Goal: Task Accomplishment & Management: Use online tool/utility

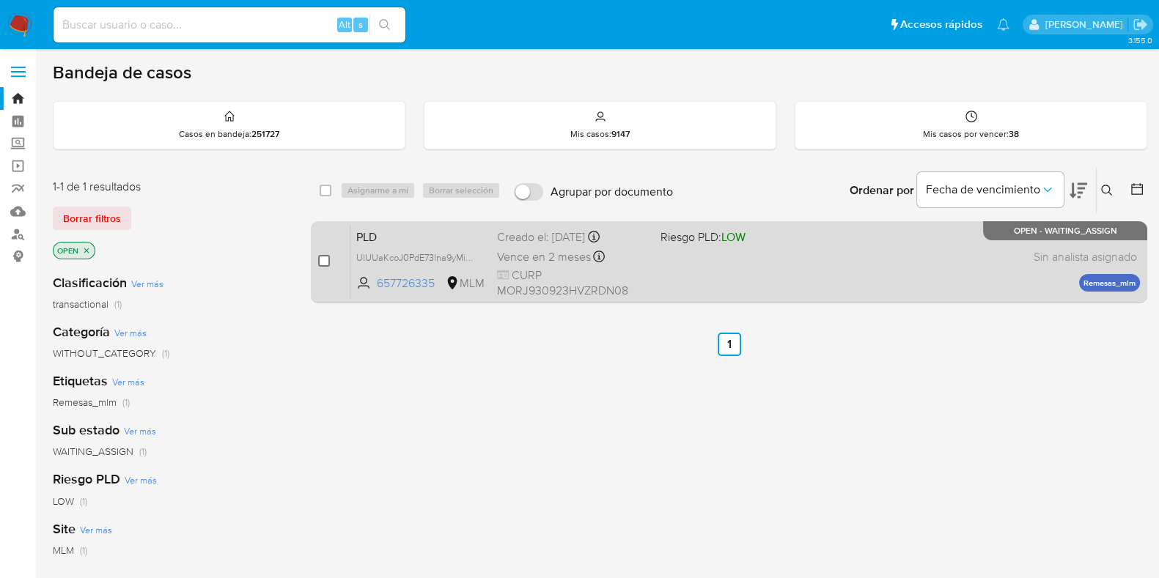
click at [323, 262] on input "checkbox" at bounding box center [324, 261] width 12 height 12
checkbox input "true"
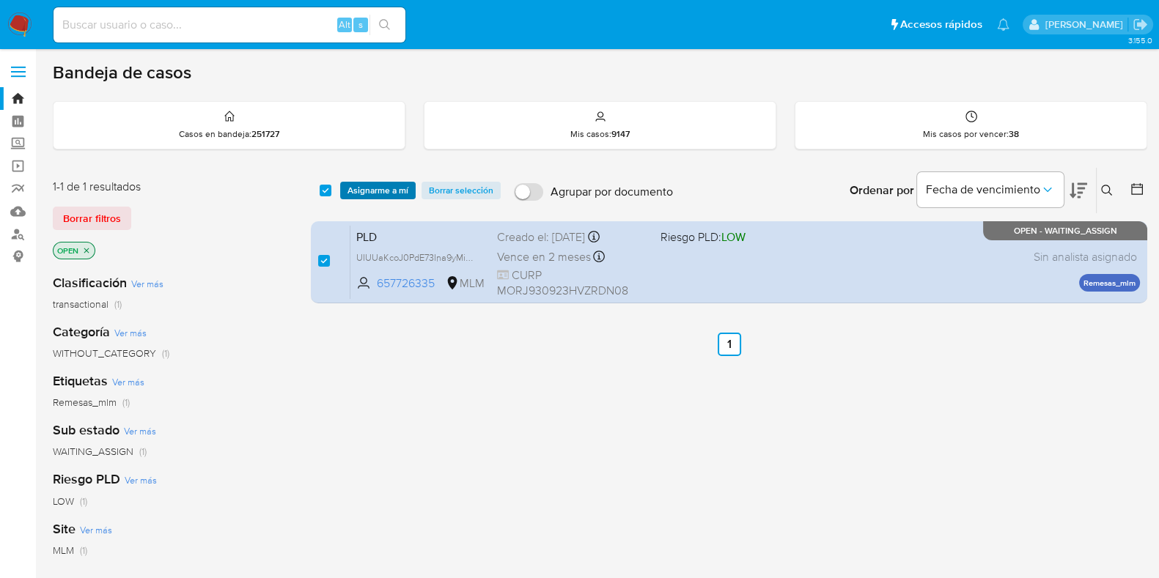
click at [367, 185] on span "Asignarme a mí" at bounding box center [377, 190] width 61 height 15
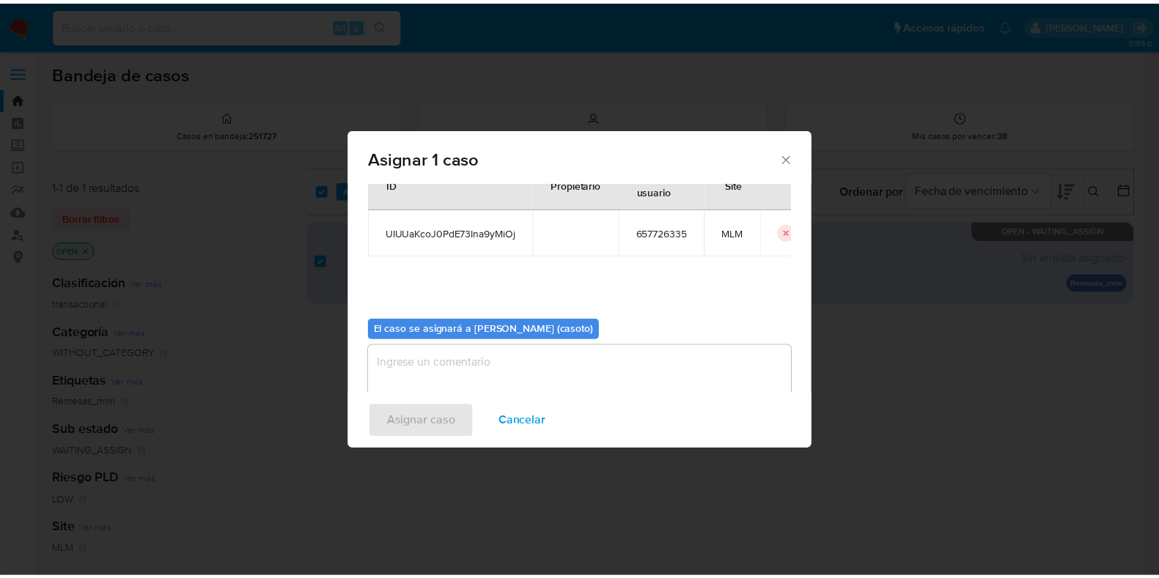
scroll to position [76, 0]
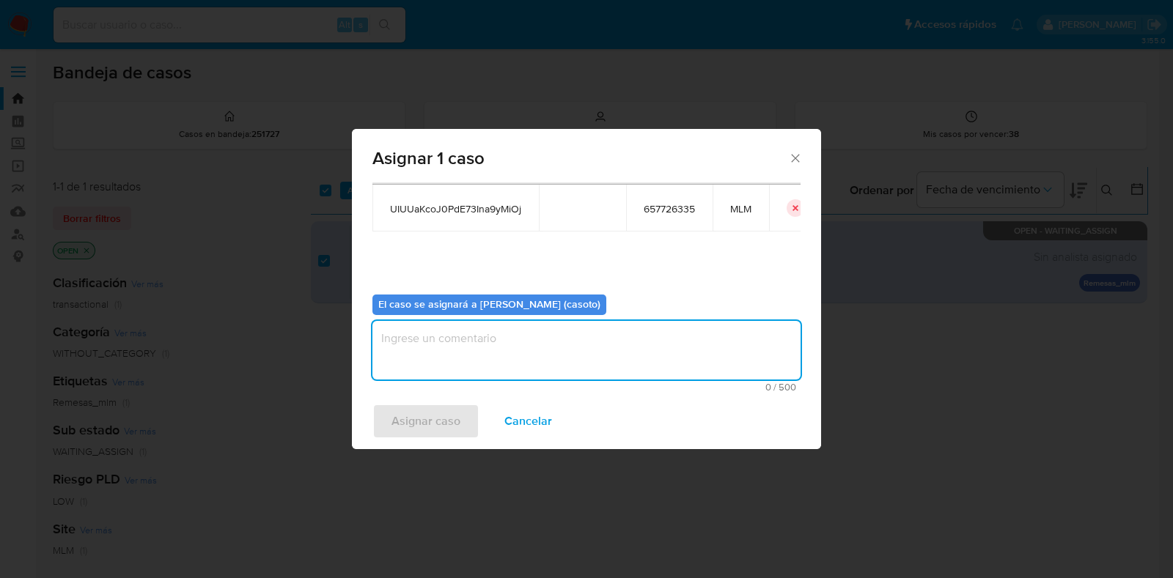
click at [447, 325] on textarea "assign-modal" at bounding box center [586, 350] width 428 height 59
type textarea "l1"
click at [425, 413] on span "Asignar caso" at bounding box center [425, 421] width 69 height 32
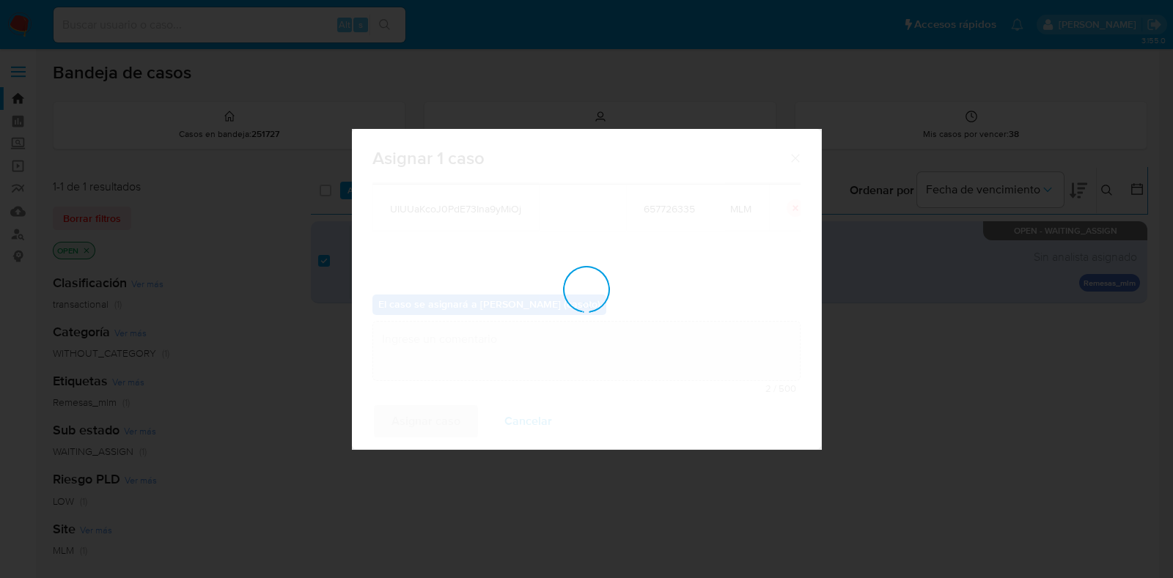
checkbox input "false"
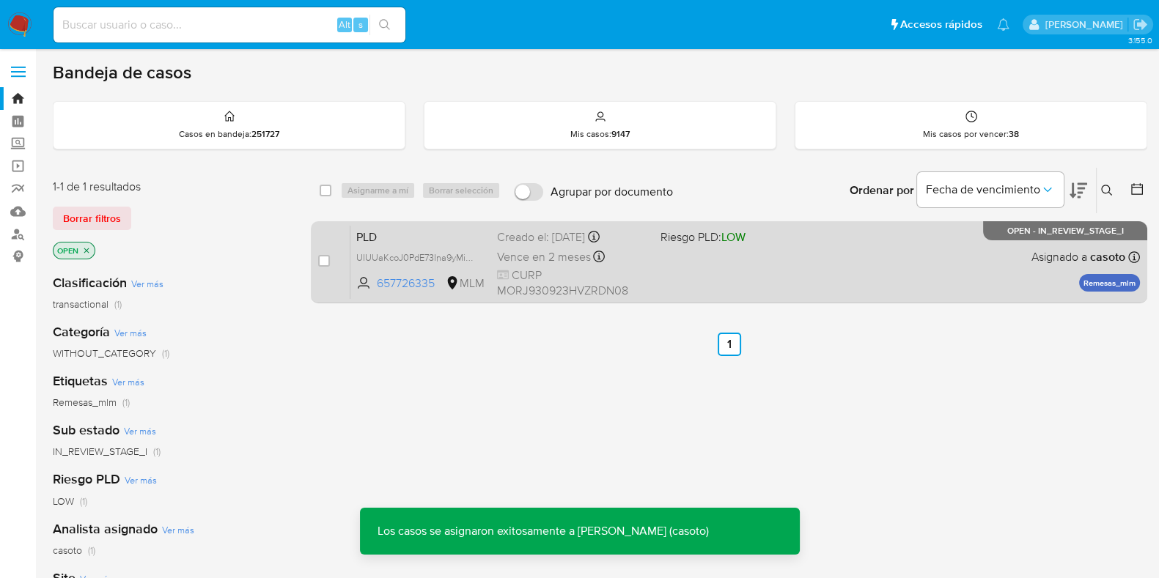
click at [685, 260] on div "PLD UIUUaKcoJ0PdE73Ina9yMiOj 657726335 MLM Riesgo PLD: LOW Creado el: 12/08/202…" at bounding box center [745, 262] width 790 height 74
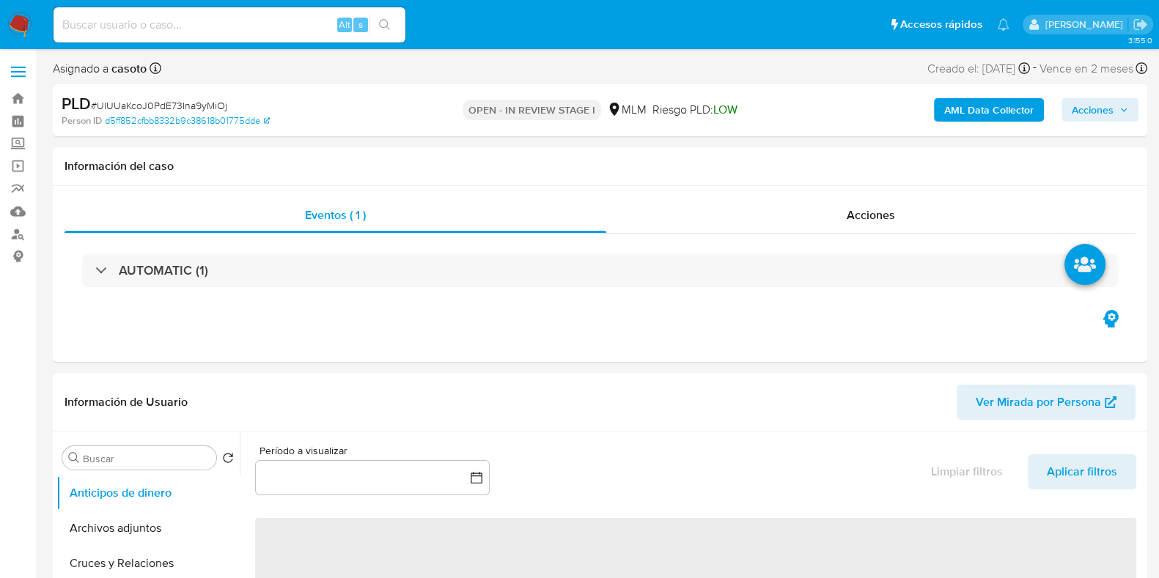
select select "10"
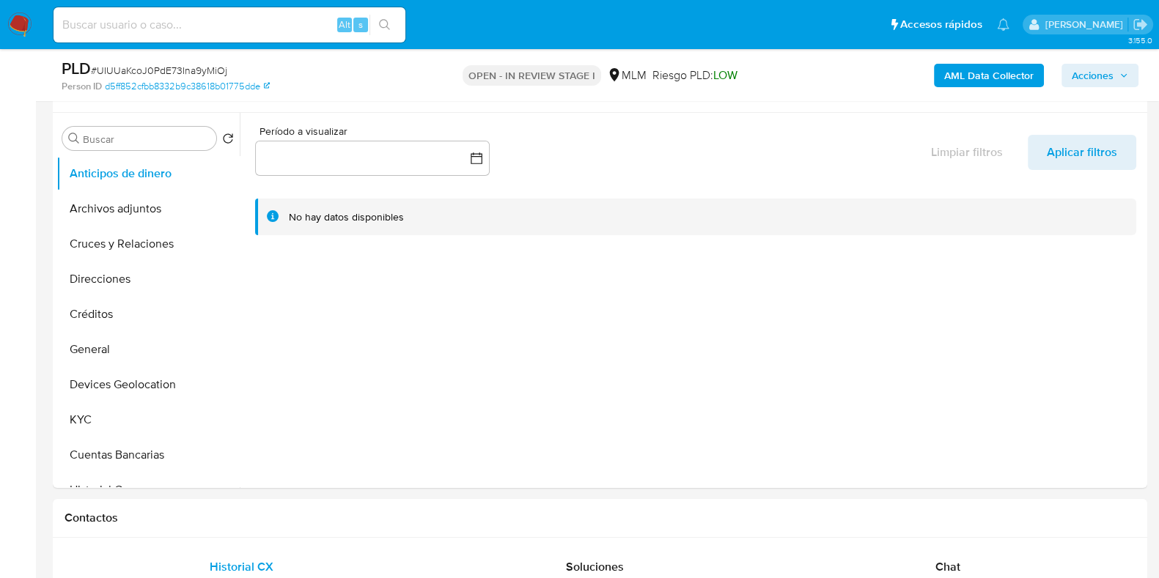
scroll to position [275, 0]
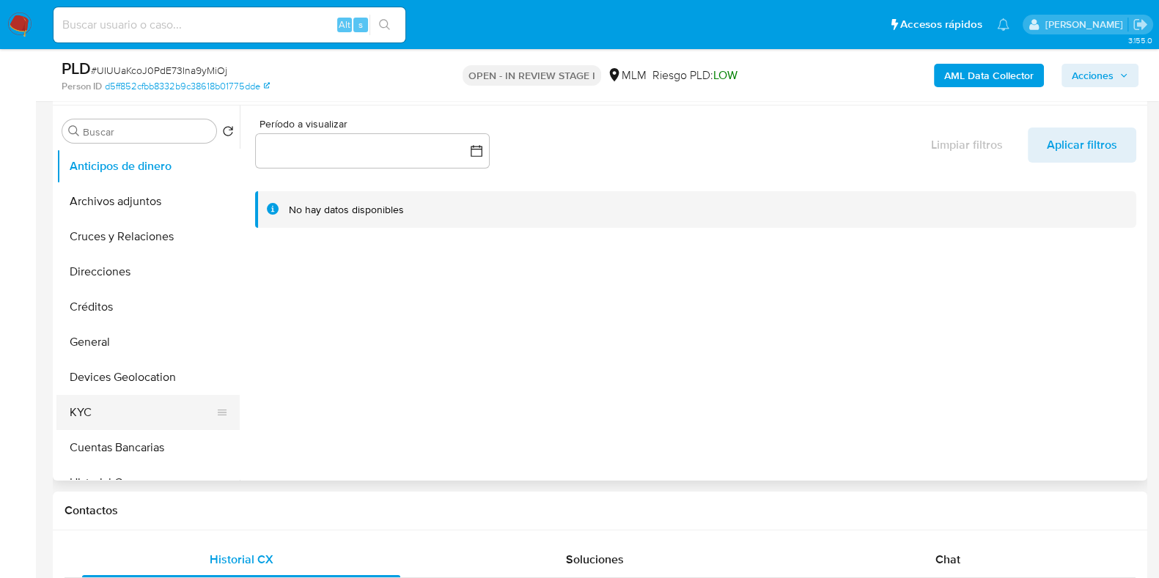
click at [114, 419] on button "KYC" at bounding box center [142, 412] width 172 height 35
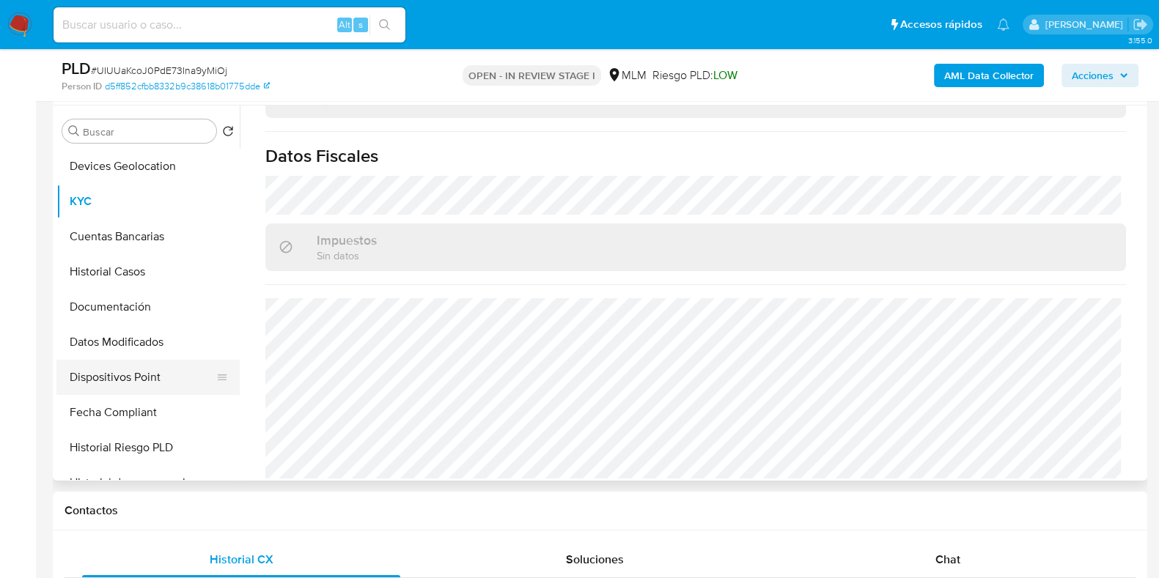
scroll to position [183, 0]
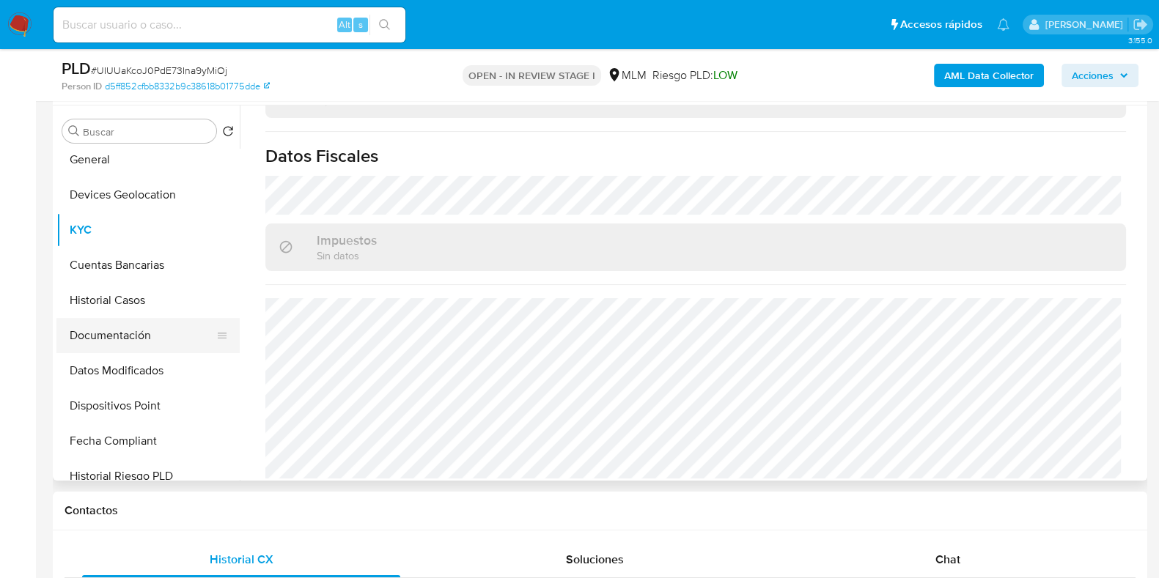
click at [113, 325] on button "Documentación" at bounding box center [142, 335] width 172 height 35
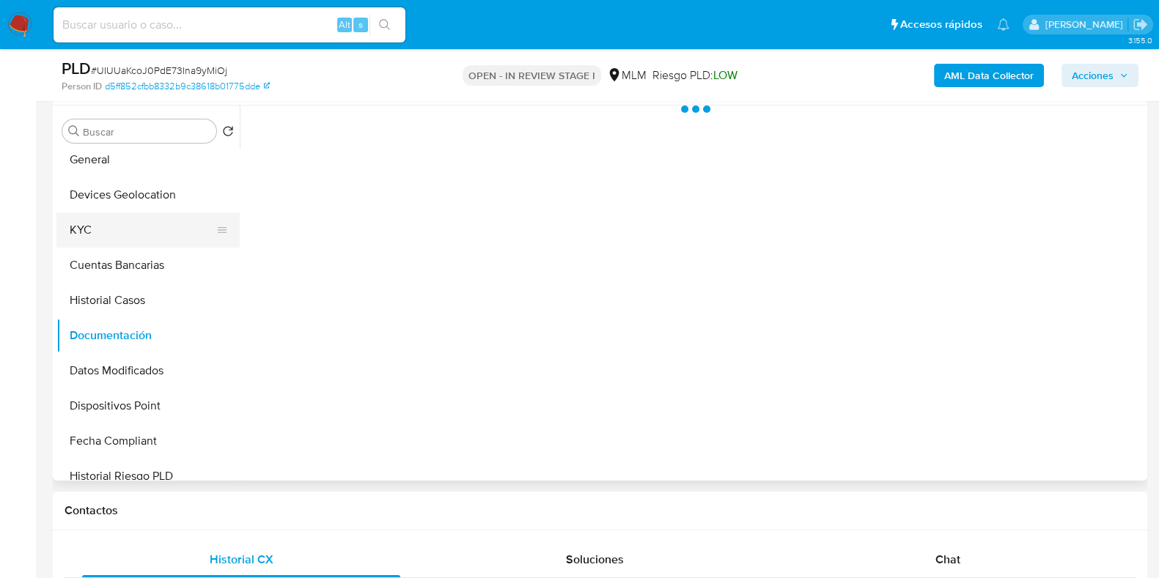
scroll to position [0, 0]
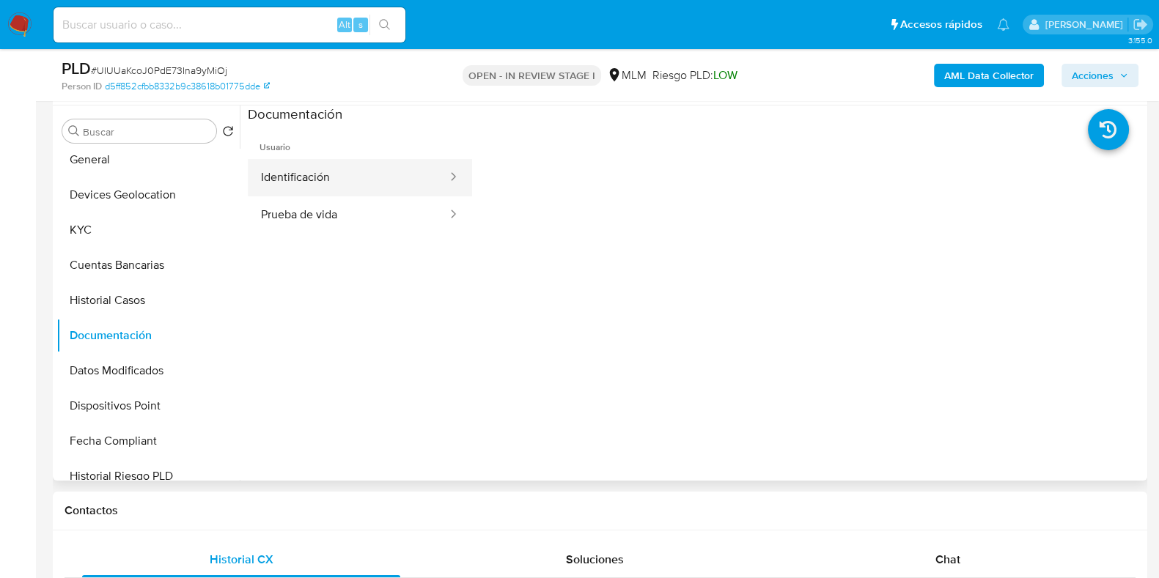
click at [304, 186] on button "Identificación" at bounding box center [348, 177] width 201 height 37
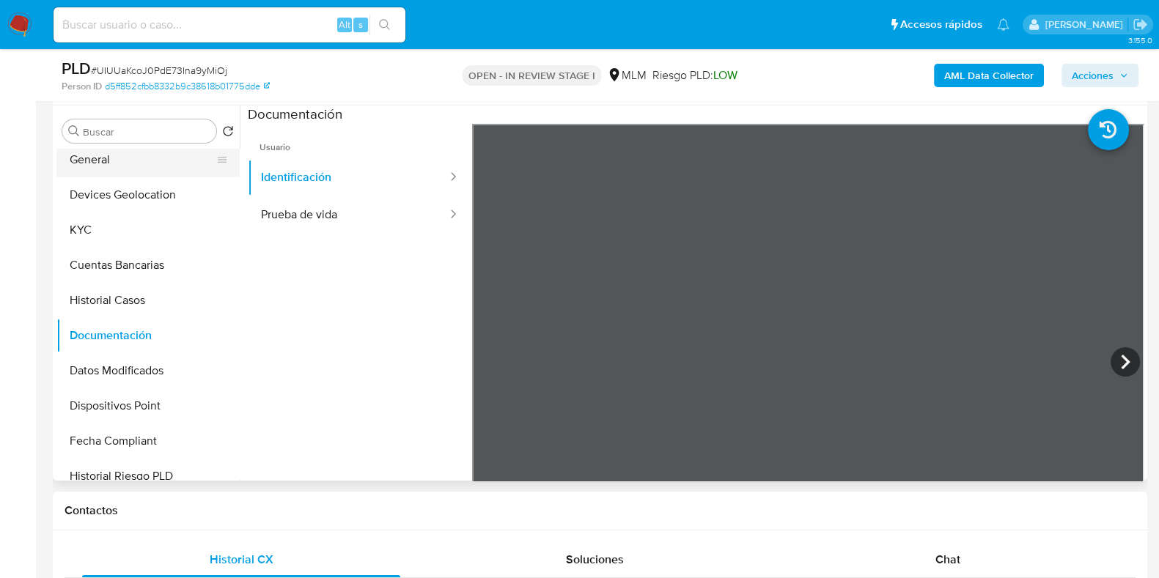
click at [108, 168] on button "General" at bounding box center [142, 159] width 172 height 35
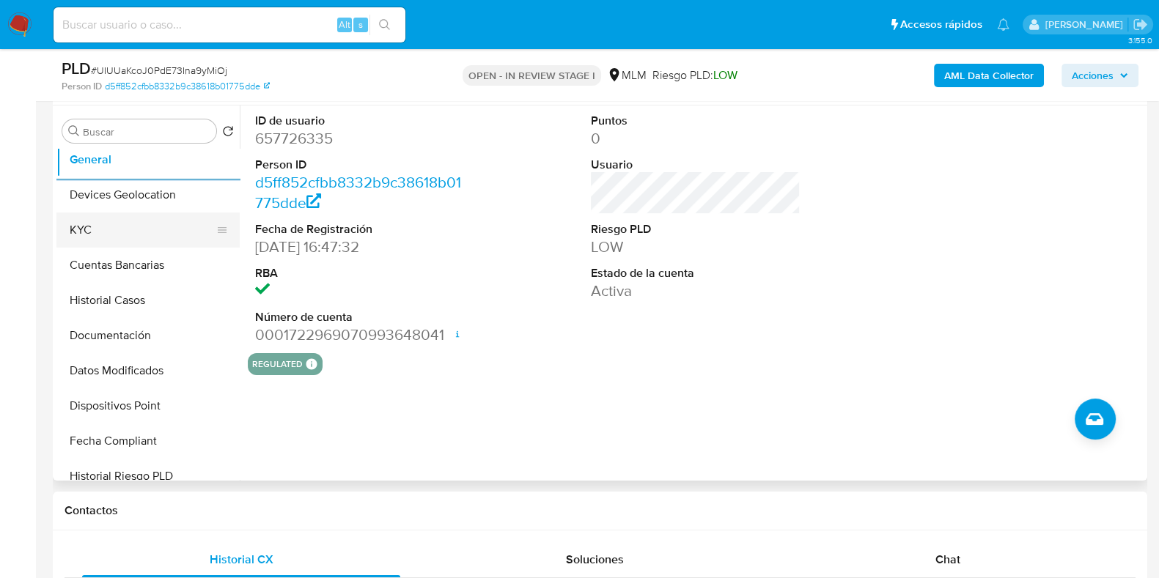
click at [139, 239] on button "KYC" at bounding box center [142, 230] width 172 height 35
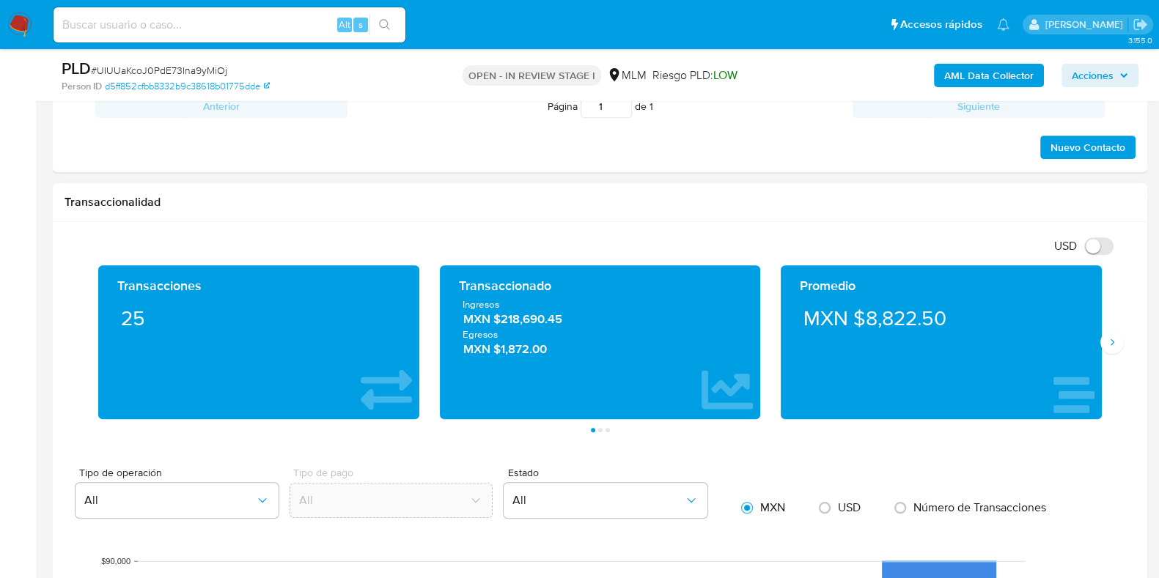
scroll to position [1008, 0]
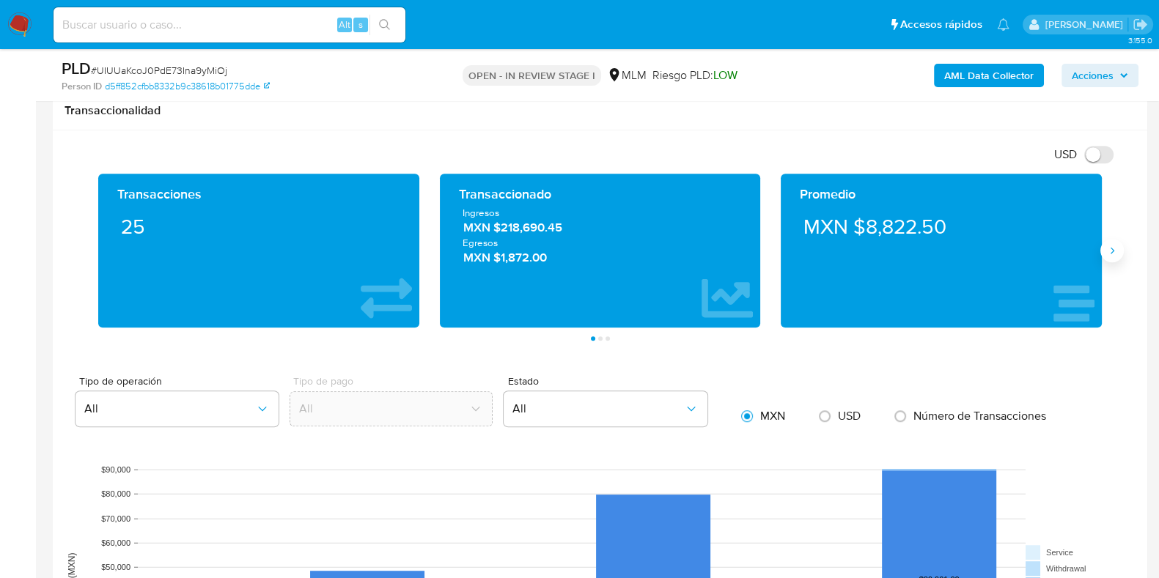
click at [1111, 260] on button "Siguiente" at bounding box center [1111, 250] width 23 height 23
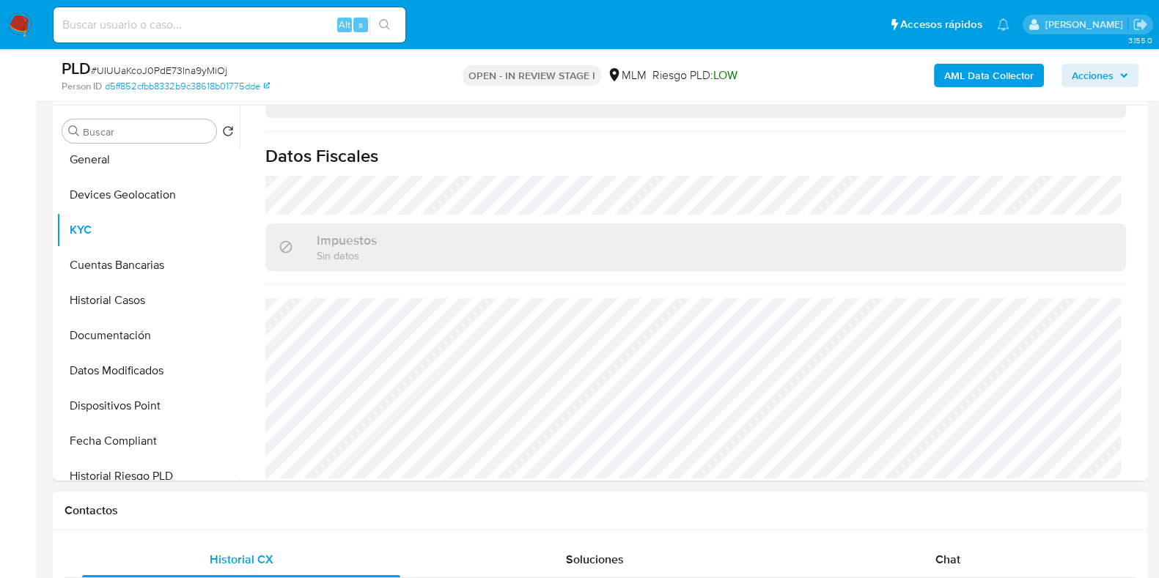
scroll to position [737, 0]
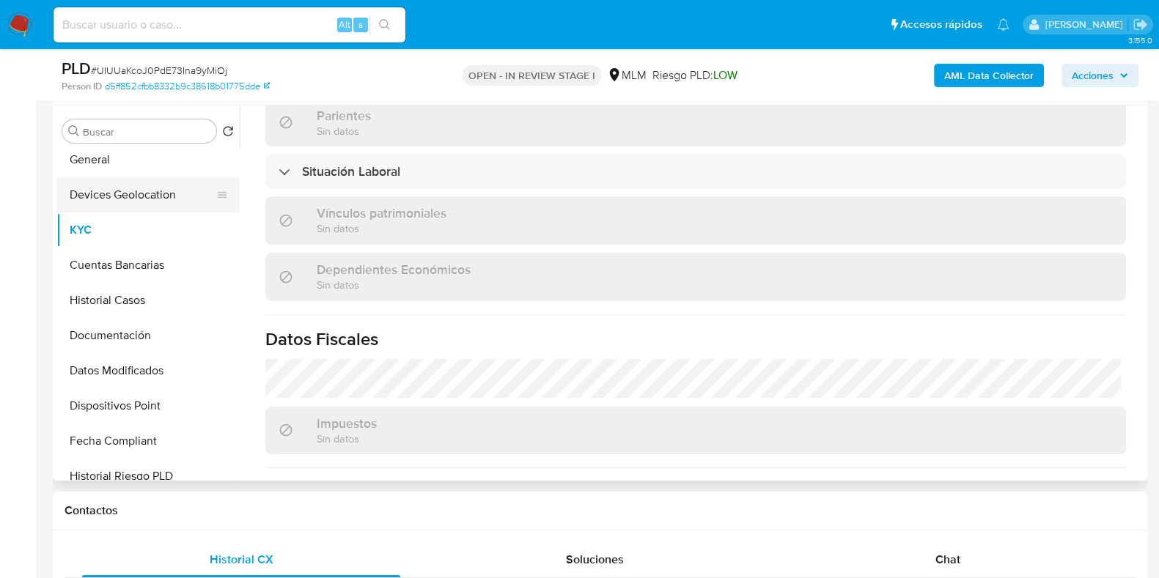
click at [165, 199] on button "Devices Geolocation" at bounding box center [142, 194] width 172 height 35
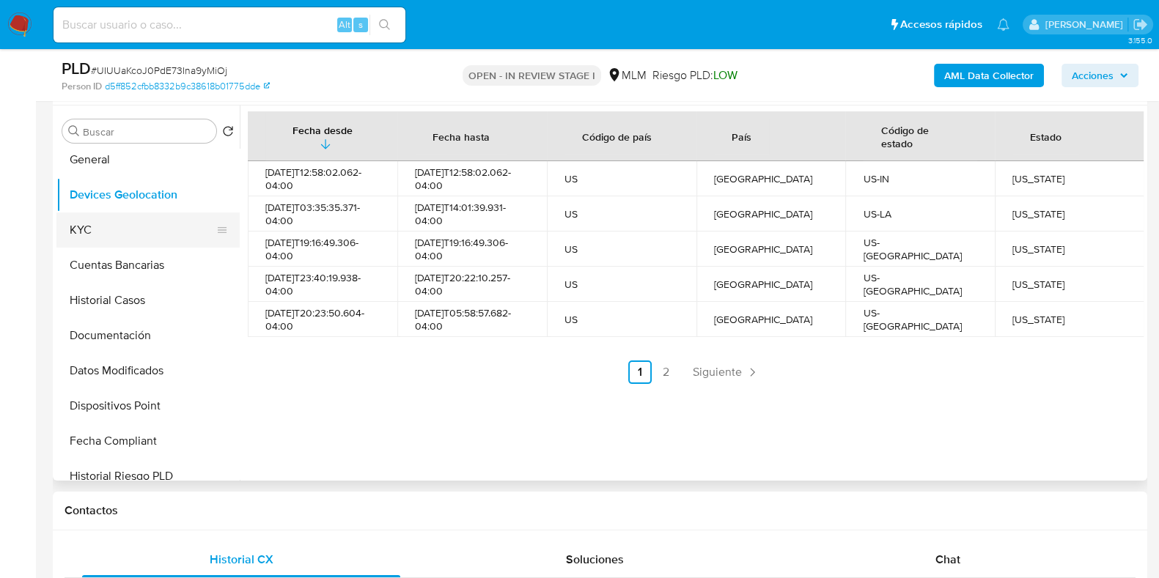
click at [67, 216] on button "KYC" at bounding box center [142, 230] width 172 height 35
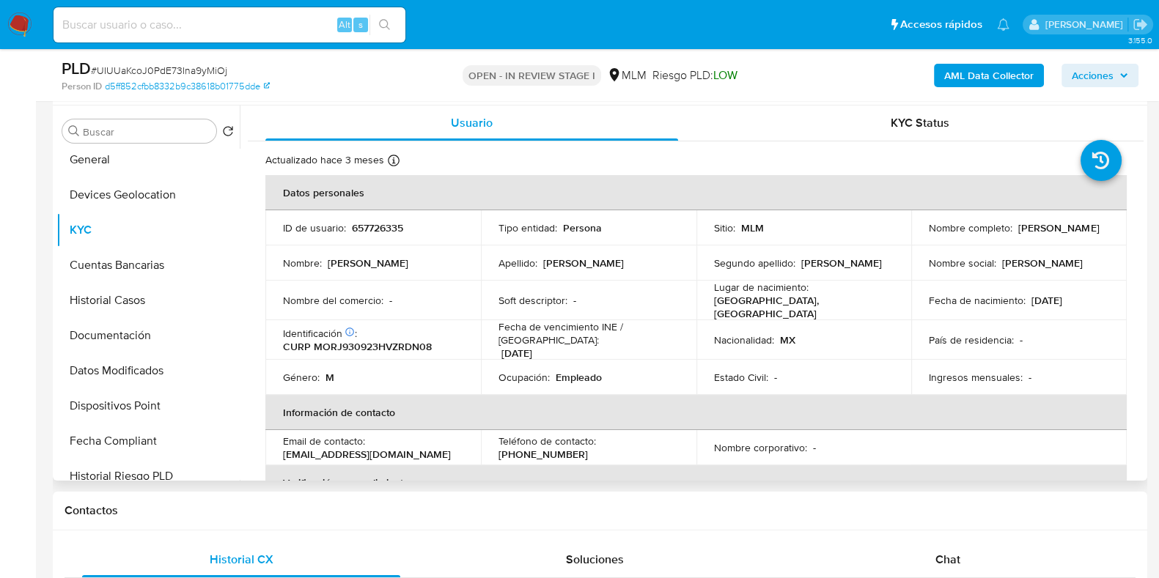
drag, startPoint x: 1070, startPoint y: 237, endPoint x: 924, endPoint y: 240, distance: 146.6
click at [929, 235] on div "Nombre completo : Juan Antoni Morales Rodriguez" at bounding box center [1019, 227] width 180 height 13
copy p "Juan Antoni Morales Rodriguez"
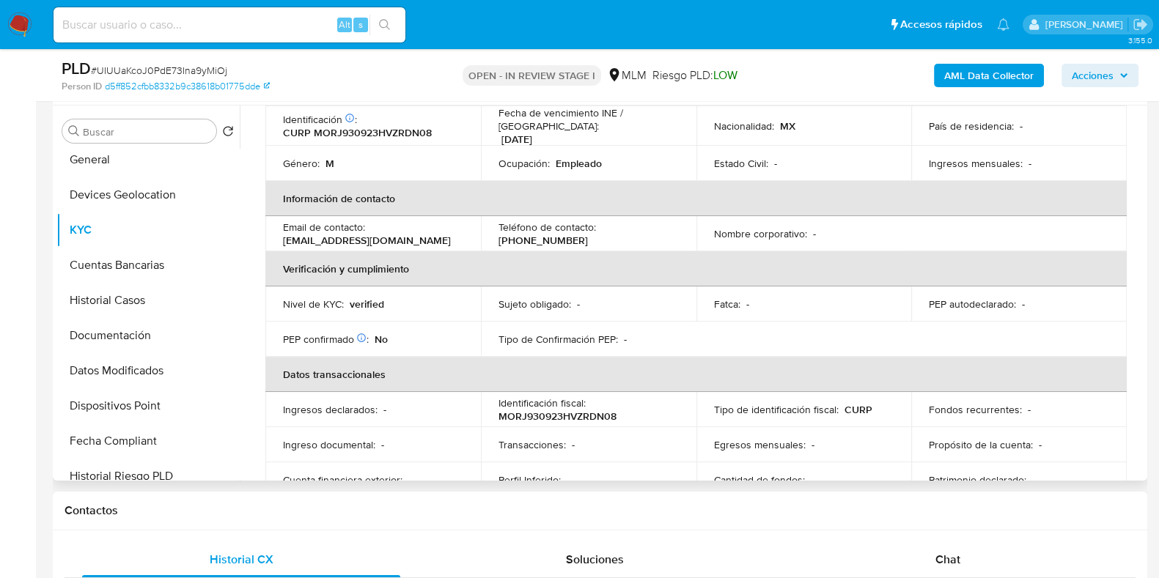
scroll to position [188, 0]
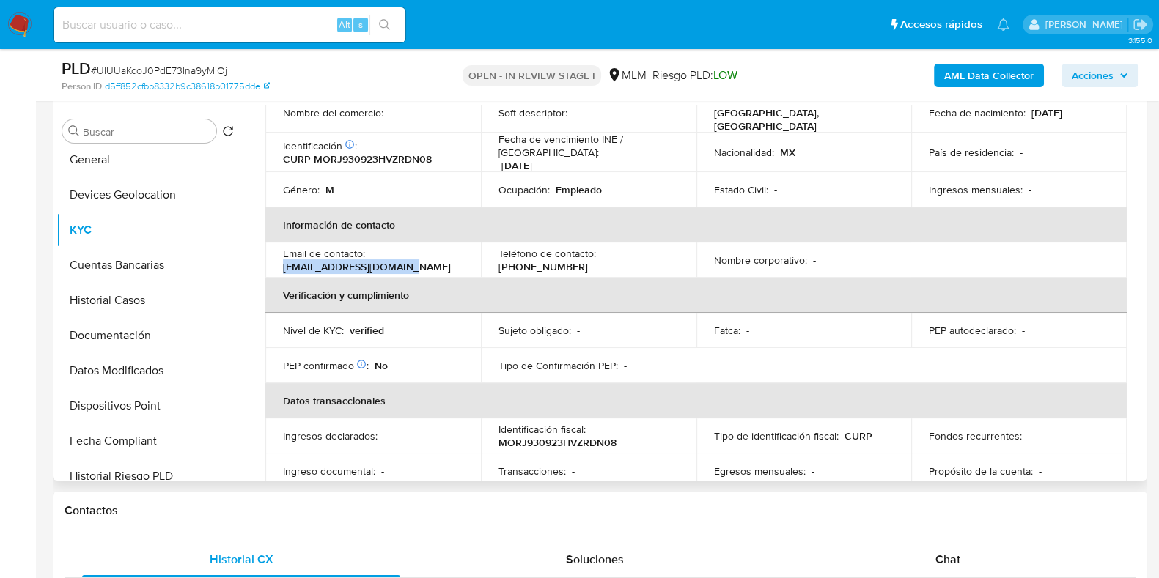
drag, startPoint x: 403, startPoint y: 254, endPoint x: 279, endPoint y: 262, distance: 124.9
click at [279, 262] on td "Email de contacto : jantonio.mr93@gmail.com" at bounding box center [373, 260] width 216 height 35
copy p "jantonio.mr93@gmail.com"
click at [588, 260] on p "(55) 82547632" at bounding box center [542, 266] width 89 height 13
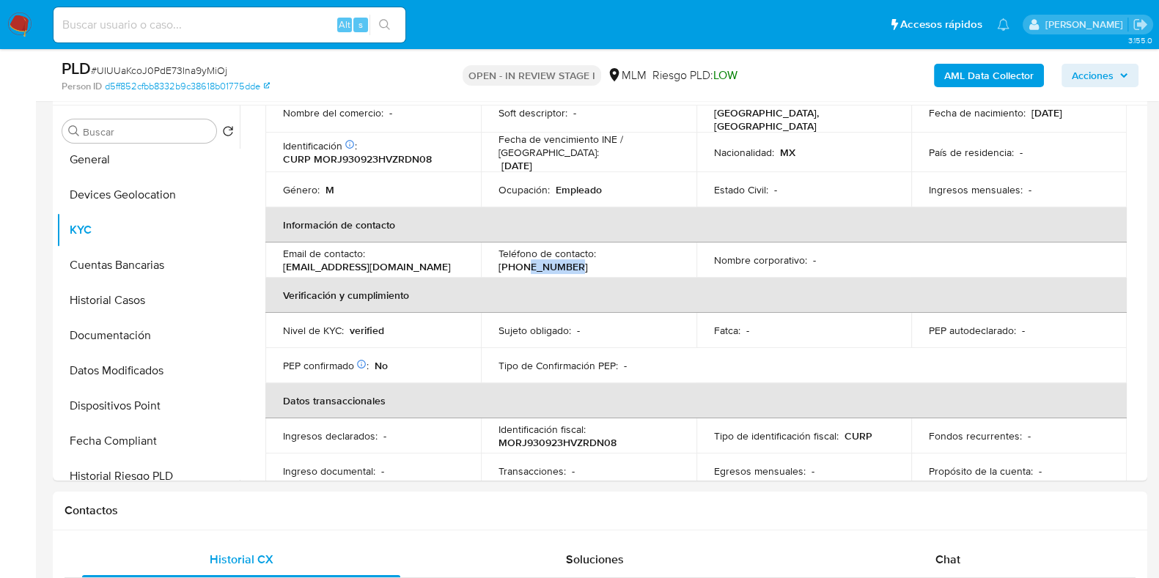
copy p "82547632"
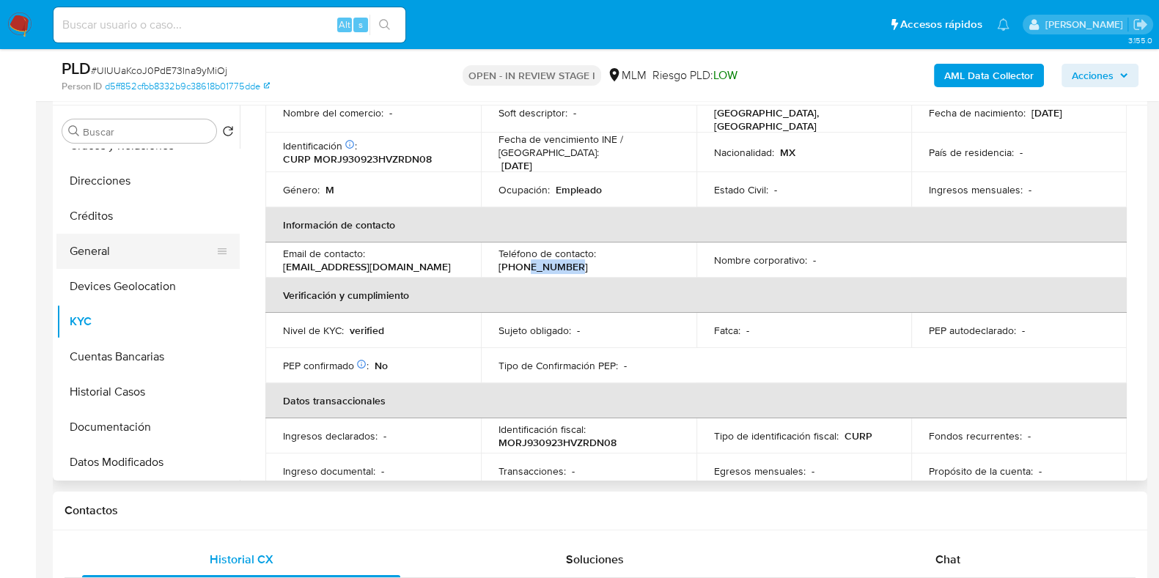
scroll to position [183, 0]
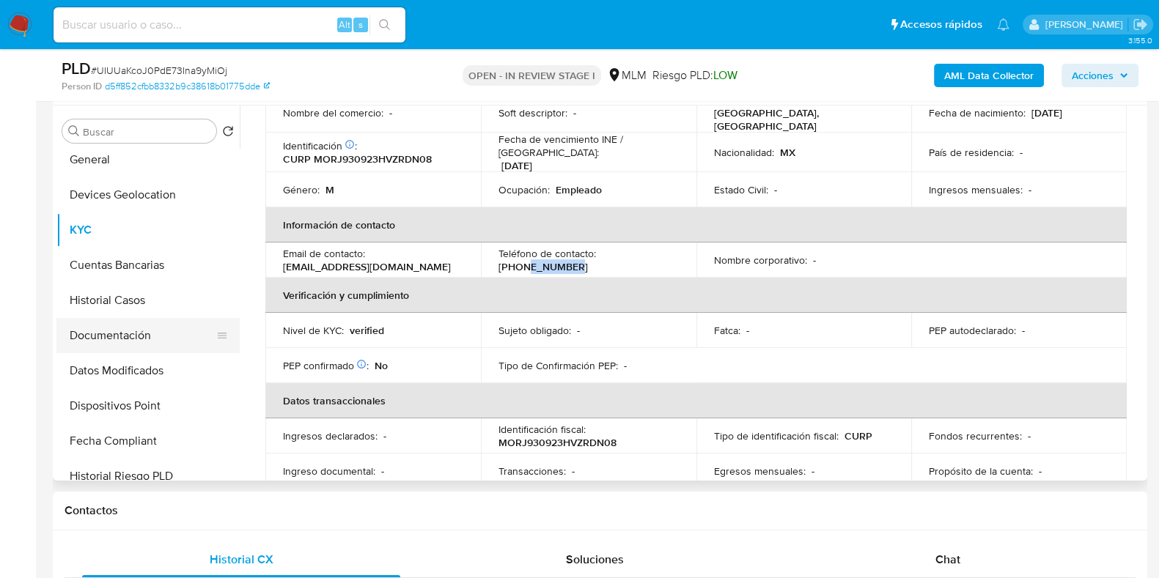
click at [141, 342] on button "Documentación" at bounding box center [142, 335] width 172 height 35
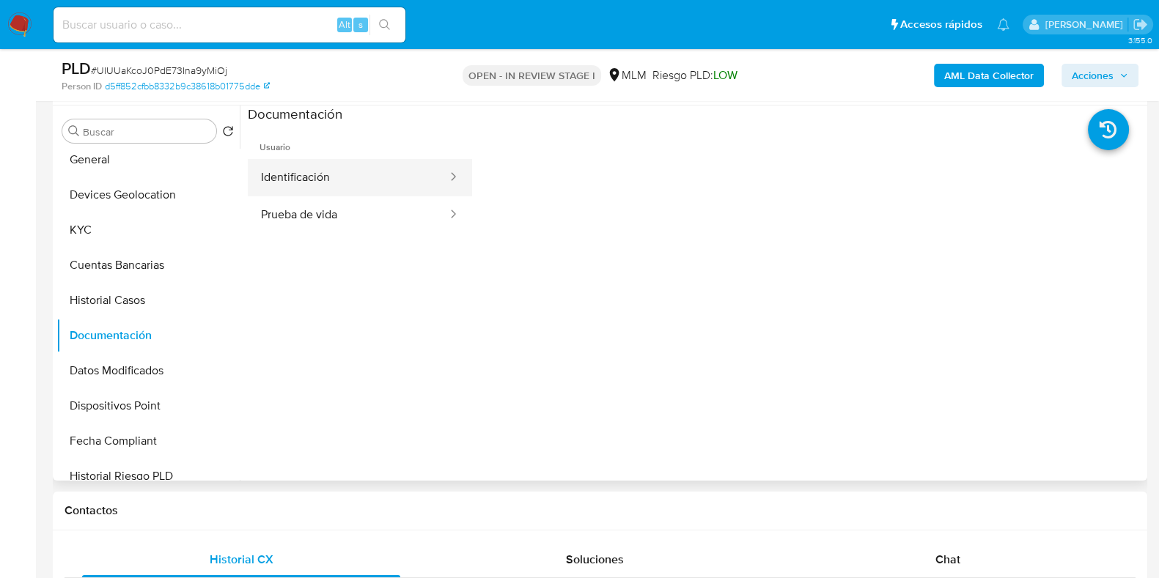
click at [371, 189] on button "Identificación" at bounding box center [348, 177] width 201 height 37
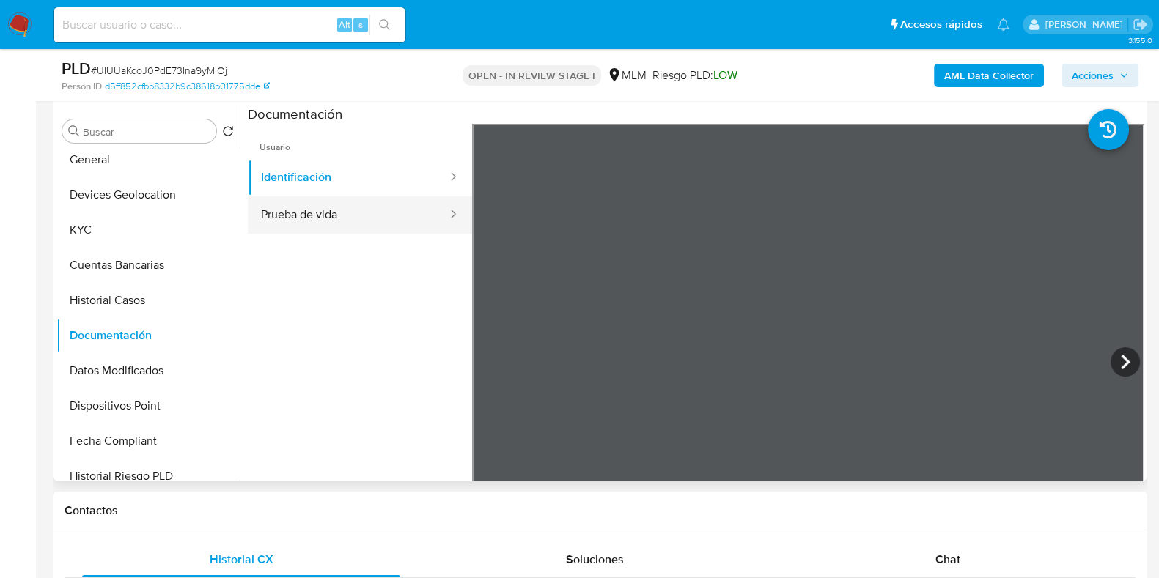
click at [347, 232] on button "Prueba de vida" at bounding box center [348, 214] width 201 height 37
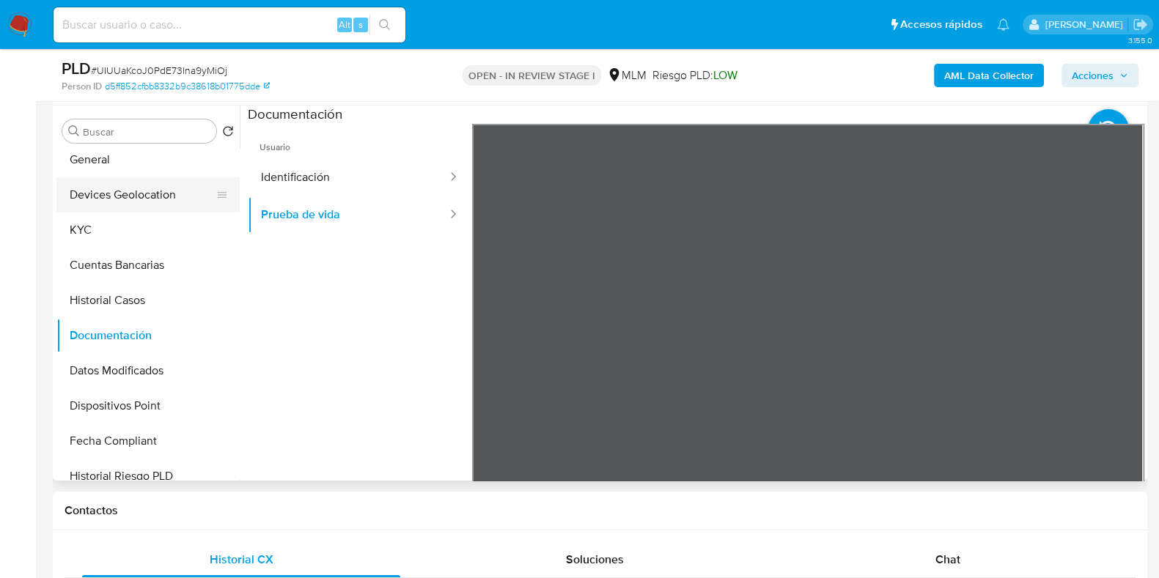
click at [169, 199] on button "Devices Geolocation" at bounding box center [142, 194] width 172 height 35
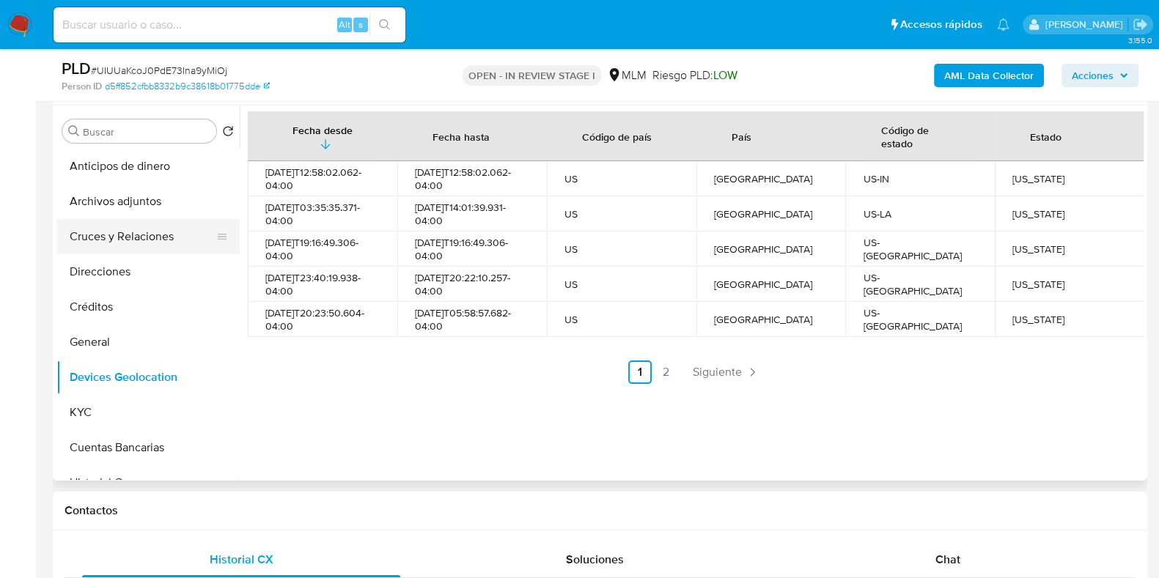
click at [139, 240] on button "Cruces y Relaciones" at bounding box center [142, 236] width 172 height 35
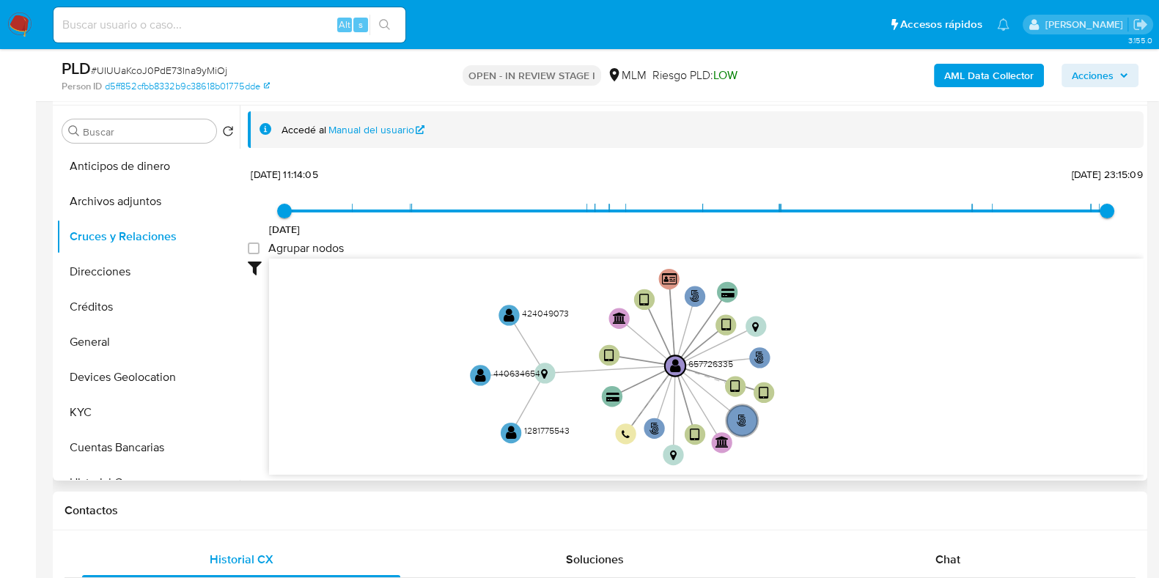
drag, startPoint x: 933, startPoint y: 353, endPoint x: 883, endPoint y: 389, distance: 61.4
click at [883, 389] on icon "user-657726335  657726335 phone-441c9f95ed15cda724e08b010cc7452f  person-d5ff…" at bounding box center [706, 365] width 875 height 213
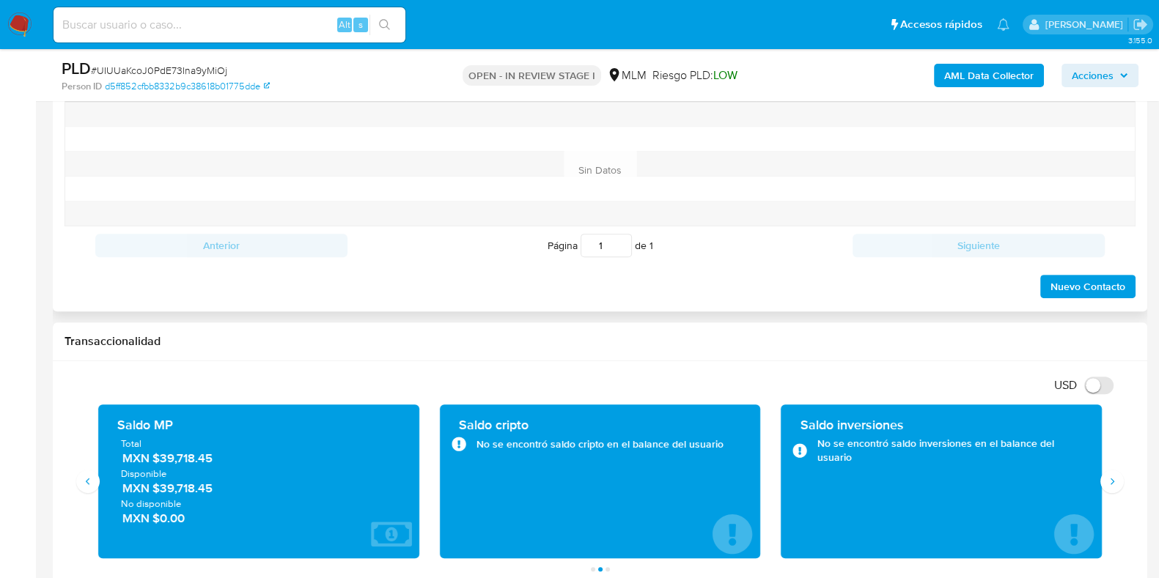
scroll to position [641, 0]
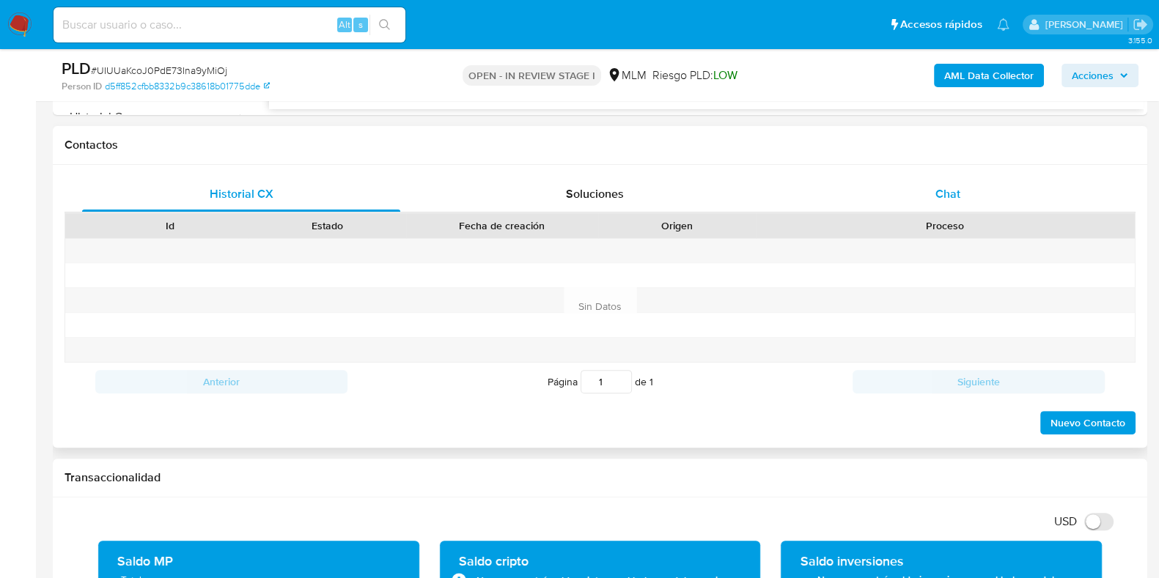
click at [949, 181] on div "Chat" at bounding box center [948, 194] width 318 height 35
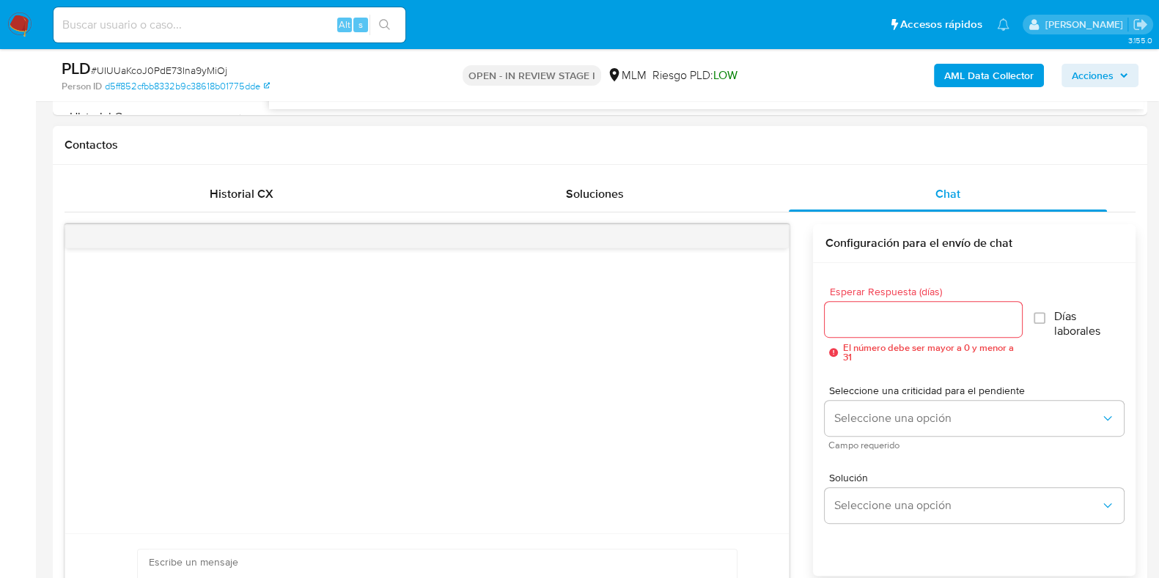
click at [848, 302] on div at bounding box center [923, 319] width 196 height 35
click at [843, 313] on input "Esperar Respuesta (días)" at bounding box center [923, 319] width 196 height 19
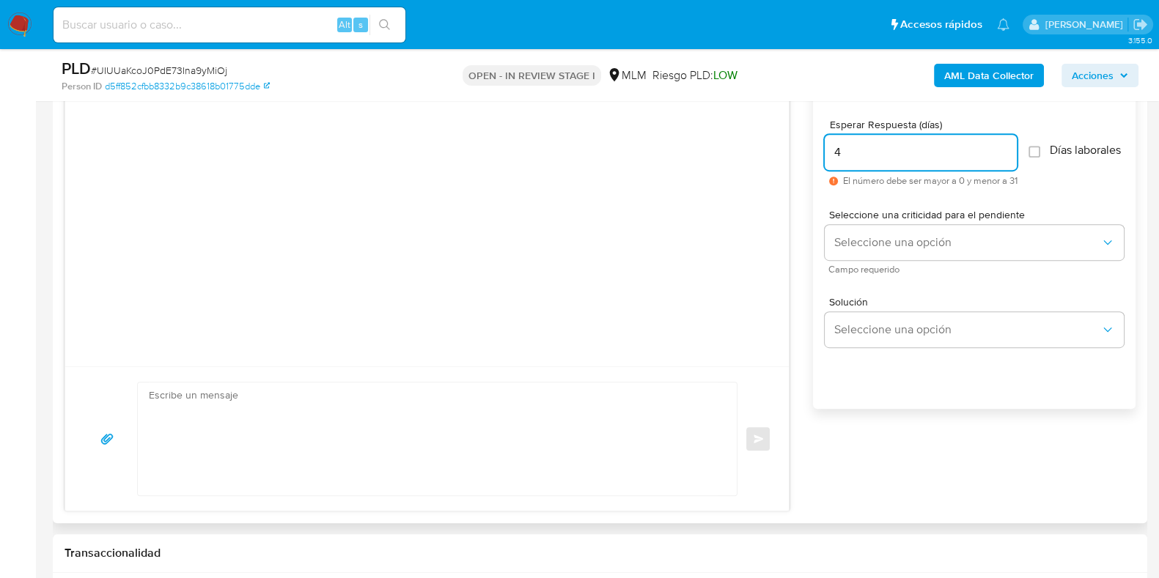
scroll to position [825, 0]
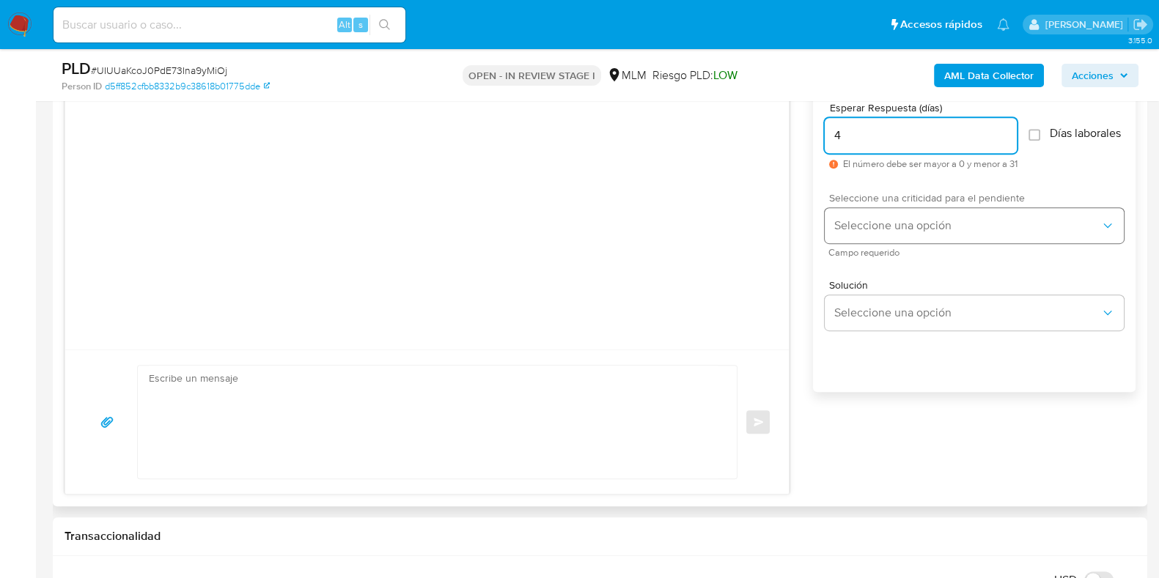
type input "4"
click at [864, 243] on button "Seleccione una opción" at bounding box center [974, 225] width 299 height 35
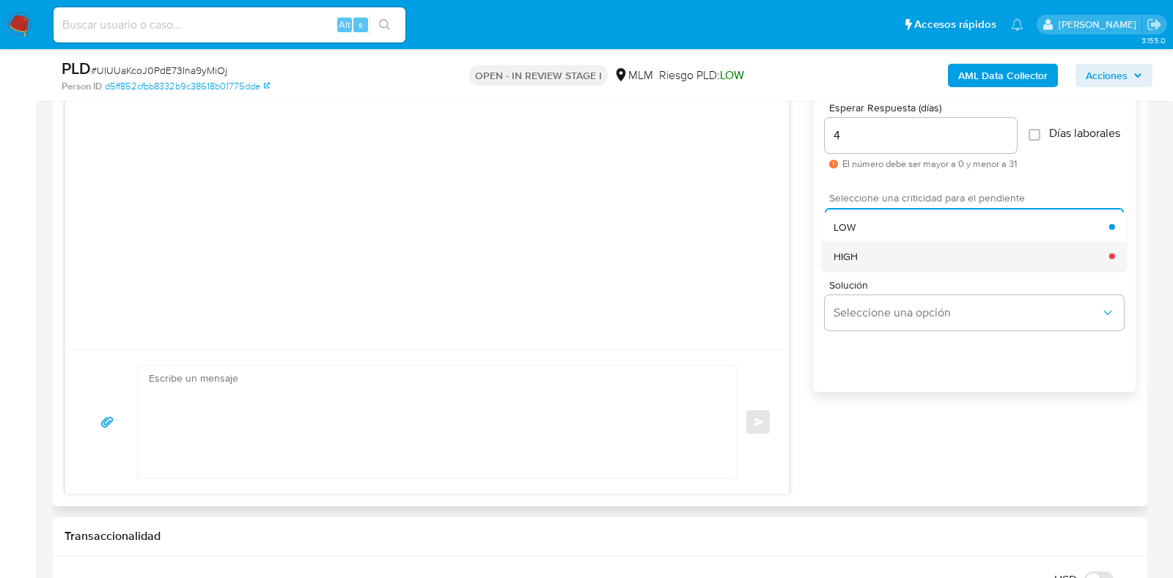
click at [855, 262] on span "HIGH" at bounding box center [846, 255] width 24 height 13
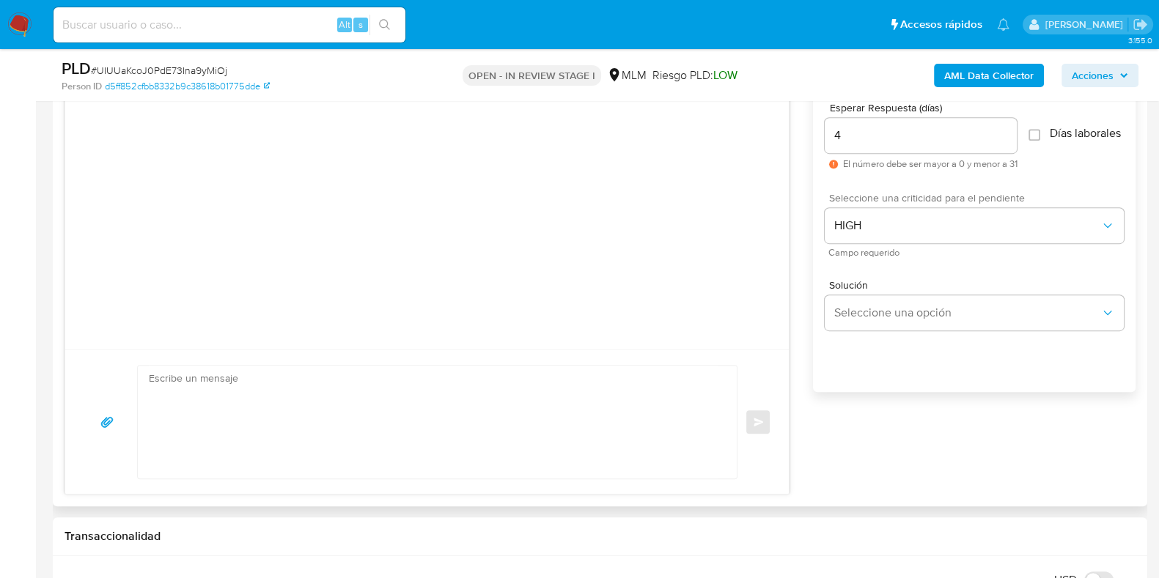
click at [444, 408] on textarea at bounding box center [434, 422] width 570 height 113
paste textarea "Apreciable cliente: Te comentamos que debemos llevar a cabo un proceso de verif…"
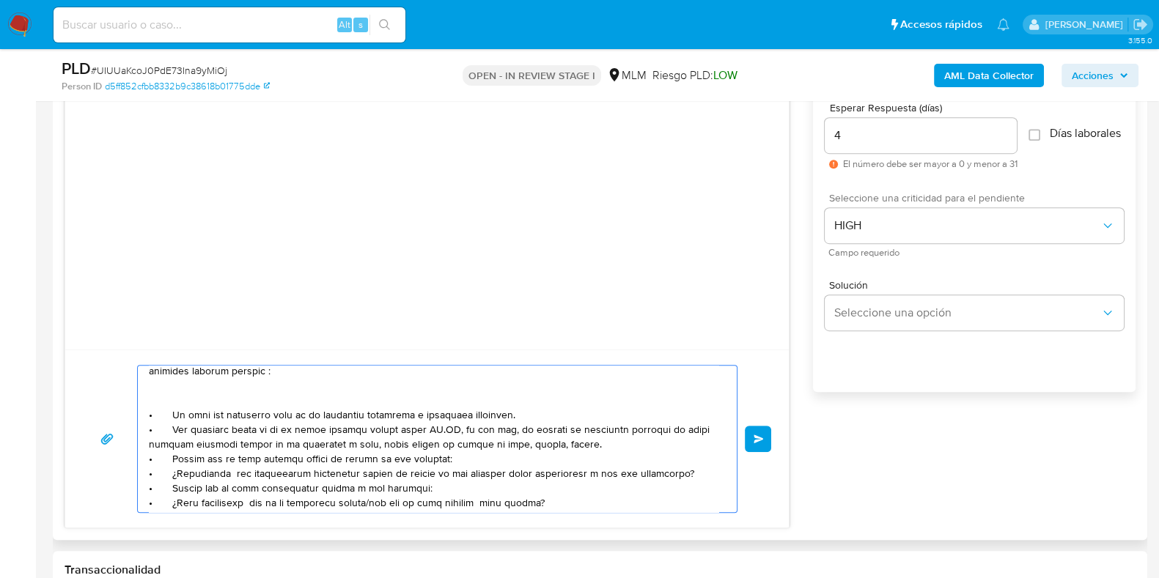
scroll to position [91, 0]
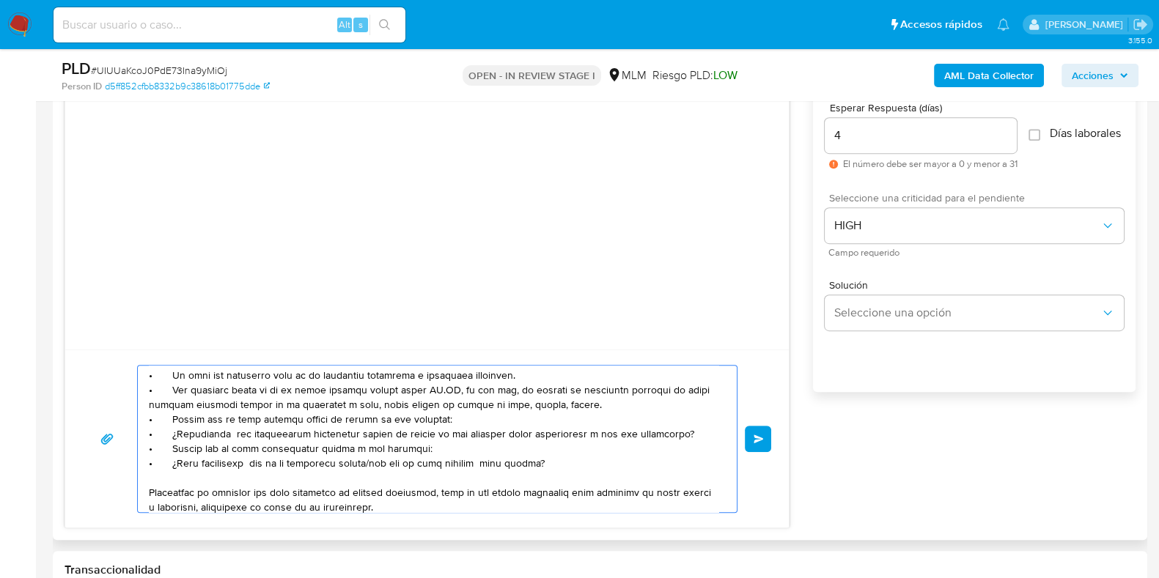
type textarea "Apreciable cliente: Te comentamos que debemos llevar a cabo un proceso de verif…"
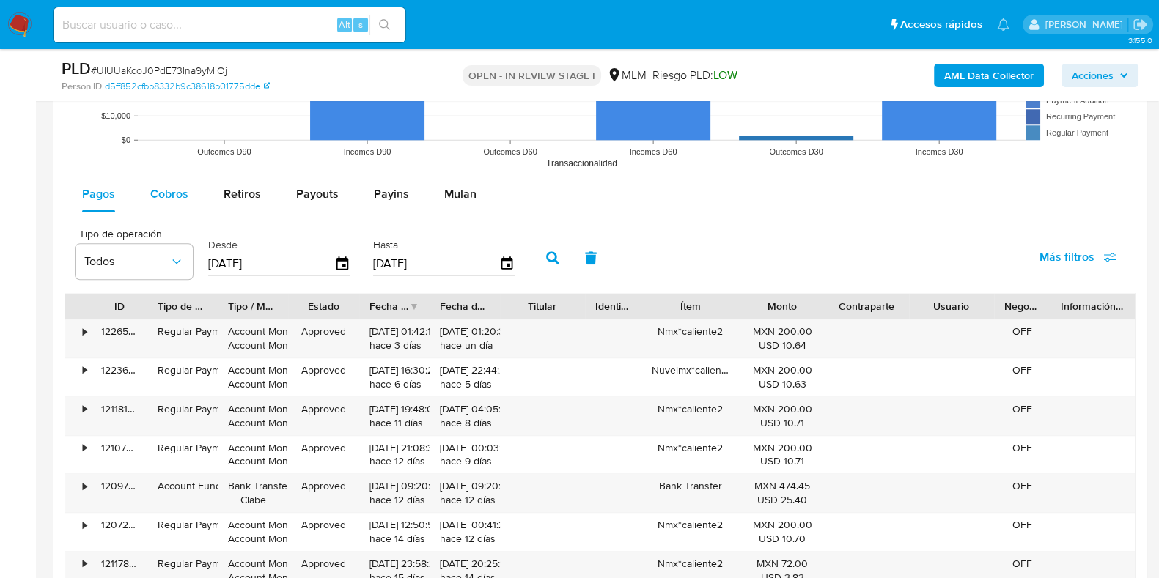
click at [172, 204] on div "Cobros" at bounding box center [169, 194] width 38 height 35
select select "10"
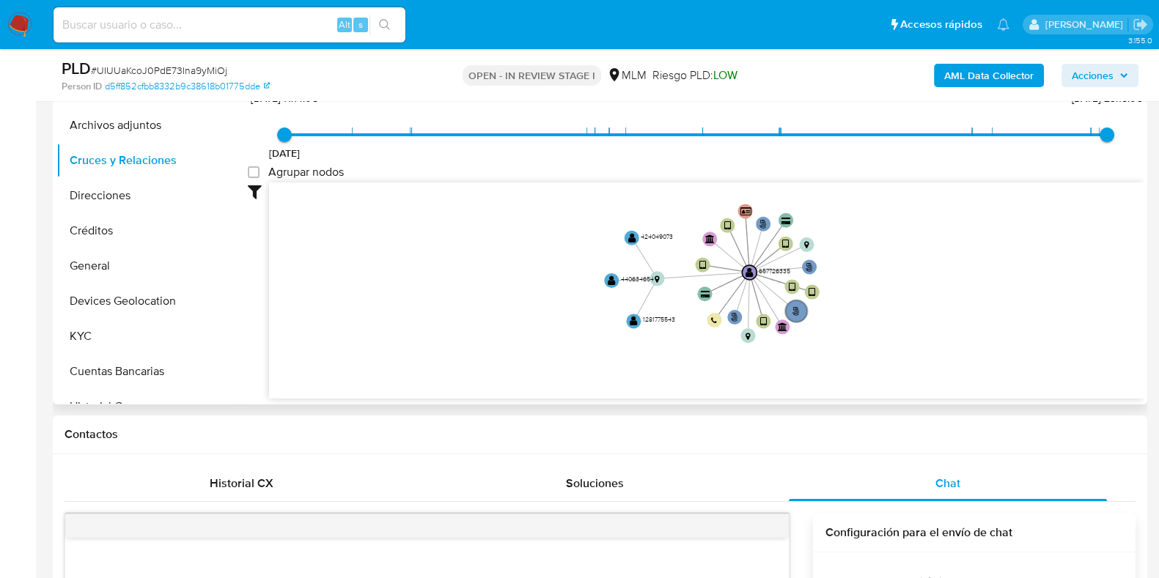
scroll to position [275, 0]
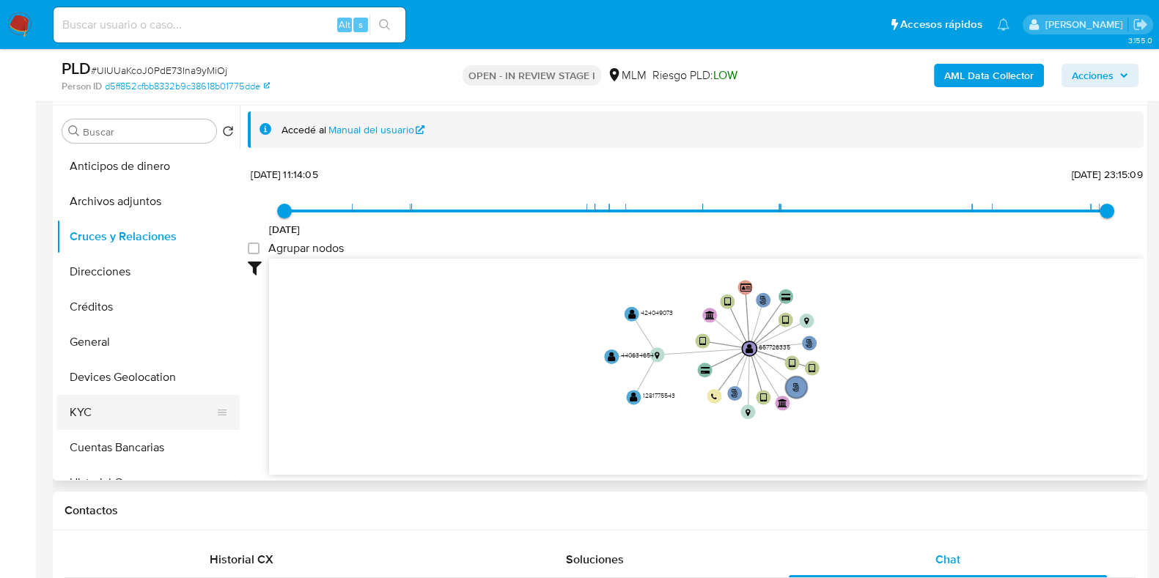
click at [110, 406] on button "KYC" at bounding box center [142, 412] width 172 height 35
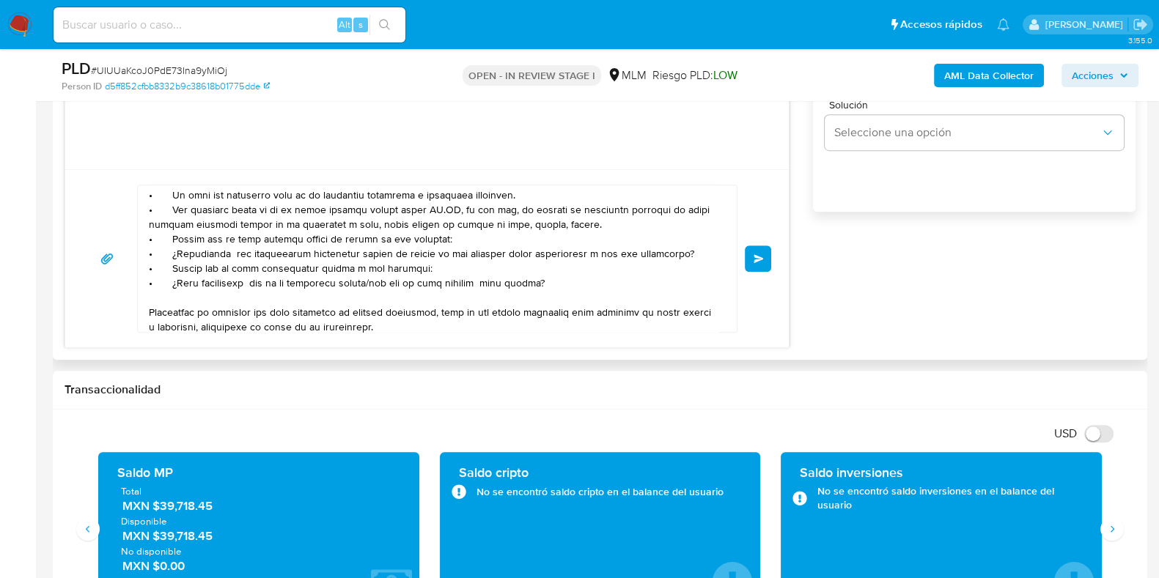
scroll to position [916, 0]
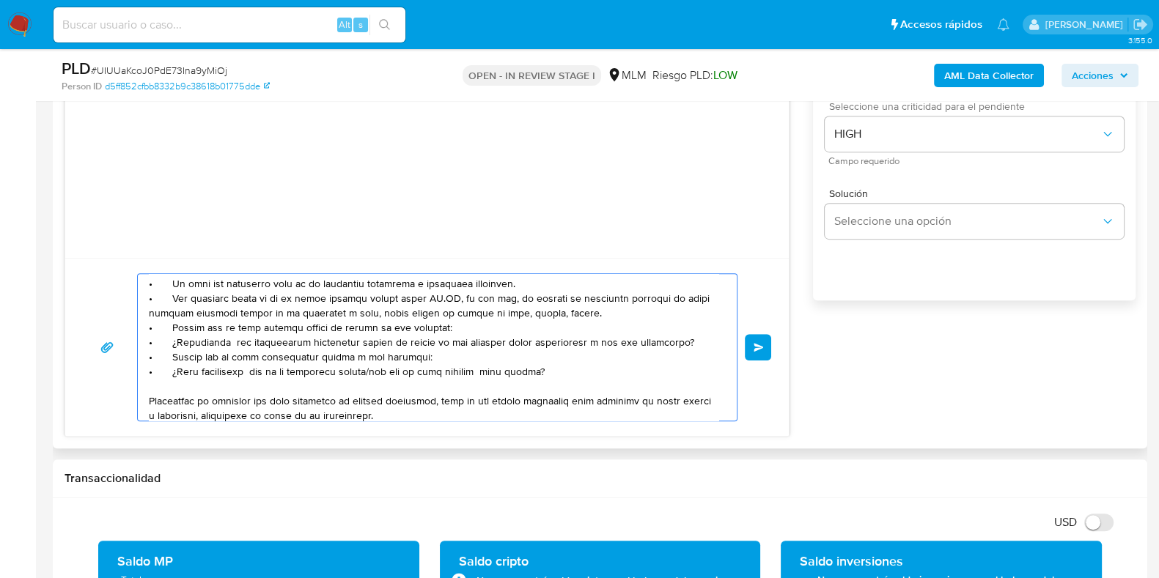
drag, startPoint x: 533, startPoint y: 372, endPoint x: 125, endPoint y: 325, distance: 410.3
click at [125, 325] on div "Enviar" at bounding box center [427, 347] width 688 height 148
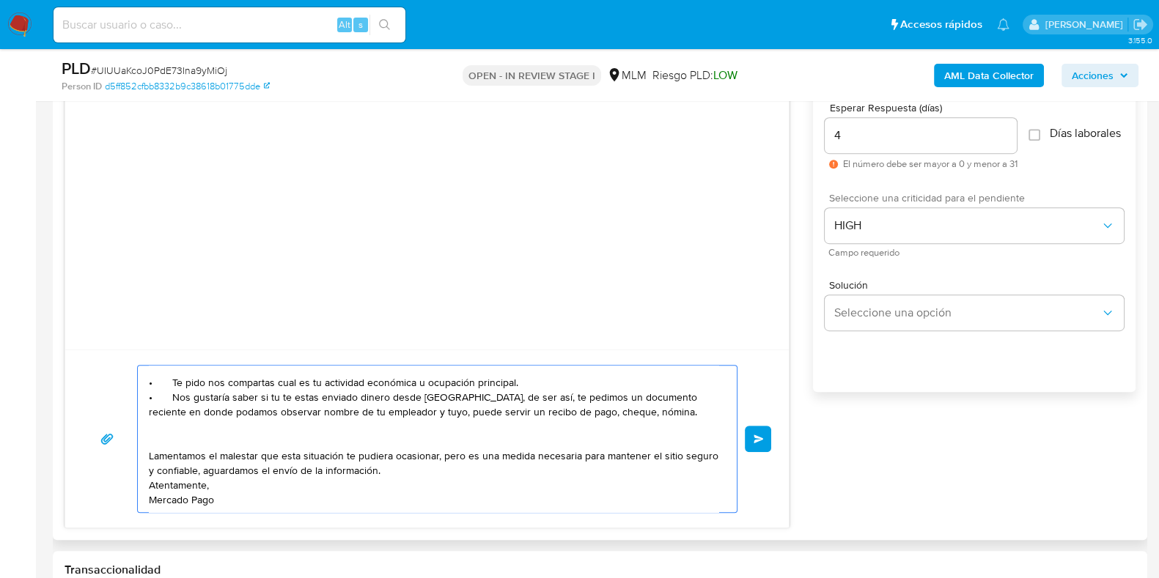
scroll to position [0, 0]
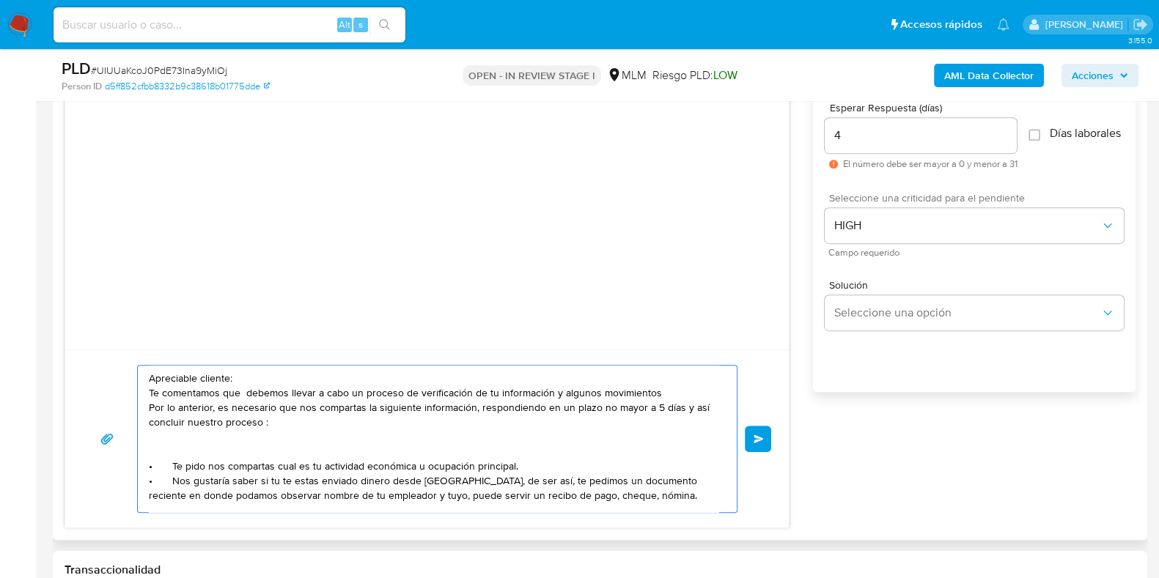
click at [558, 397] on textarea "Apreciable cliente: Te comentamos que debemos llevar a cabo un proceso de verif…" at bounding box center [434, 439] width 570 height 147
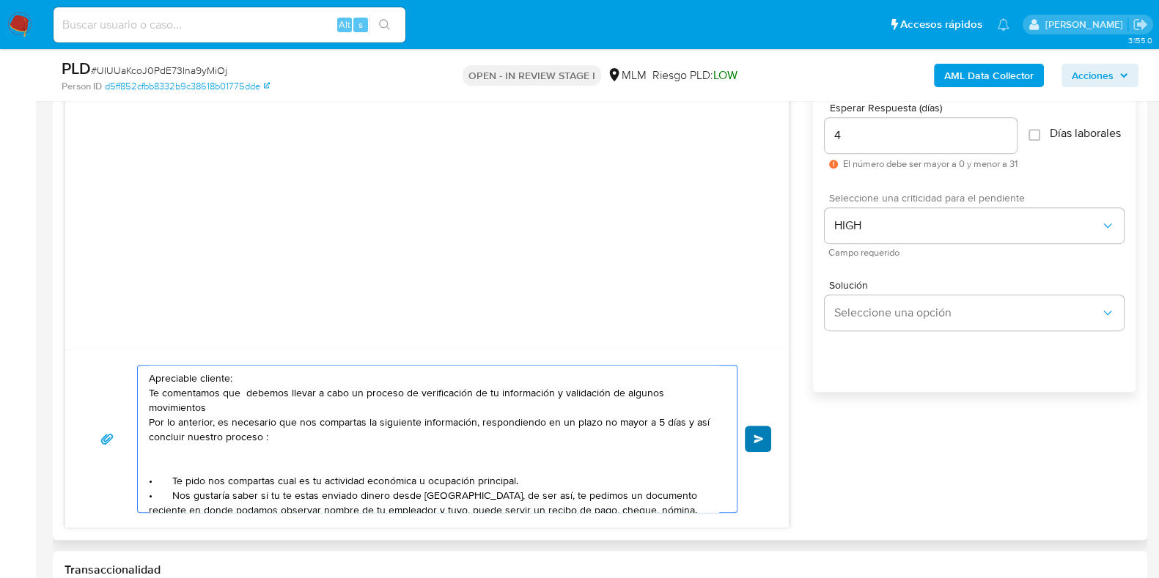
type textarea "Apreciable cliente: Te comentamos que debemos llevar a cabo un proceso de verif…"
click at [766, 437] on button "Enviar" at bounding box center [758, 439] width 26 height 26
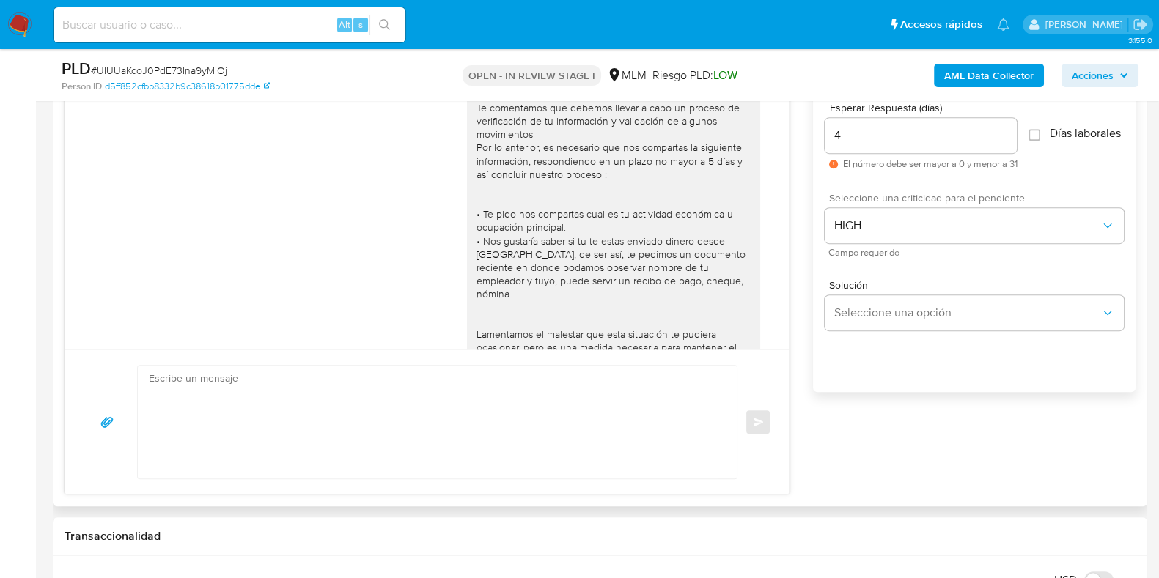
scroll to position [78, 0]
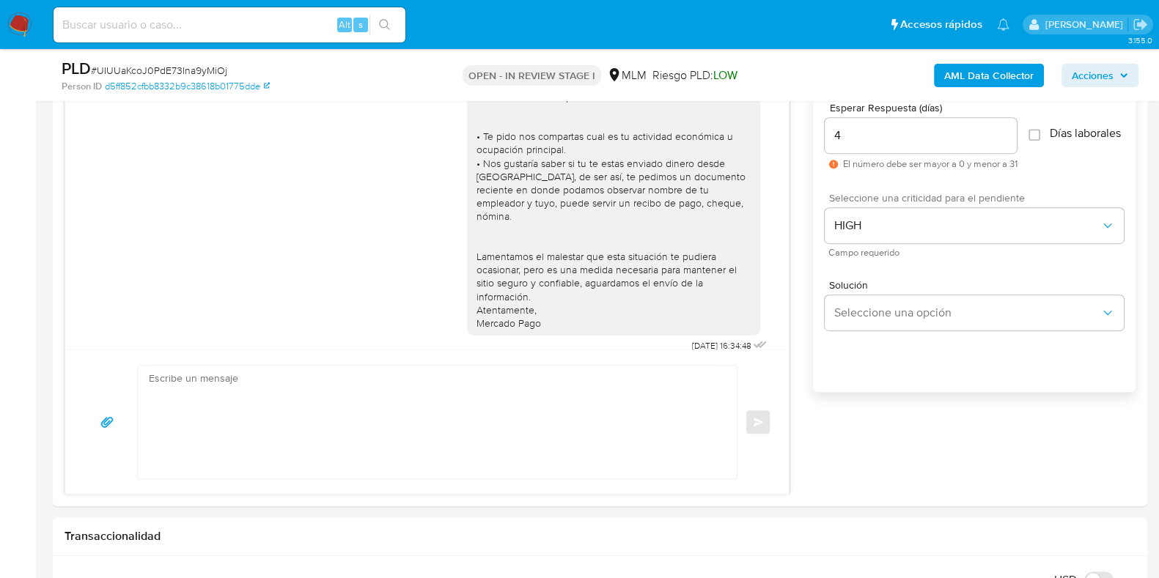
click at [208, 67] on span "# UIUUaKcoJ0PdE73Ina9yMiOj" at bounding box center [159, 70] width 136 height 15
copy span "UIUUaKcoJ0PdE73Ina9yMiOj"
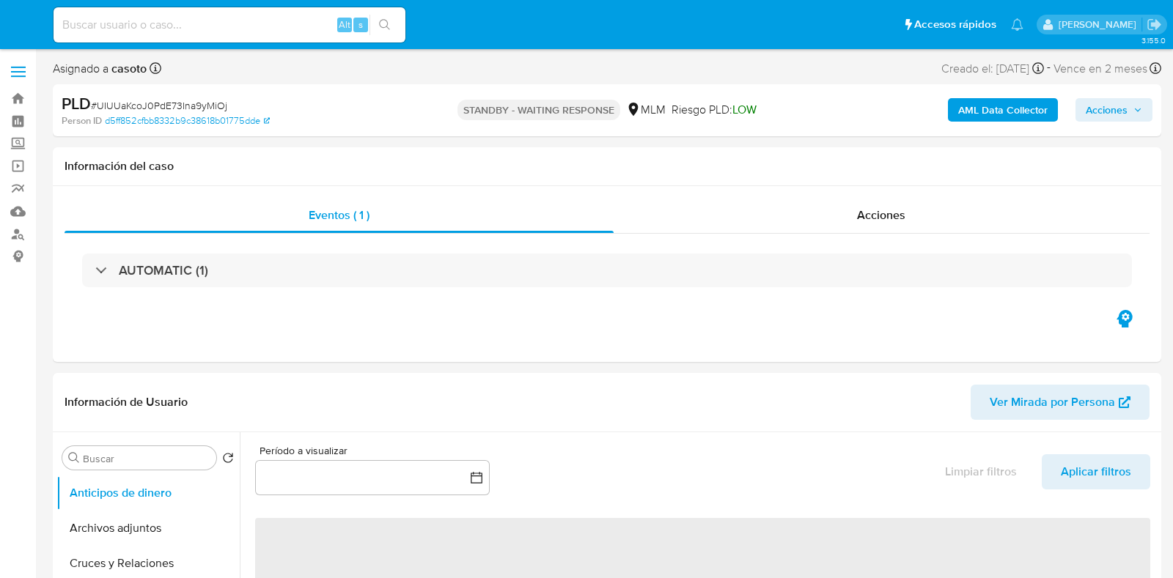
select select "10"
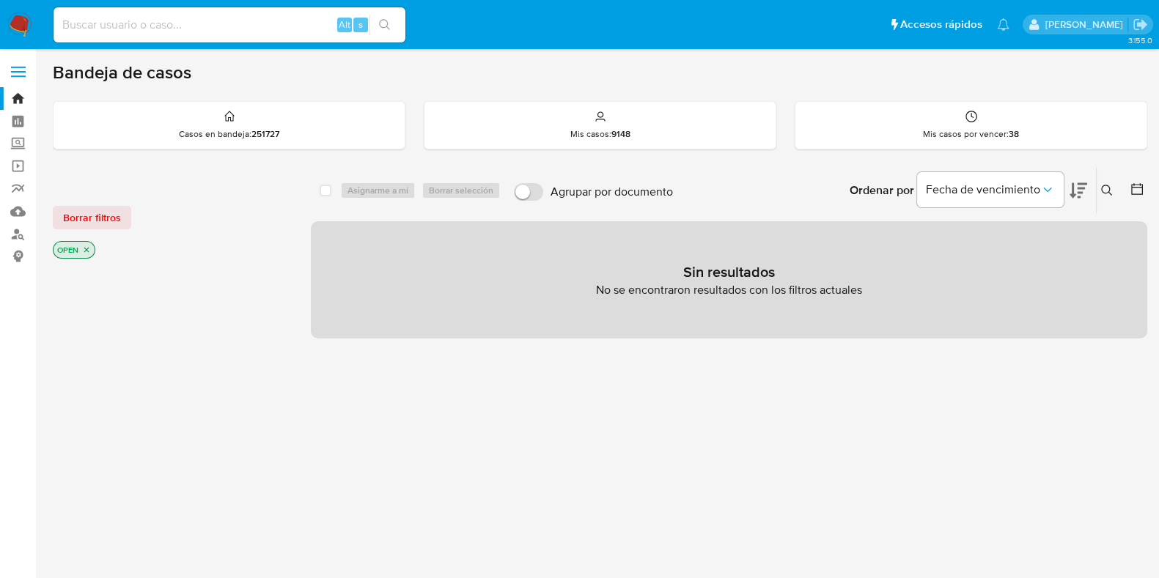
click at [1105, 187] on icon at bounding box center [1107, 191] width 12 height 12
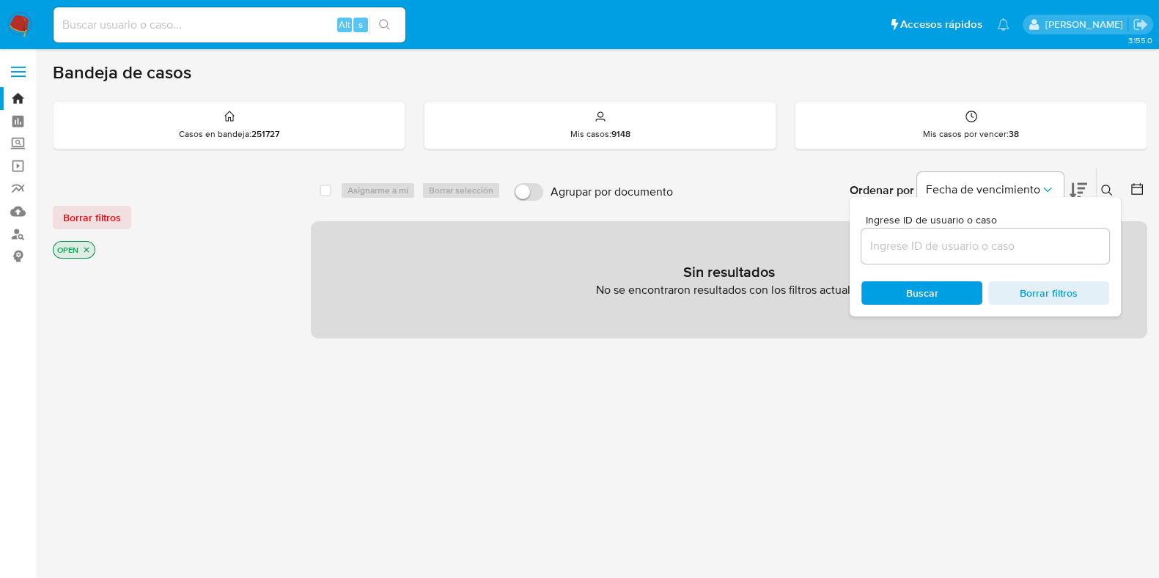
click at [982, 254] on div at bounding box center [985, 246] width 248 height 35
click at [982, 246] on input at bounding box center [985, 246] width 248 height 19
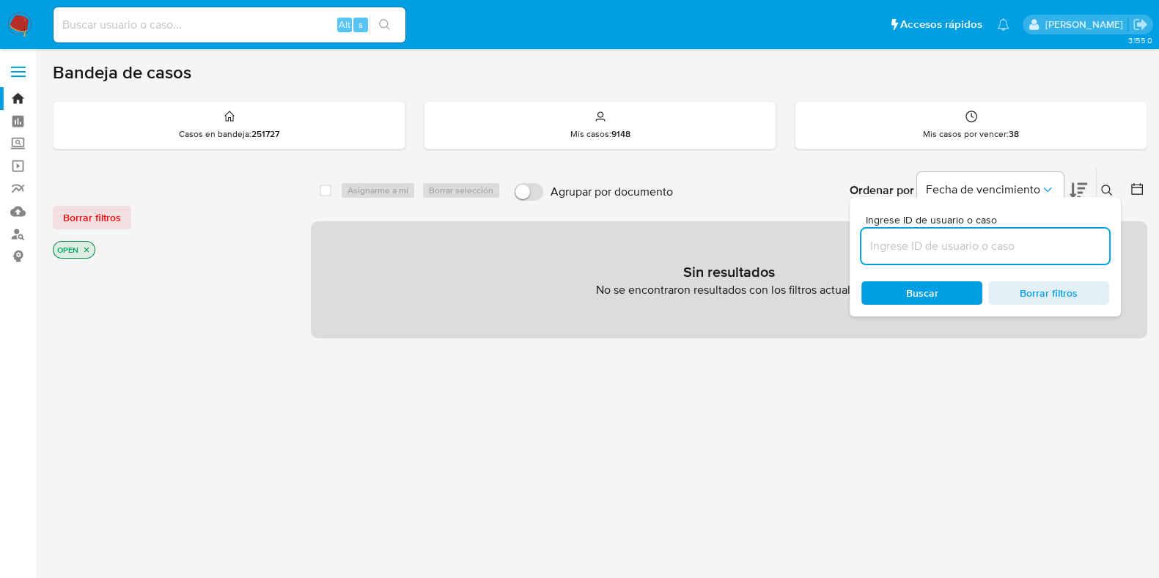
paste input "132144403"
type input "132144403"
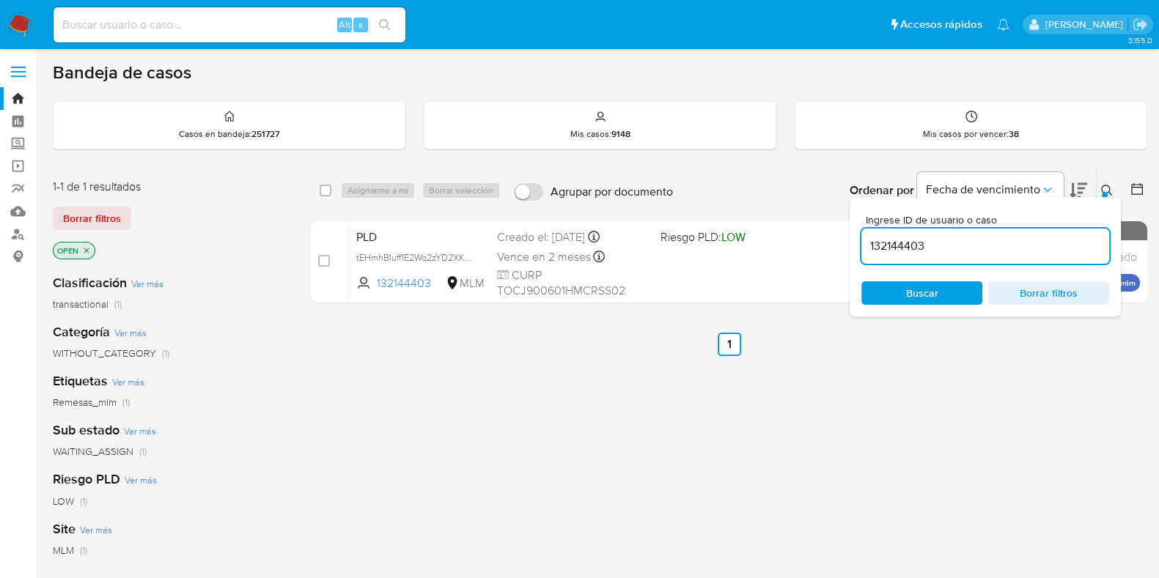
click at [1105, 194] on div at bounding box center [1105, 195] width 6 height 6
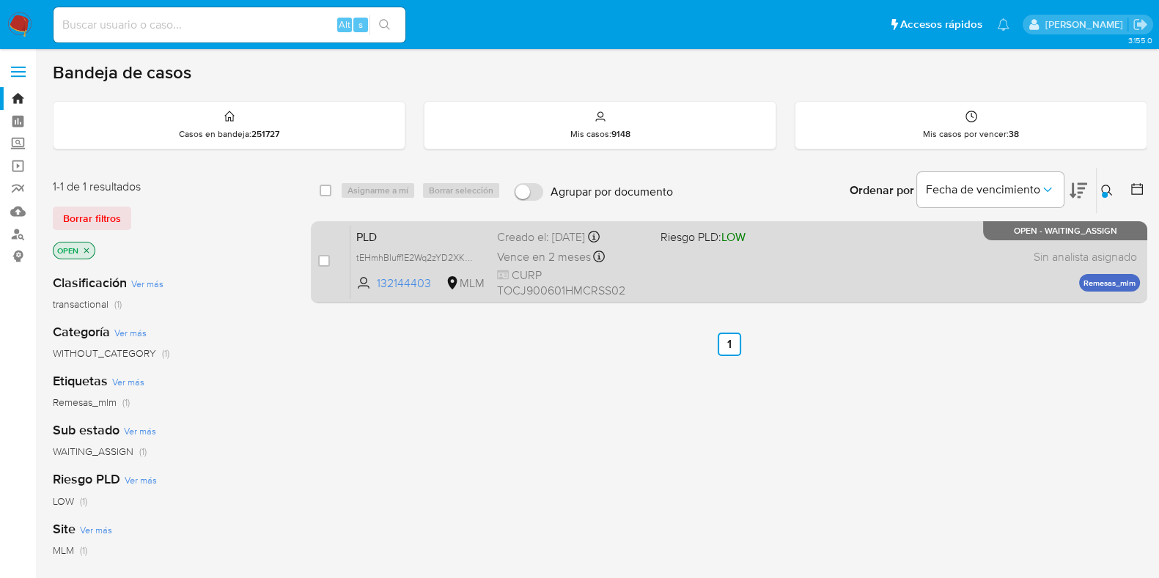
click at [880, 265] on div "PLD tEHmhBIuff1E2Wq2zYD2XK87 132144403 MLM Riesgo PLD: LOW Creado el: 12/08/202…" at bounding box center [745, 262] width 790 height 74
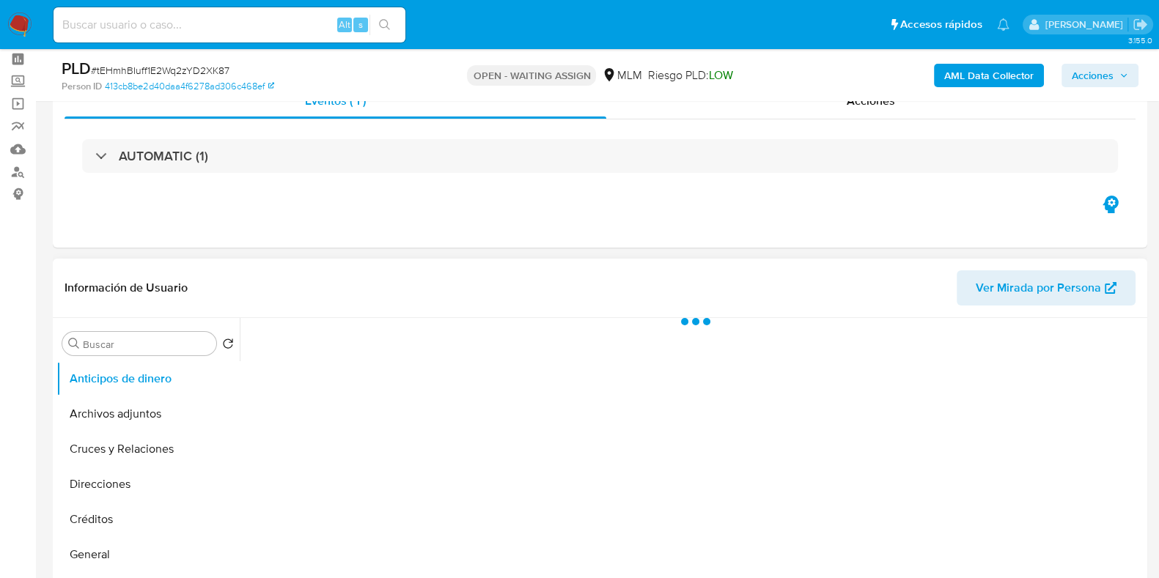
scroll to position [183, 0]
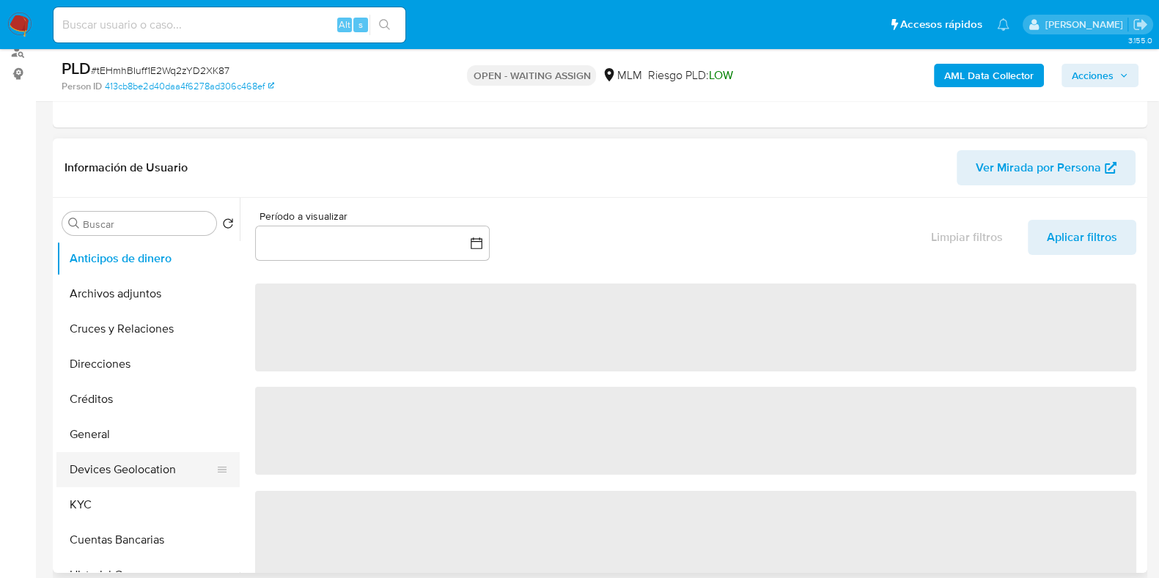
select select "10"
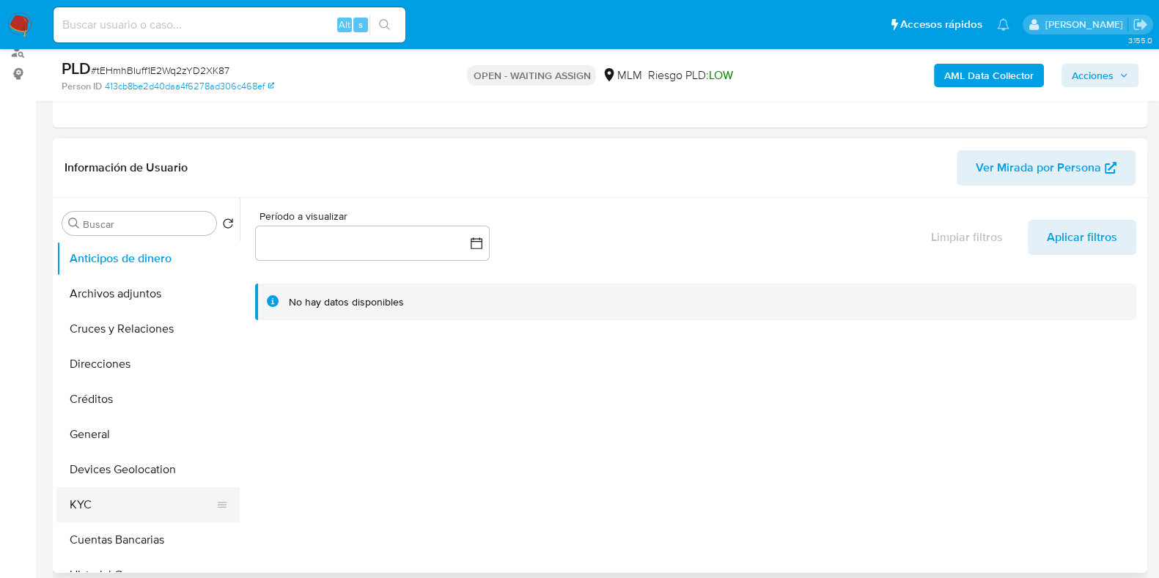
click at [136, 500] on button "KYC" at bounding box center [142, 505] width 172 height 35
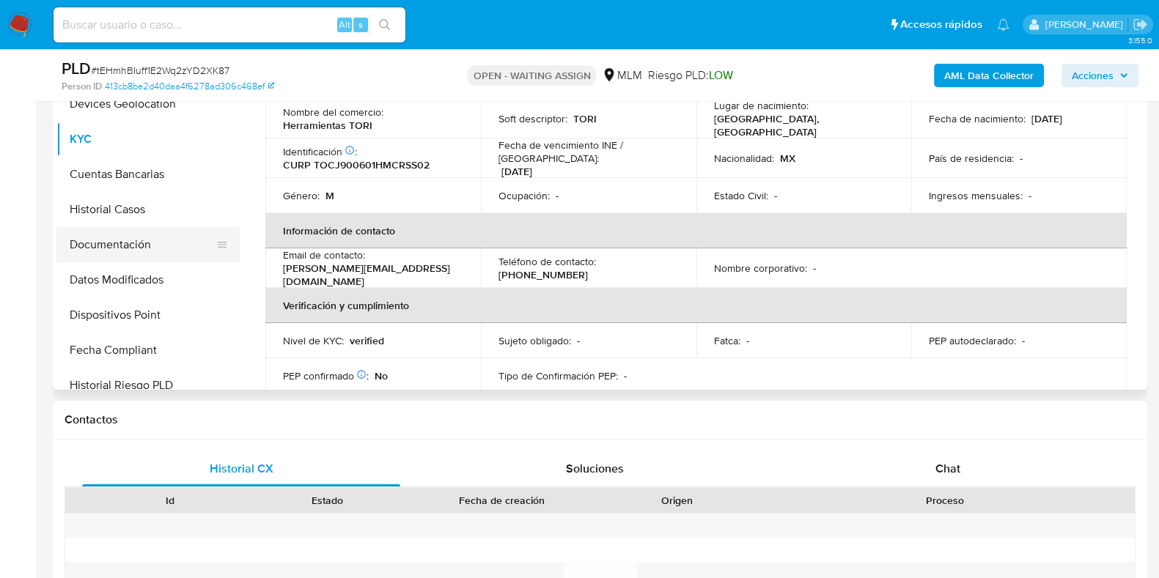
click at [150, 229] on button "Documentación" at bounding box center [142, 244] width 172 height 35
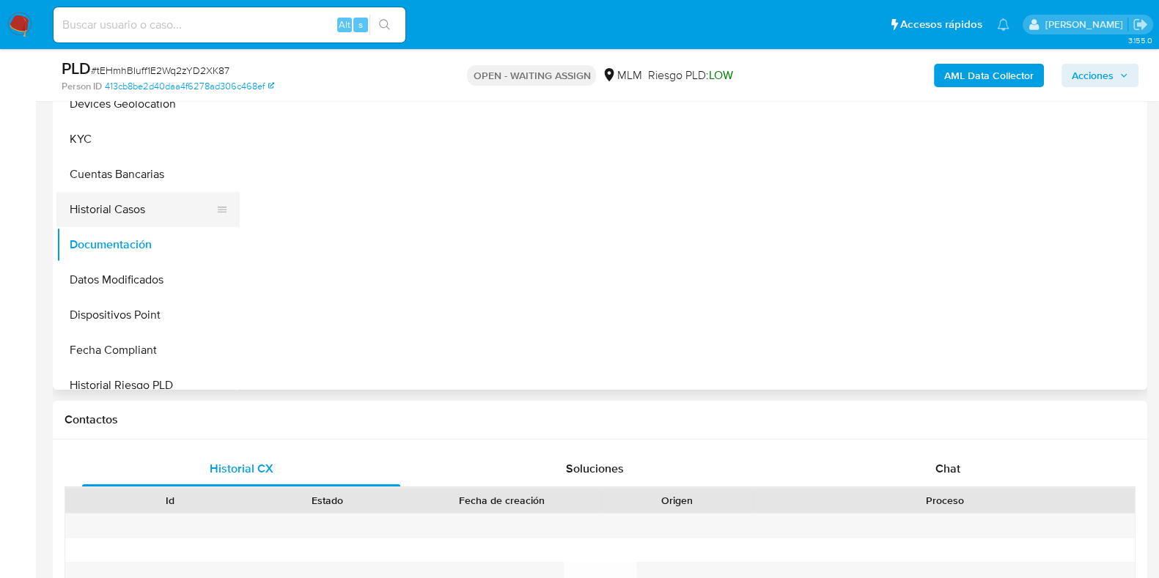
click at [150, 216] on button "Historial Casos" at bounding box center [142, 209] width 172 height 35
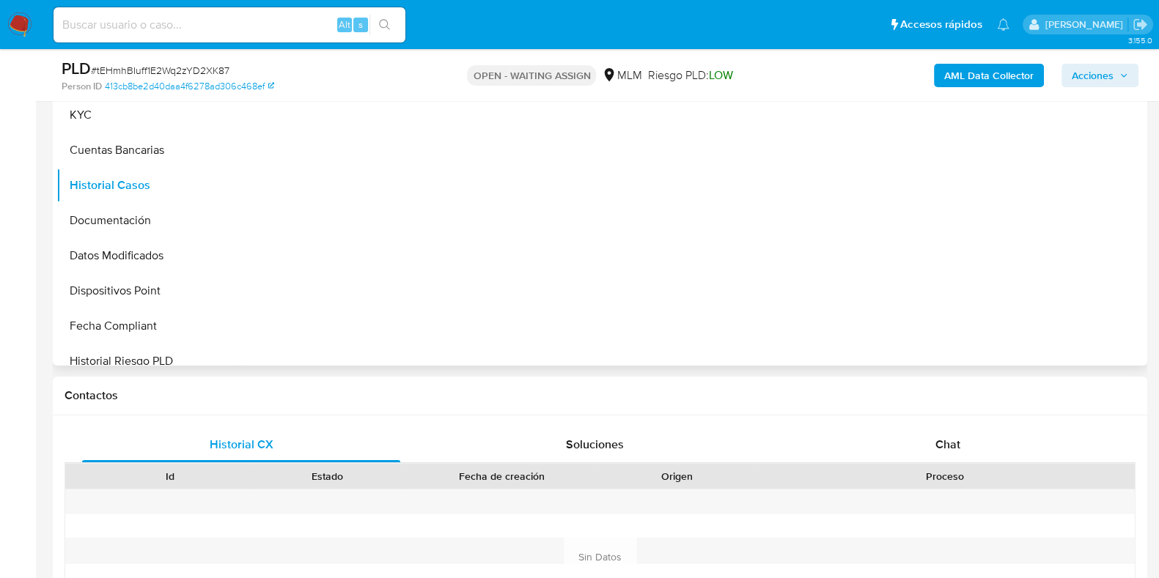
scroll to position [183, 0]
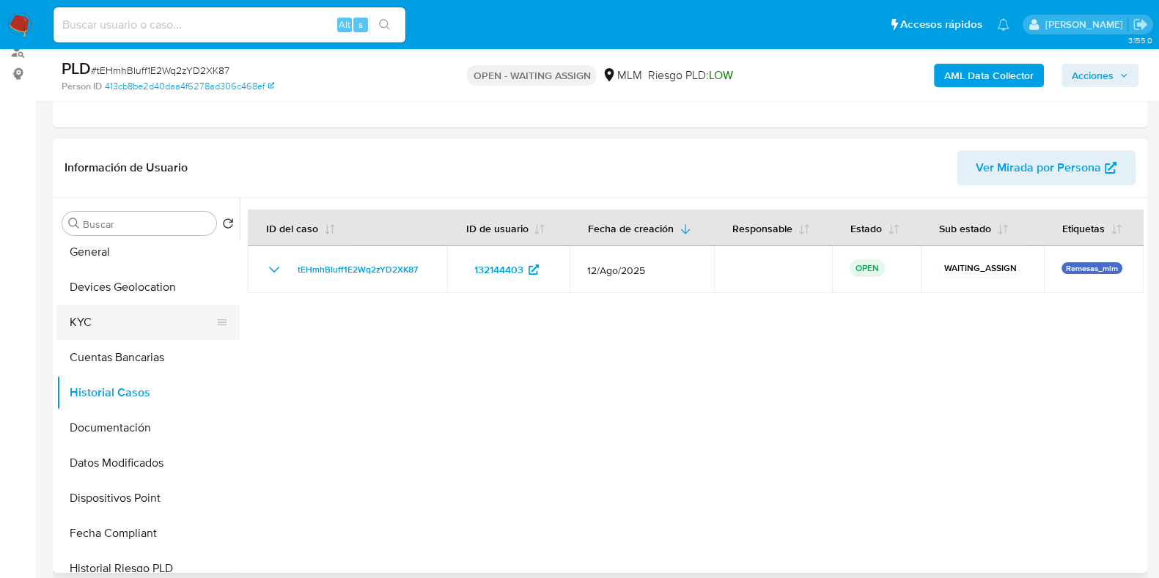
click at [84, 323] on button "KYC" at bounding box center [142, 322] width 172 height 35
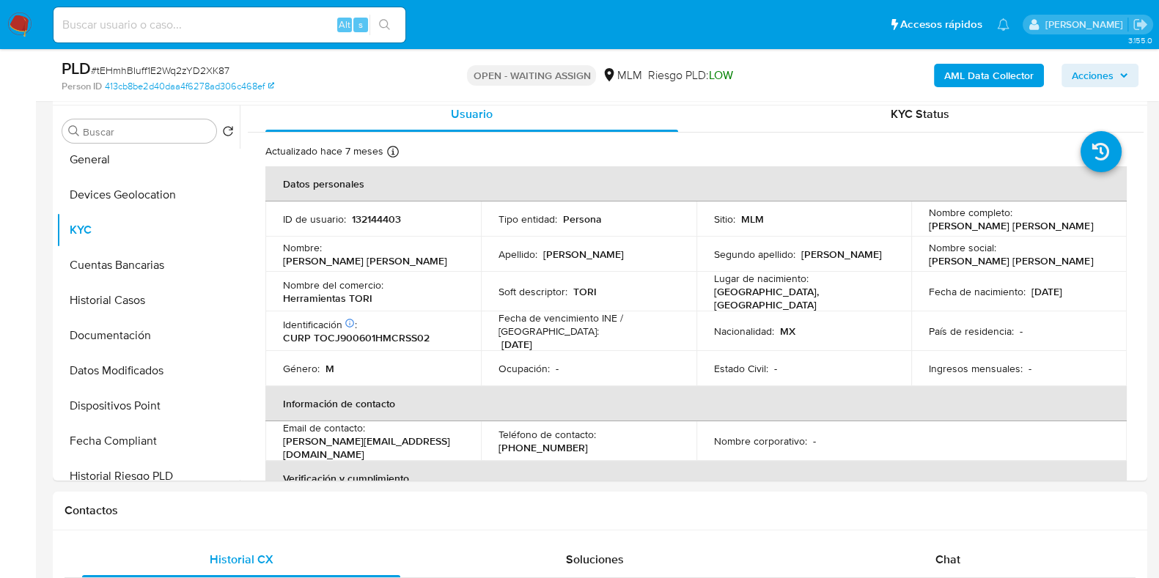
scroll to position [0, 0]
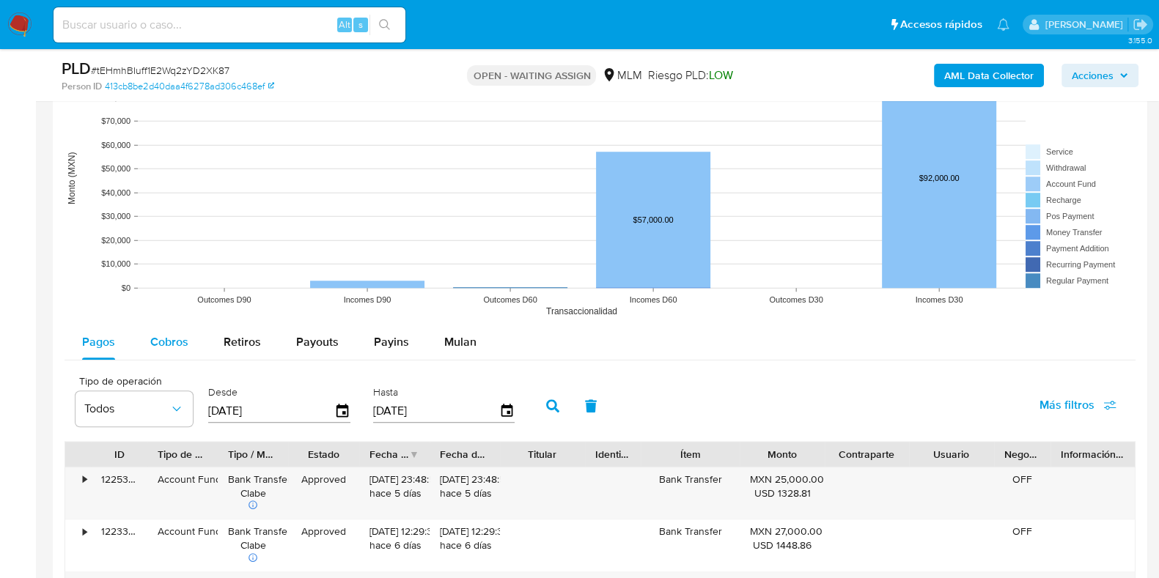
click at [180, 338] on span "Cobros" at bounding box center [169, 342] width 38 height 17
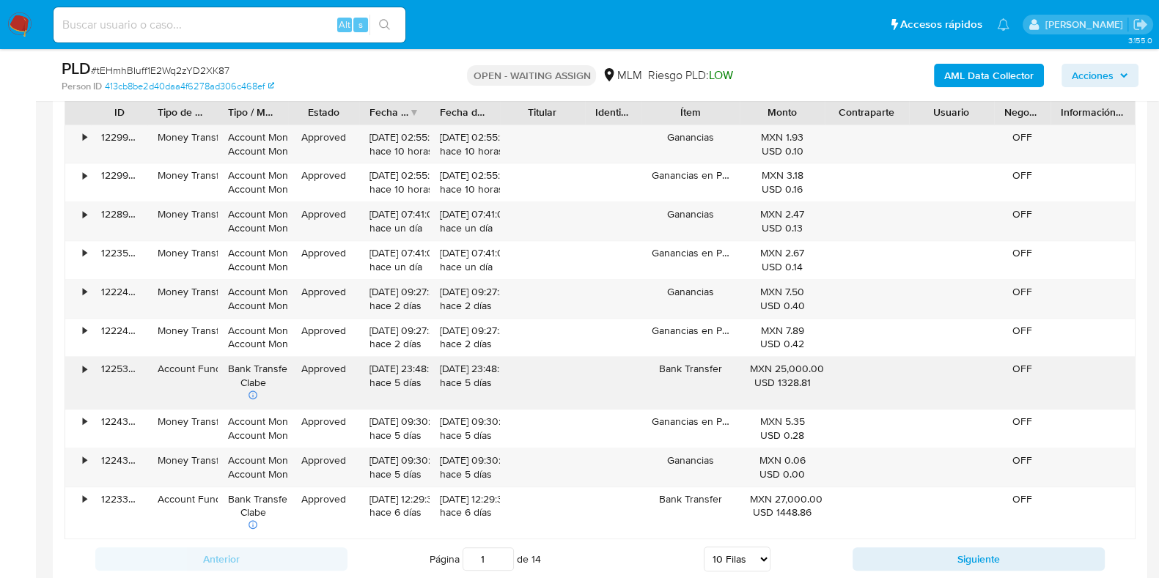
scroll to position [1741, 0]
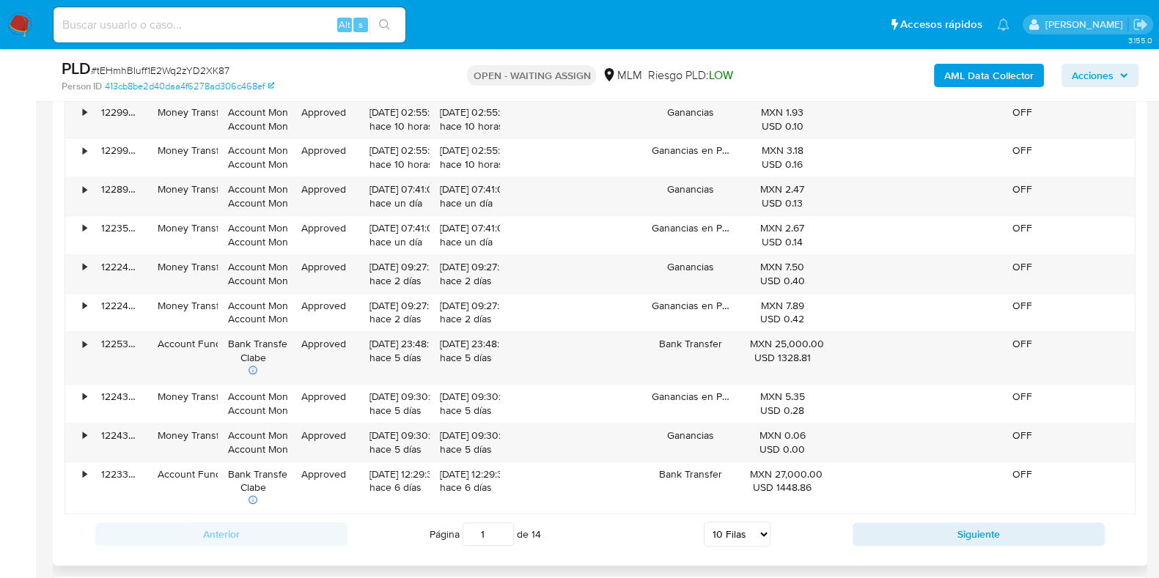
click at [737, 533] on select "5 Filas 10 Filas 20 Filas 25 Filas 50 Filas 100 Filas" at bounding box center [737, 534] width 67 height 25
select select "25"
click at [704, 522] on select "5 Filas 10 Filas 20 Filas 25 Filas 50 Filas 100 Filas" at bounding box center [737, 534] width 67 height 25
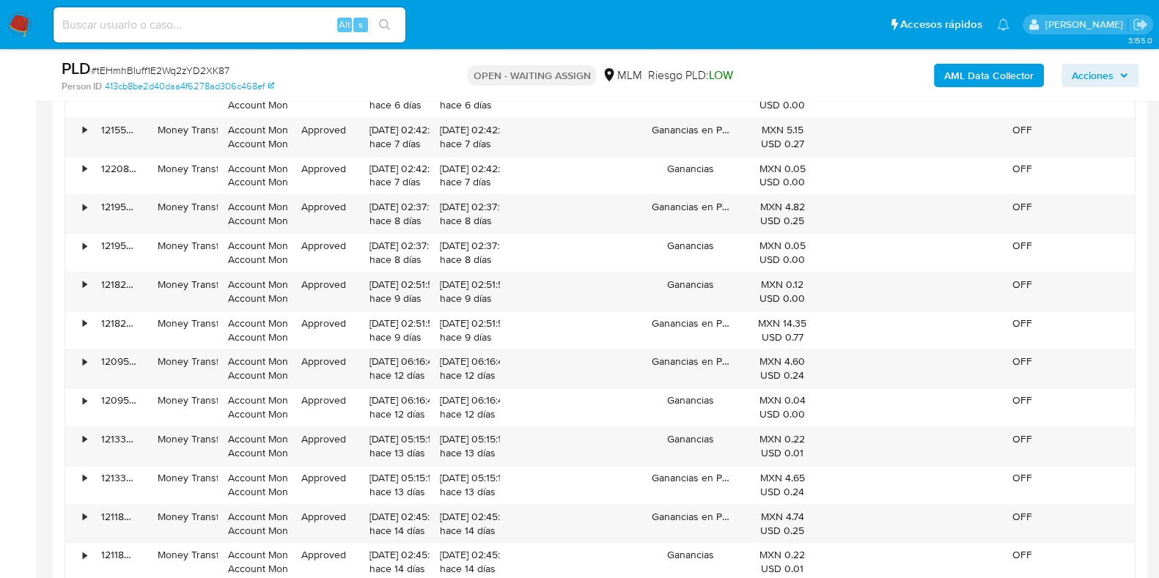
scroll to position [2290, 0]
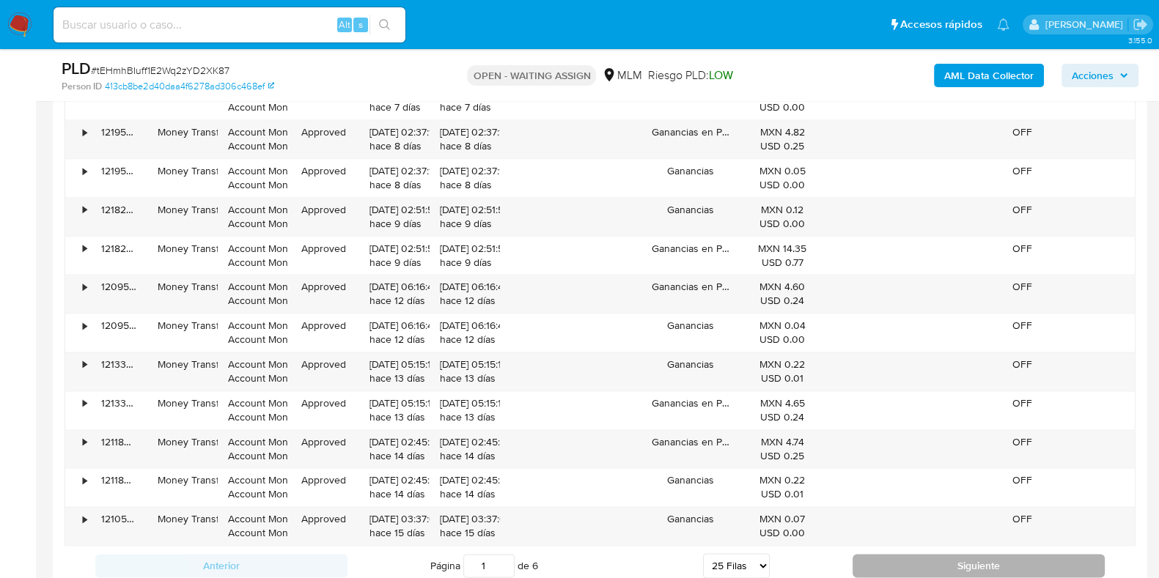
click at [904, 563] on button "Siguiente" at bounding box center [979, 565] width 252 height 23
click at [878, 556] on button "Siguiente" at bounding box center [979, 565] width 252 height 23
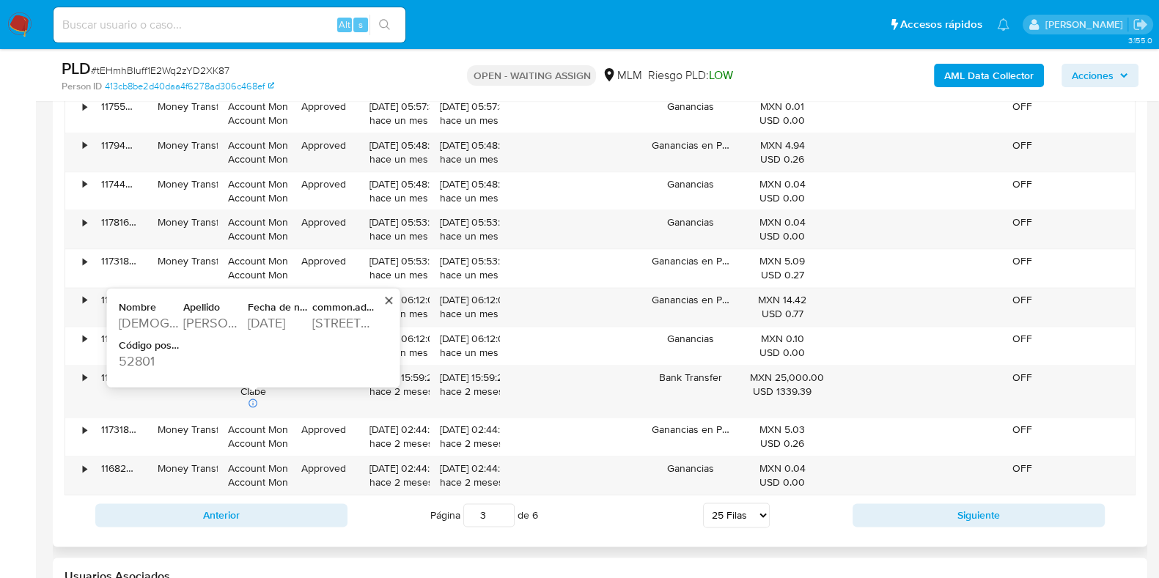
scroll to position [2382, 0]
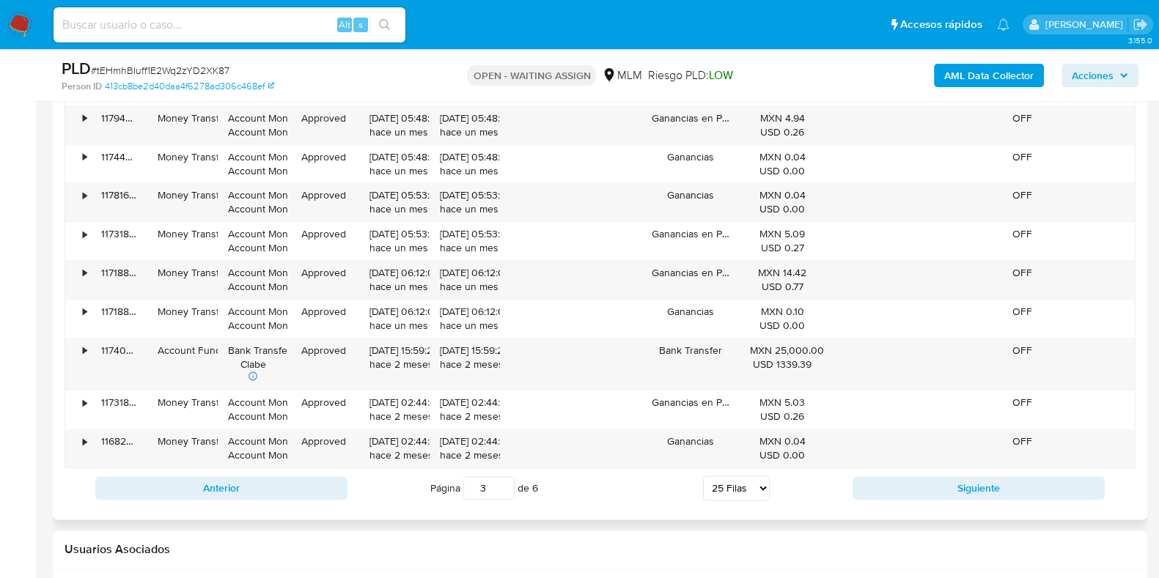
click at [850, 480] on div "Página 3 de 6 5 [PERSON_NAME] 10 [PERSON_NAME] 20 [PERSON_NAME] 25 [PERSON_NAME…" at bounding box center [599, 488] width 505 height 29
click at [860, 479] on button "Siguiente" at bounding box center [979, 488] width 252 height 23
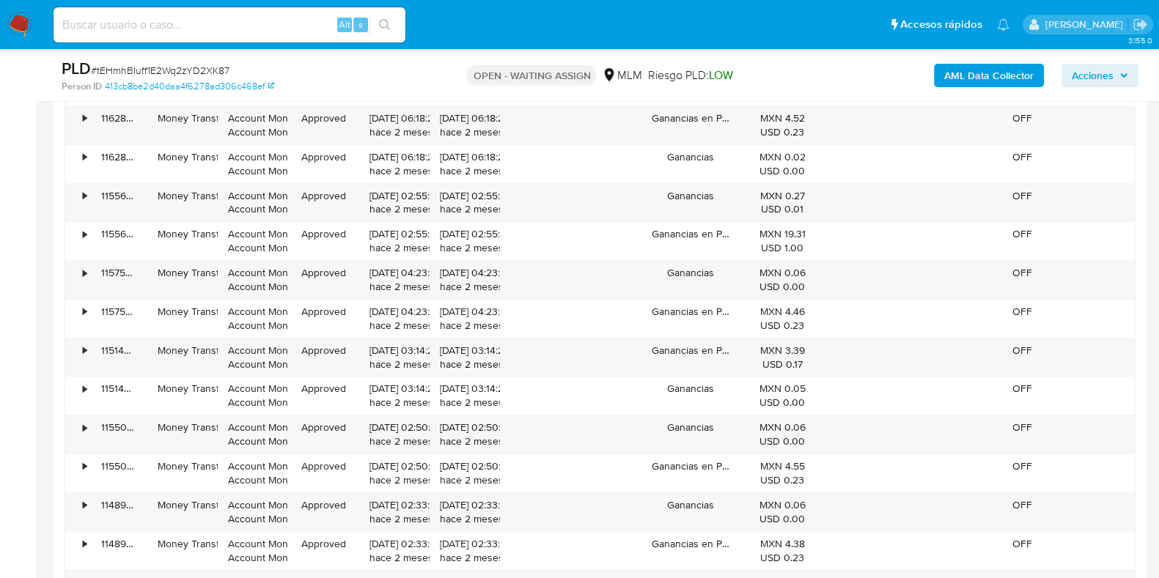
scroll to position [2473, 0]
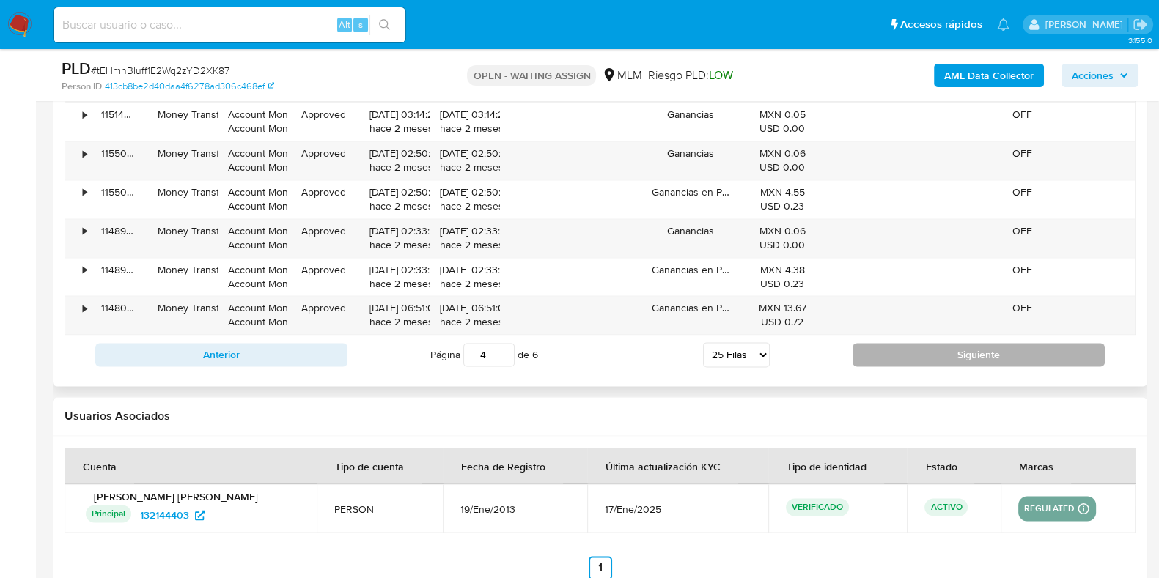
click at [935, 352] on button "Siguiente" at bounding box center [979, 354] width 252 height 23
click at [867, 353] on button "Siguiente" at bounding box center [979, 354] width 252 height 23
type input "6"
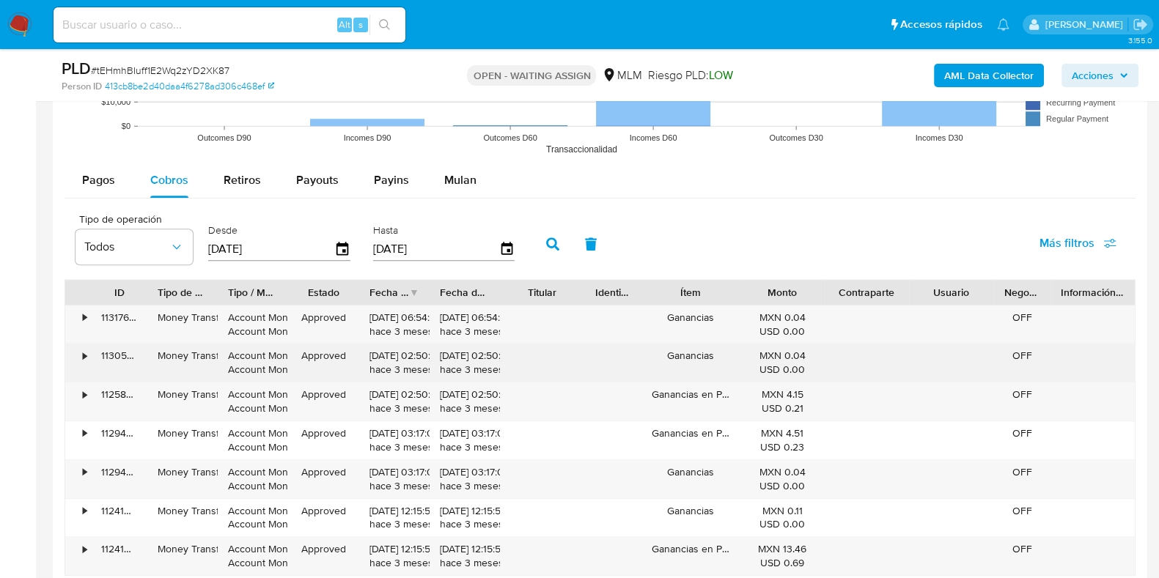
scroll to position [1532, 0]
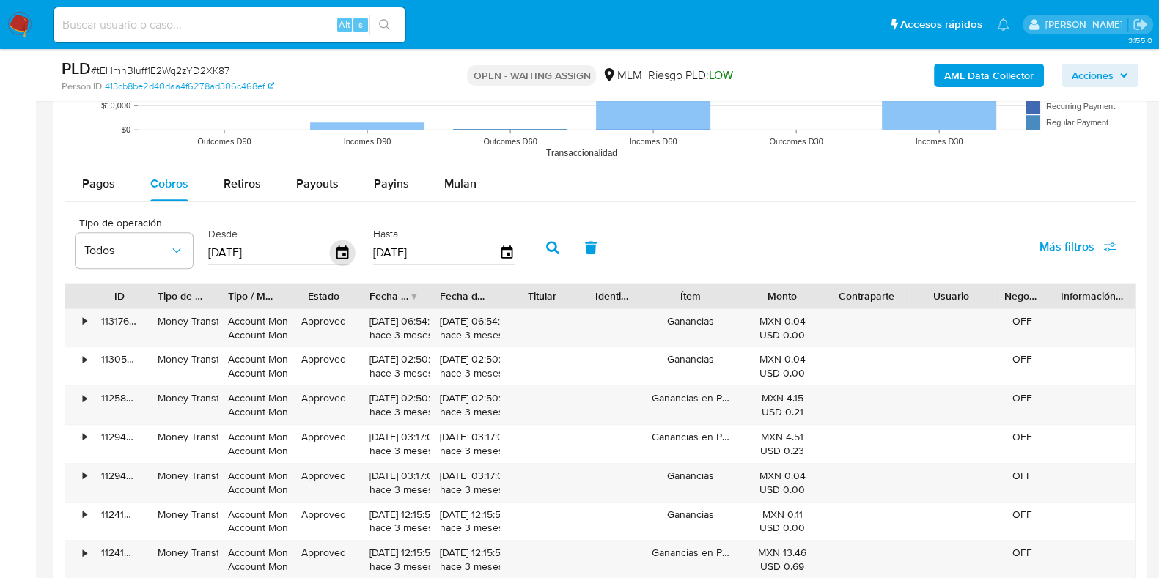
click at [336, 249] on icon "button" at bounding box center [342, 252] width 12 height 13
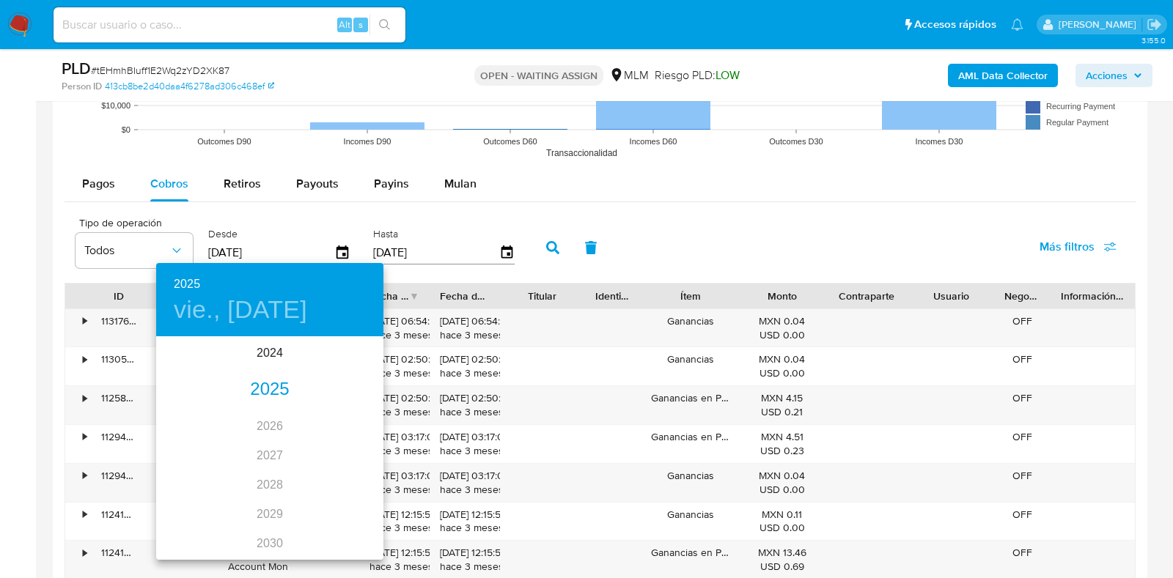
click at [267, 386] on div "2025" at bounding box center [269, 389] width 227 height 29
click at [193, 416] on div "abr." at bounding box center [194, 421] width 76 height 55
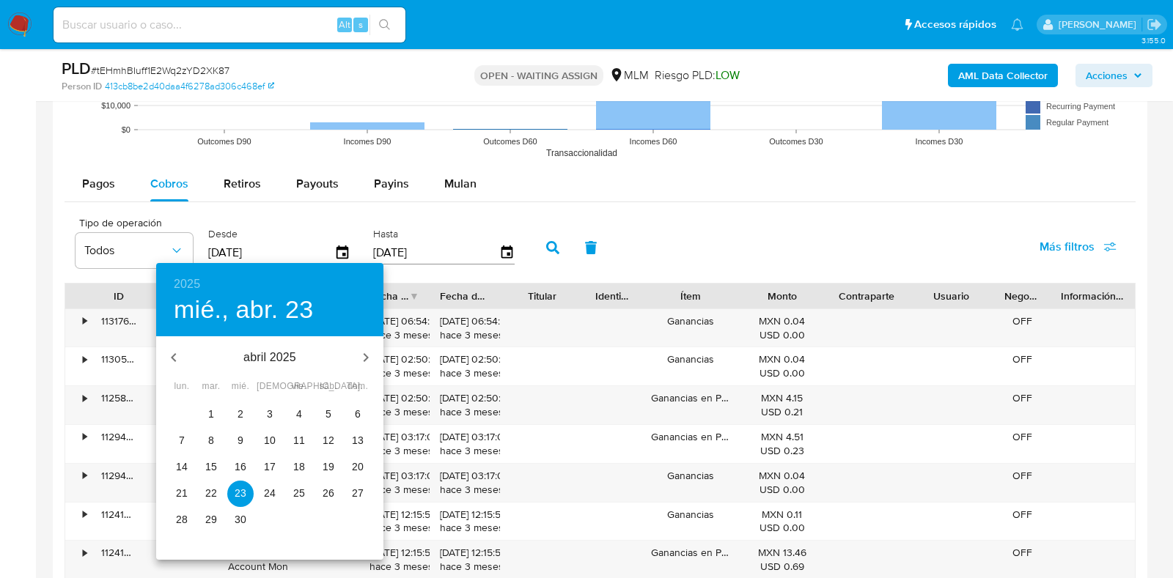
click at [213, 416] on p "1" at bounding box center [211, 414] width 6 height 15
type input "[DATE]"
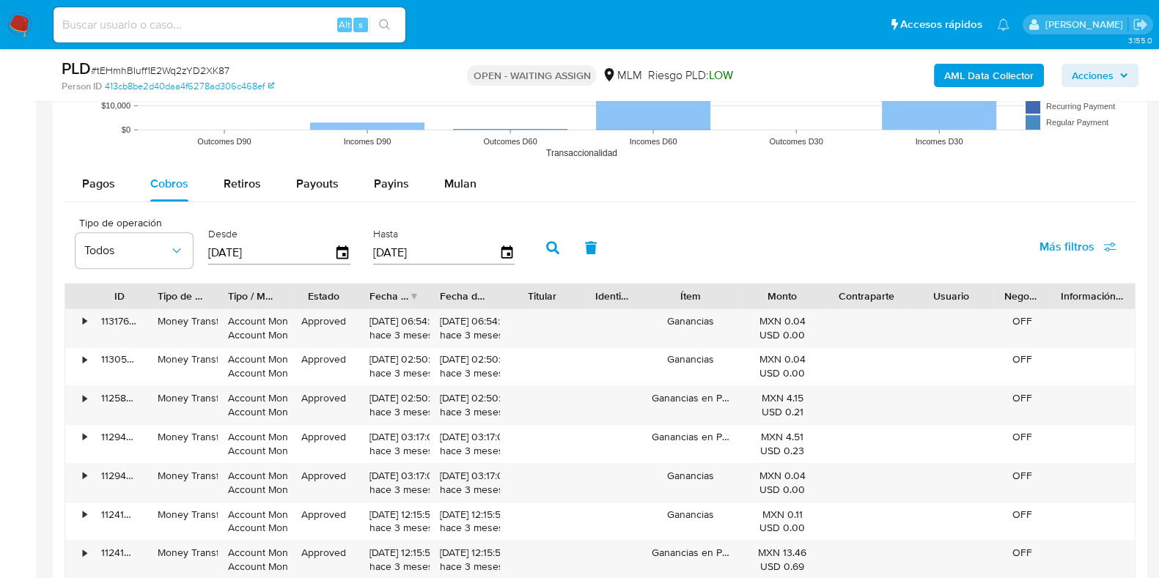
click at [546, 241] on icon "button" at bounding box center [552, 247] width 13 height 13
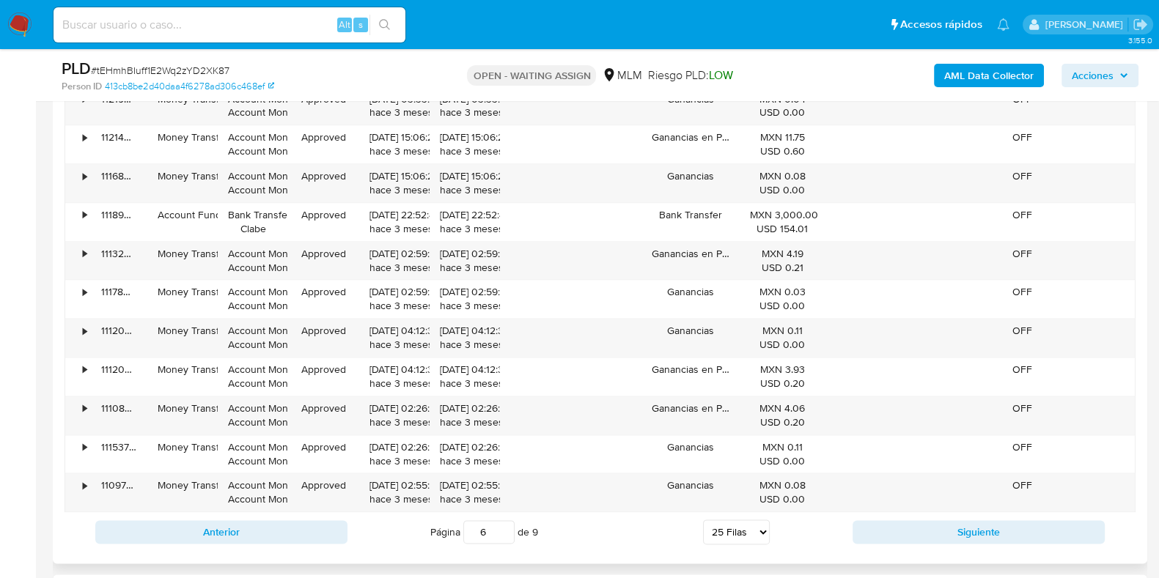
scroll to position [2449, 0]
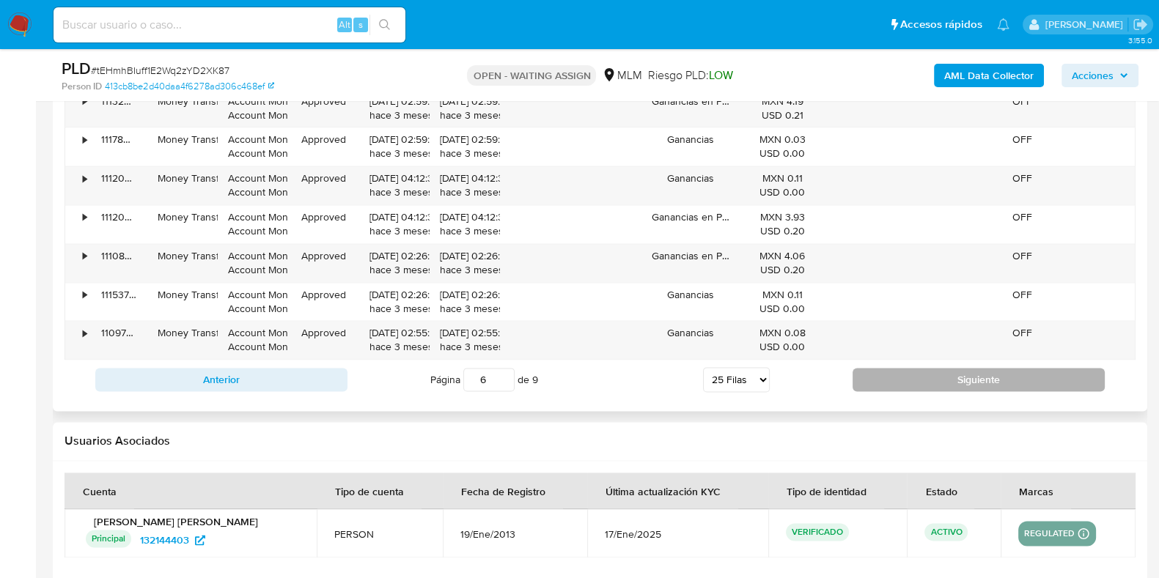
click at [899, 384] on button "Siguiente" at bounding box center [979, 379] width 252 height 23
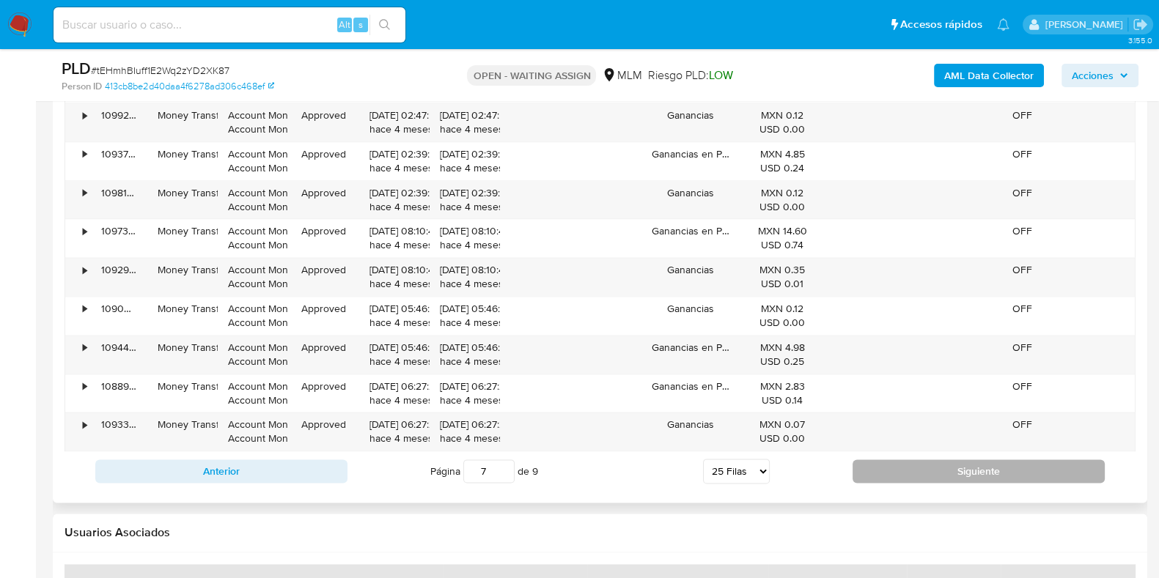
click at [864, 474] on button "Siguiente" at bounding box center [979, 471] width 252 height 23
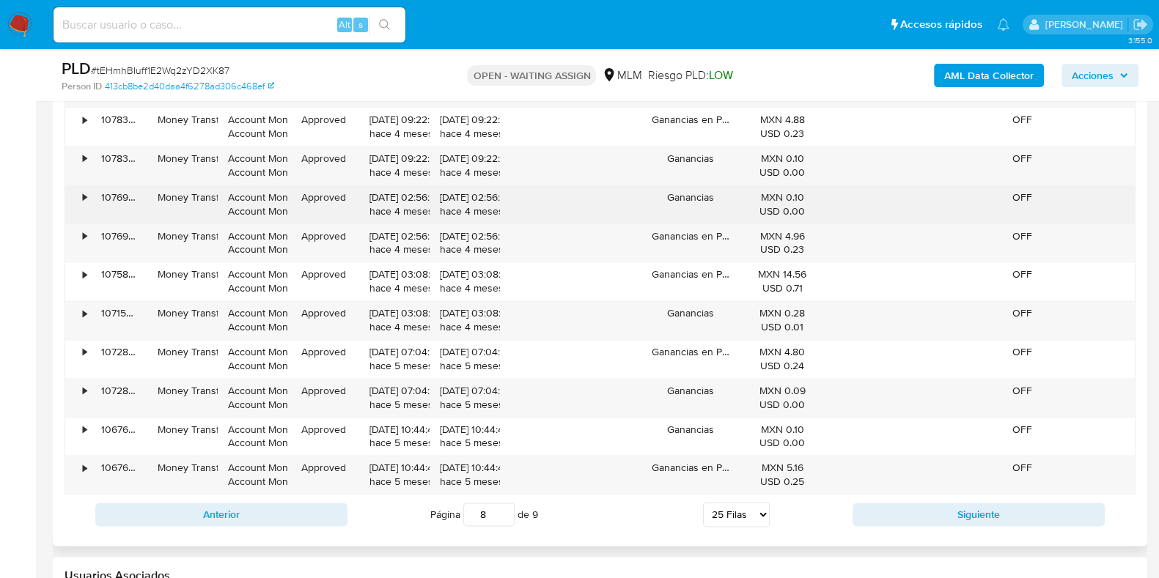
scroll to position [2515, 0]
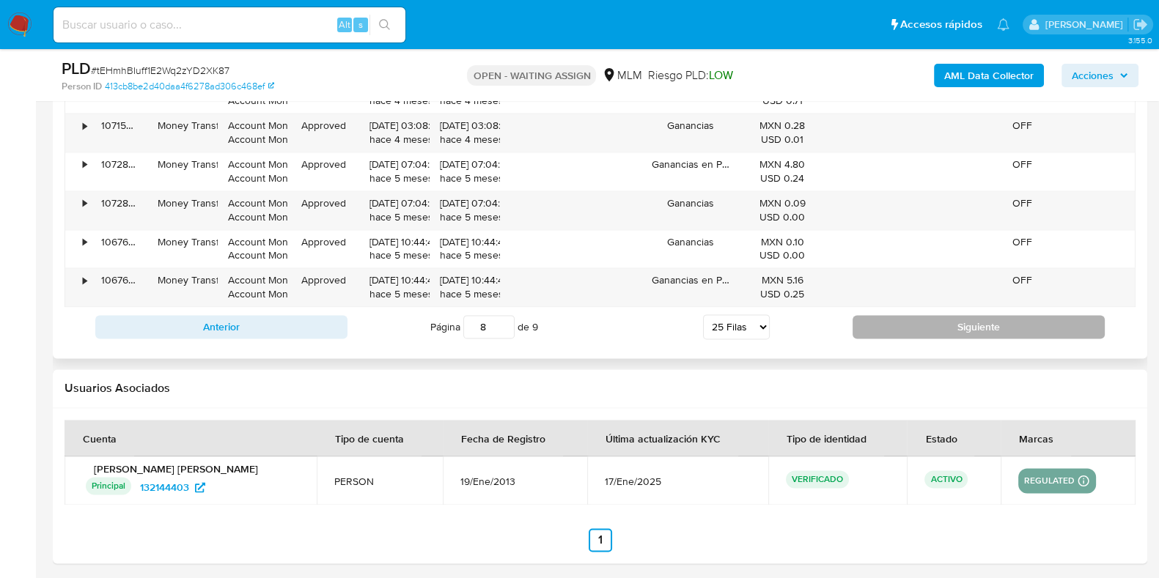
click at [891, 328] on button "Siguiente" at bounding box center [979, 326] width 252 height 23
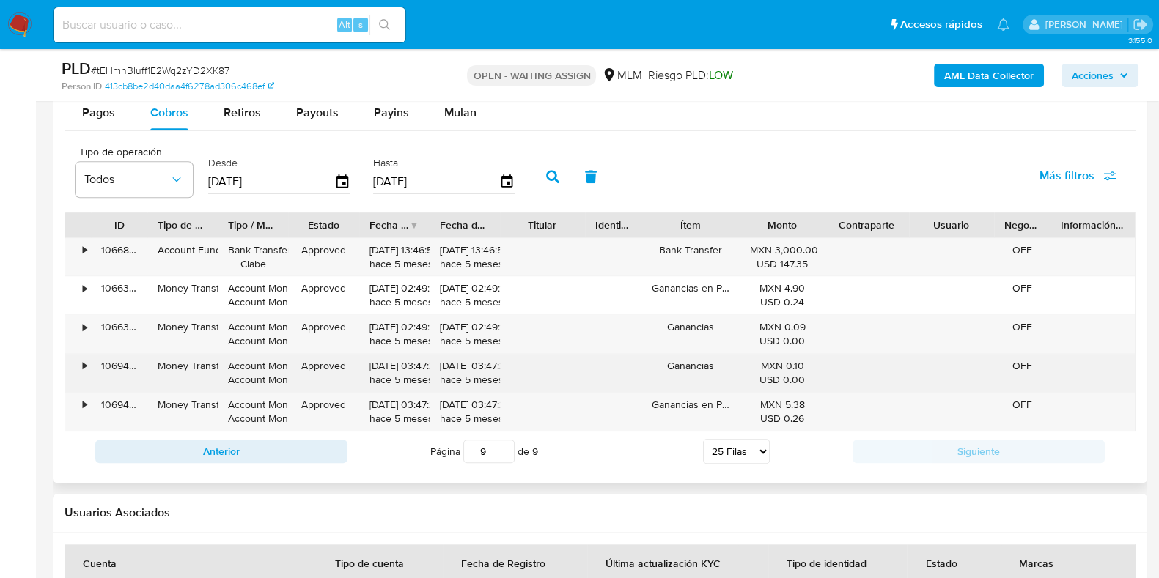
scroll to position [1644, 0]
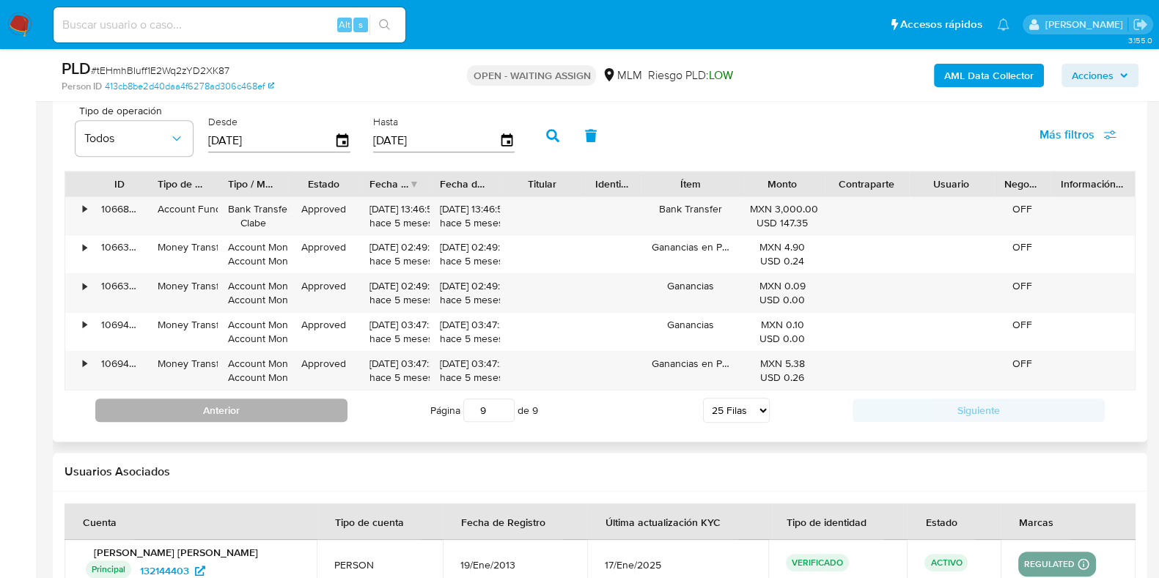
click at [297, 416] on button "Anterior" at bounding box center [221, 410] width 252 height 23
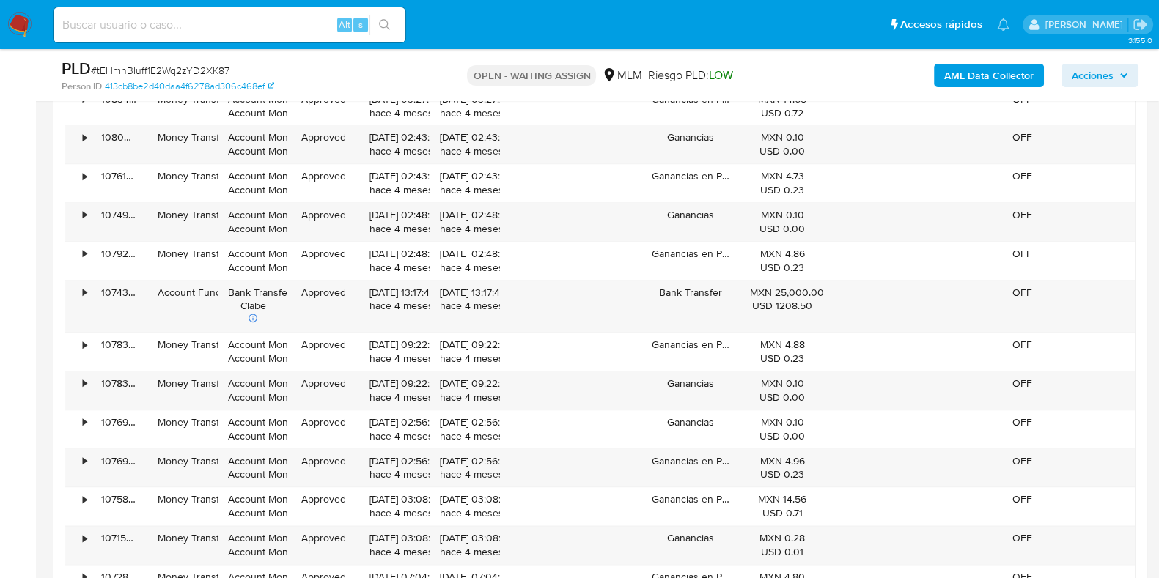
scroll to position [2377, 0]
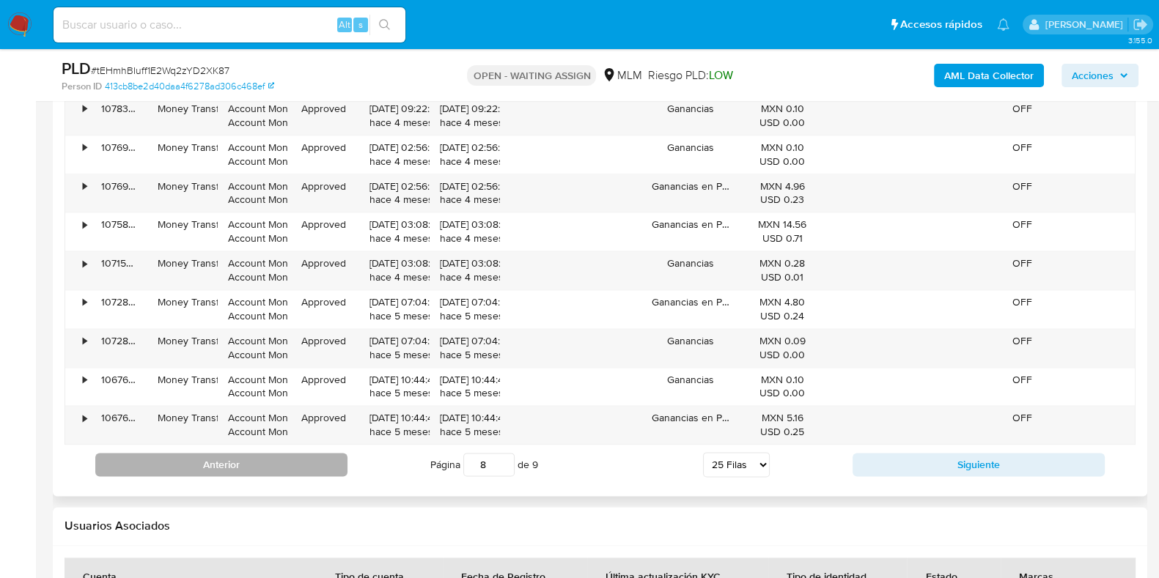
click at [284, 462] on button "Anterior" at bounding box center [221, 464] width 252 height 23
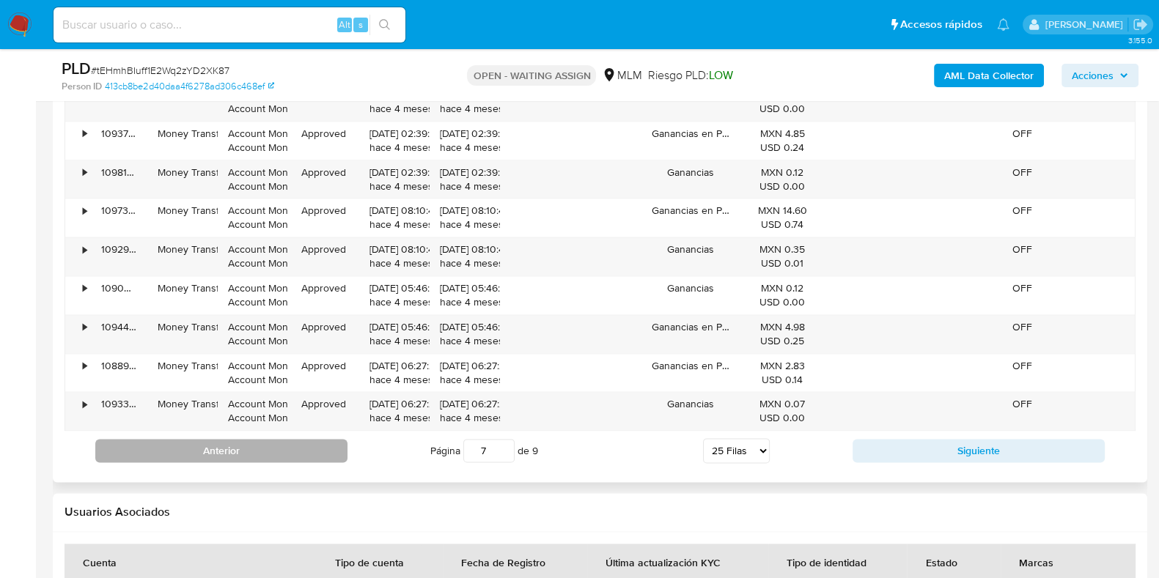
click at [282, 451] on button "Anterior" at bounding box center [221, 450] width 252 height 23
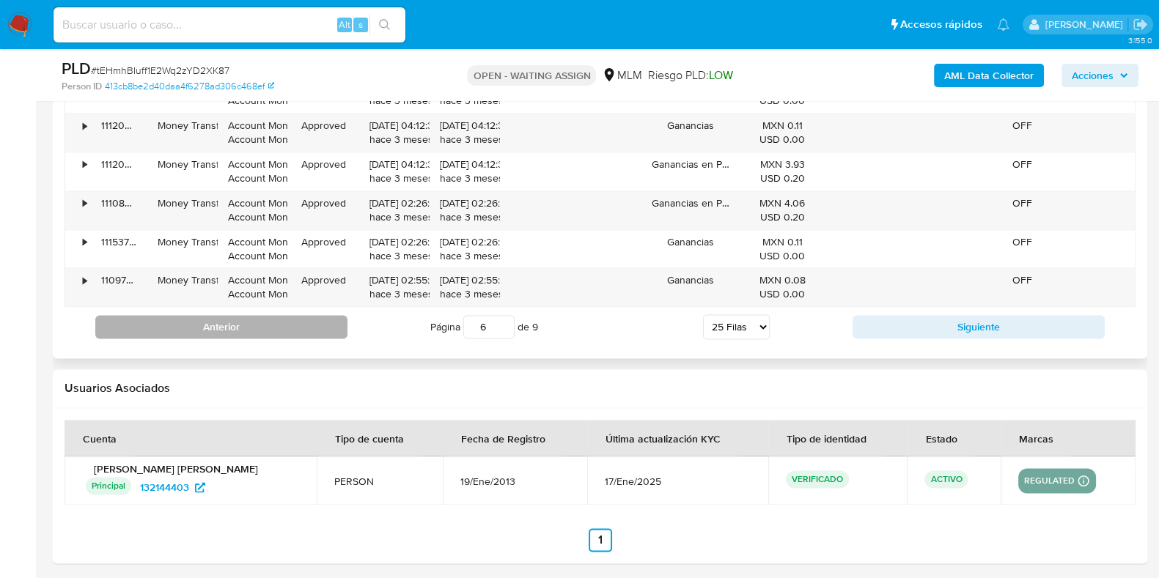
click at [277, 325] on button "Anterior" at bounding box center [221, 326] width 252 height 23
click at [303, 328] on button "Anterior" at bounding box center [221, 326] width 252 height 23
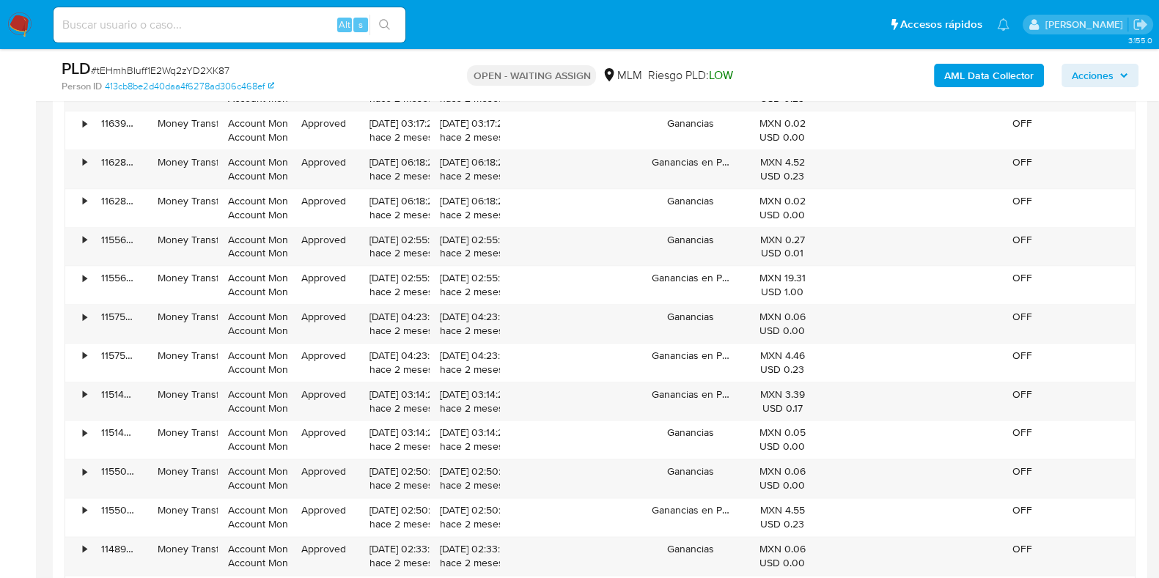
scroll to position [2501, 0]
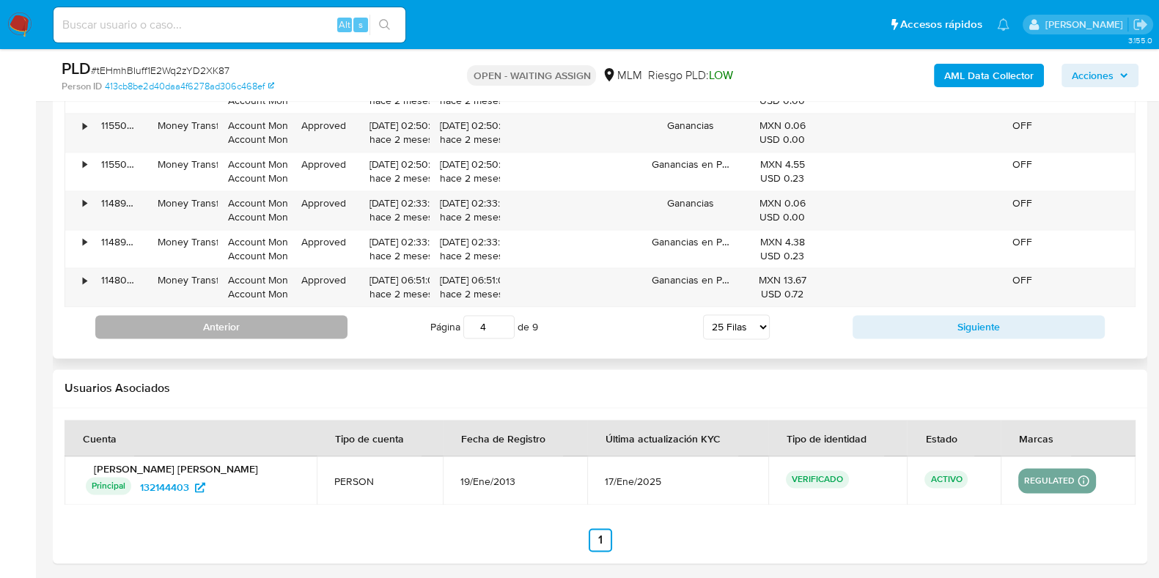
click at [319, 325] on button "Anterior" at bounding box center [221, 326] width 252 height 23
type input "3"
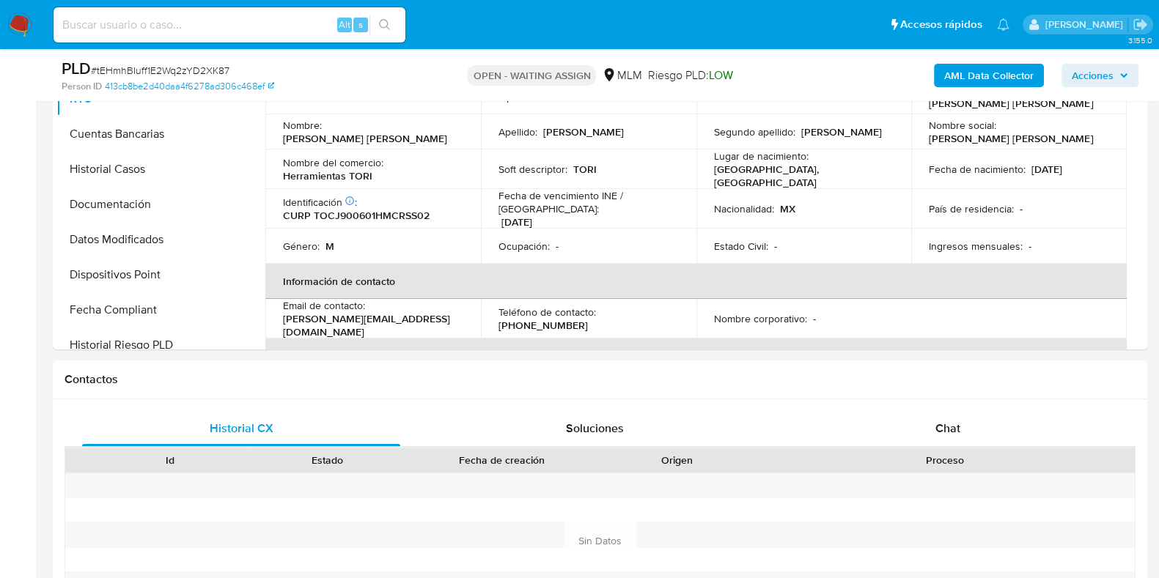
scroll to position [210, 0]
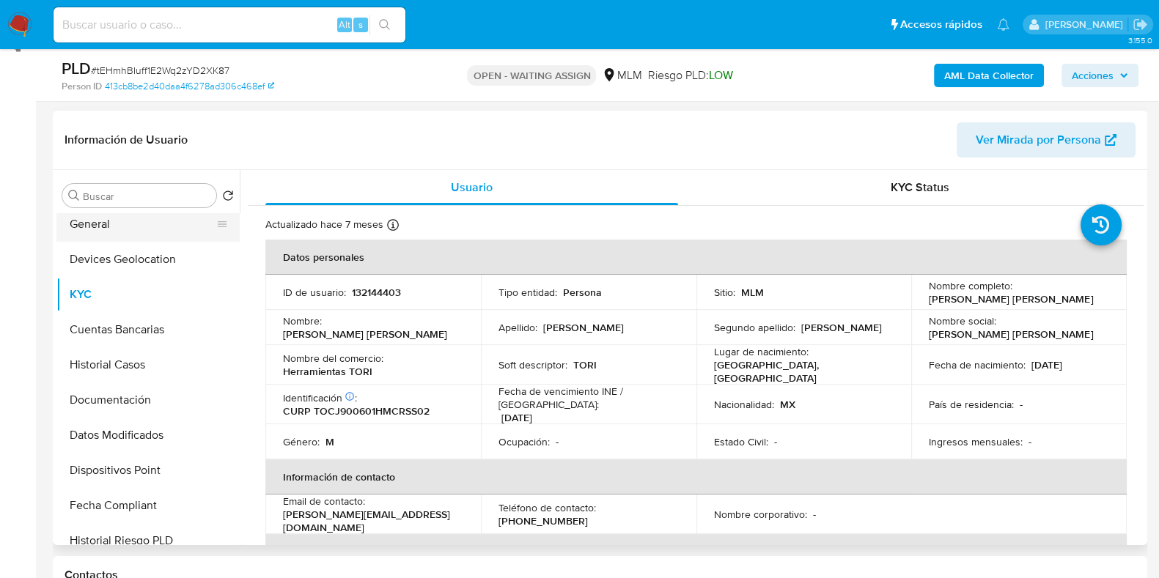
click at [73, 230] on button "General" at bounding box center [142, 224] width 172 height 35
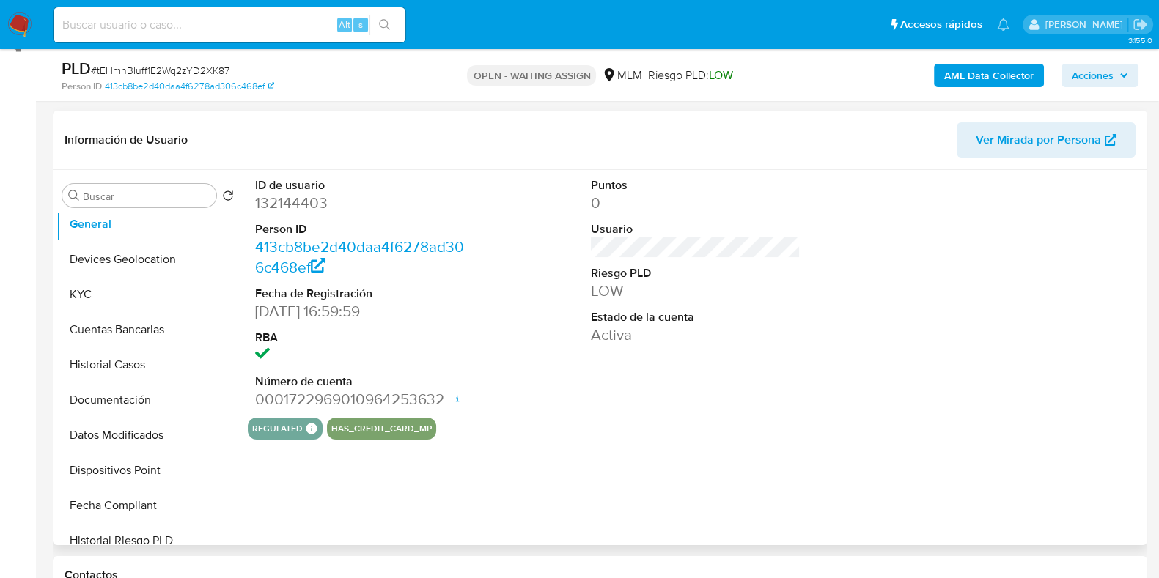
click at [311, 202] on dd "132144403" at bounding box center [360, 203] width 210 height 21
copy dd "132144403"
click at [177, 287] on button "KYC" at bounding box center [142, 294] width 172 height 35
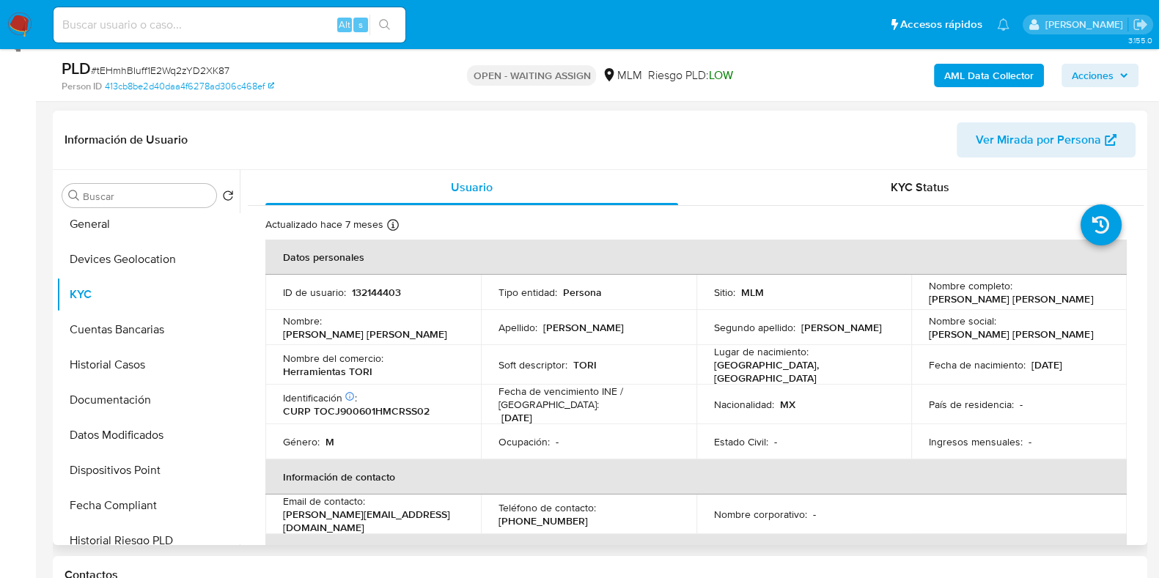
click at [1074, 301] on div "Nombre completo : [PERSON_NAME] [PERSON_NAME]" at bounding box center [1019, 292] width 180 height 26
click at [111, 223] on button "General" at bounding box center [142, 224] width 172 height 35
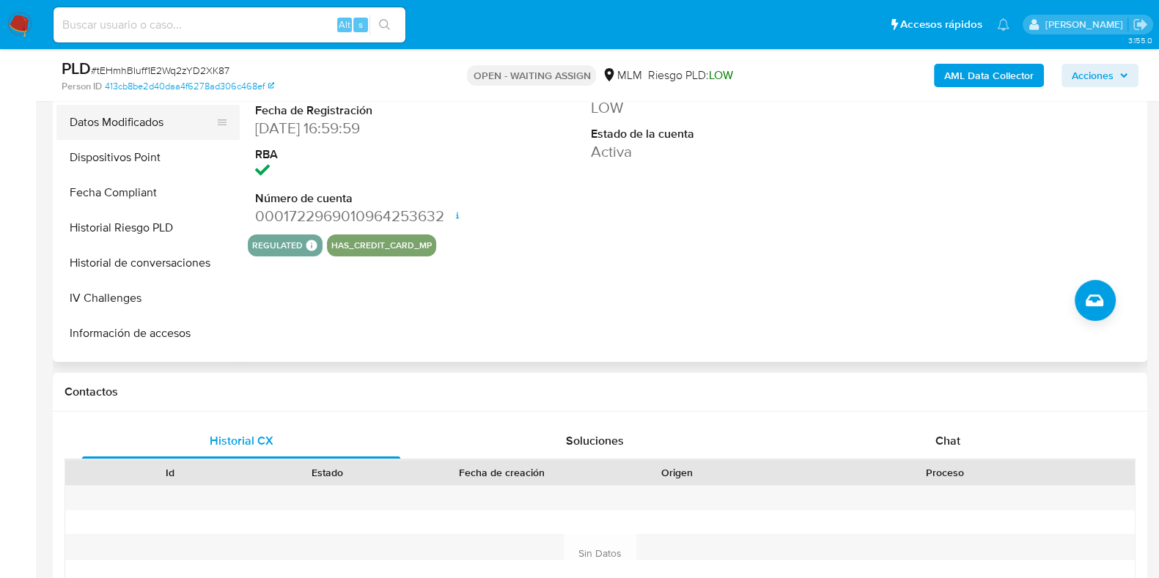
scroll to position [91, 0]
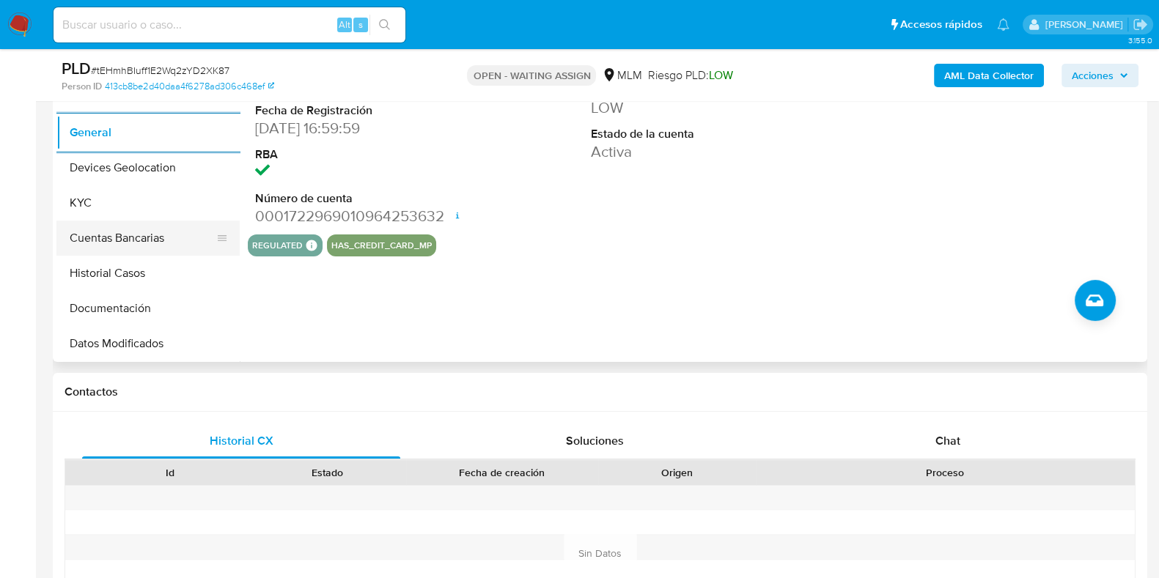
click at [119, 221] on button "Cuentas Bancarias" at bounding box center [142, 238] width 172 height 35
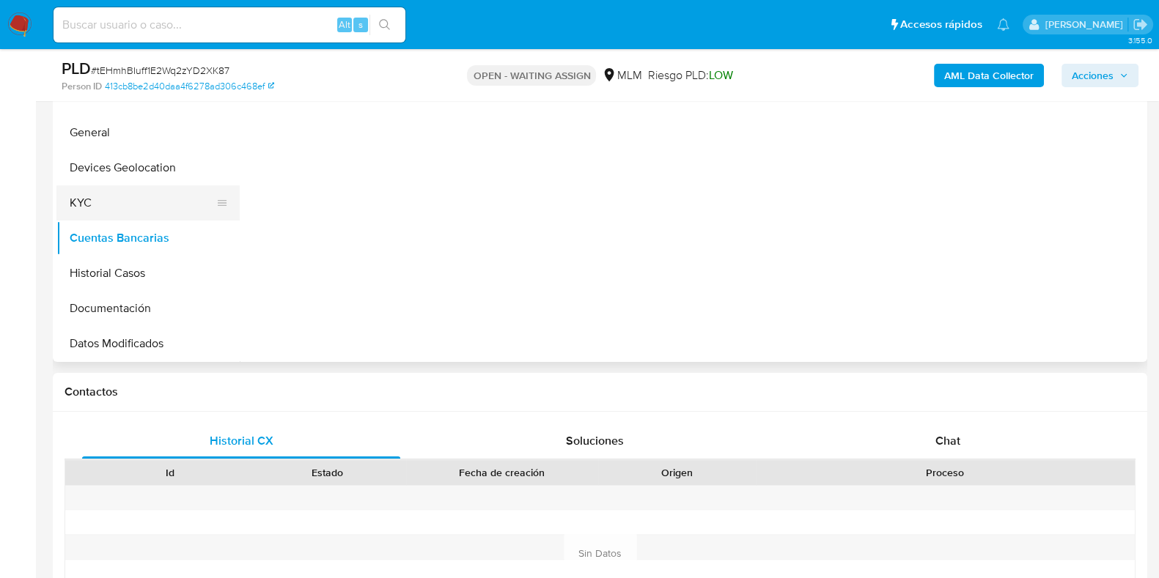
click at [121, 210] on button "KYC" at bounding box center [142, 202] width 172 height 35
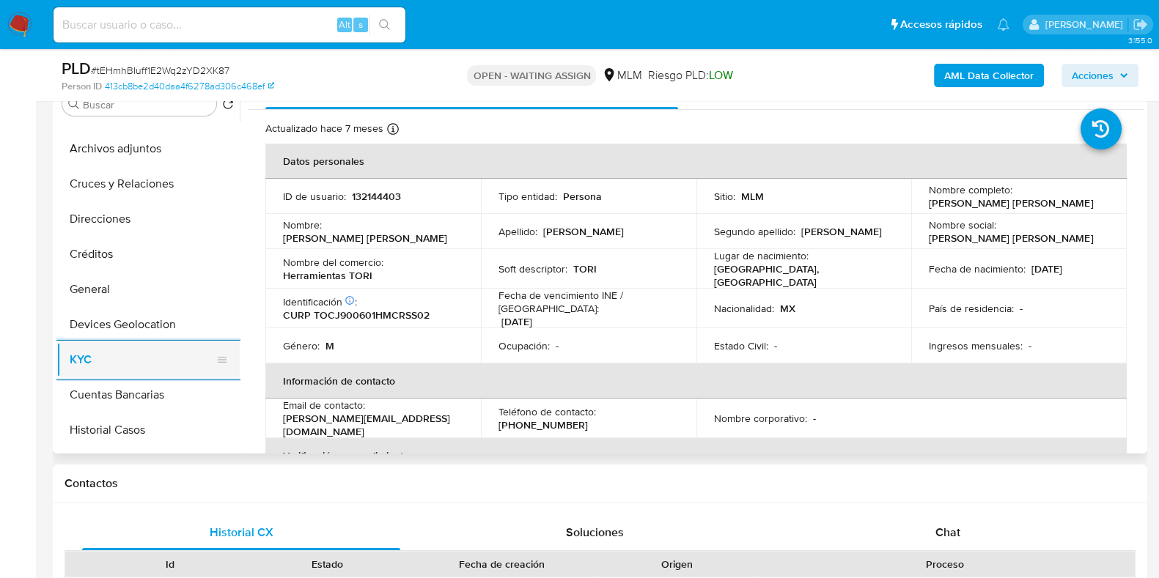
scroll to position [0, 0]
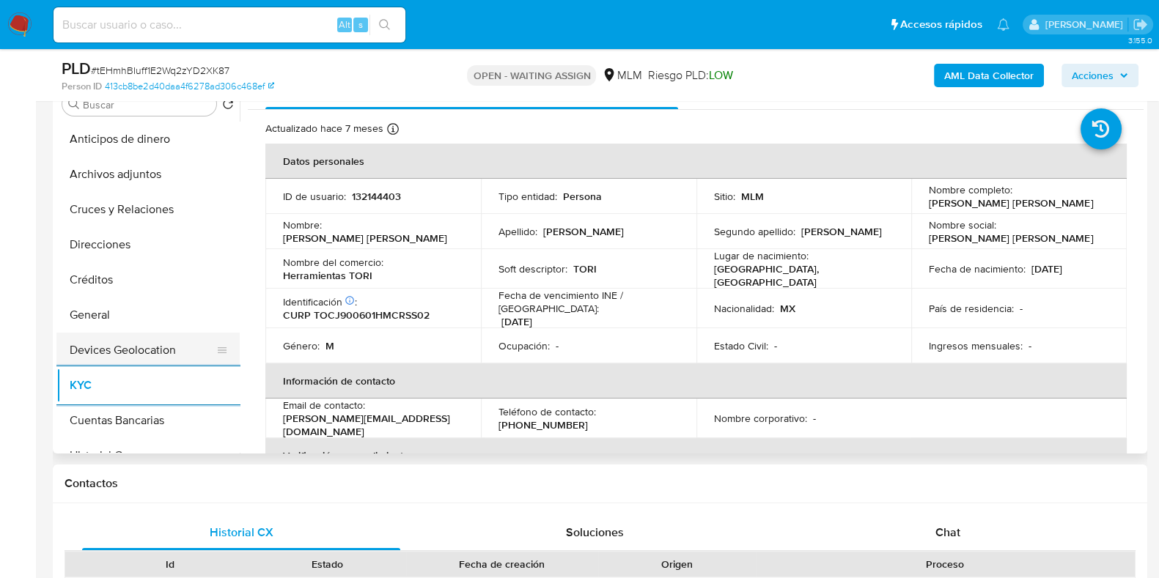
click at [150, 347] on button "Devices Geolocation" at bounding box center [142, 350] width 172 height 35
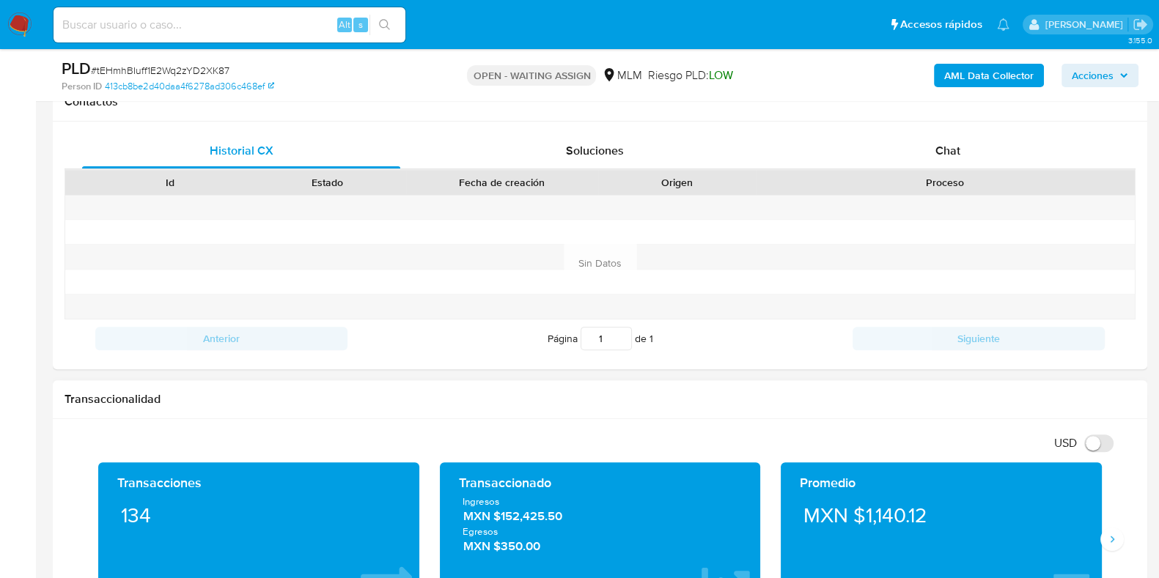
scroll to position [760, 0]
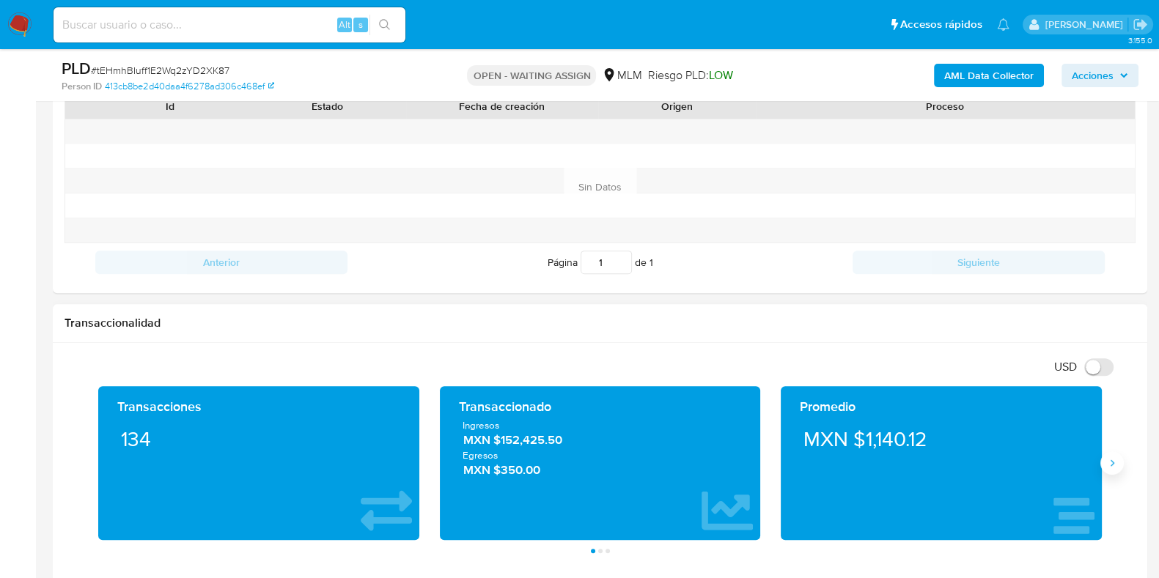
click at [1100, 460] on button "Siguiente" at bounding box center [1111, 463] width 23 height 23
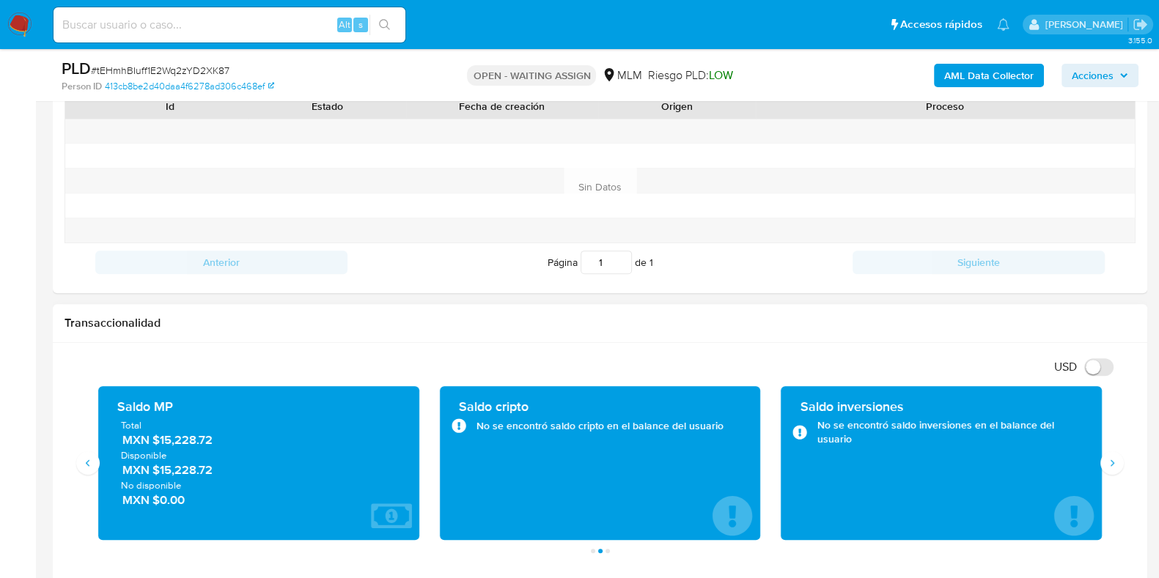
click at [208, 445] on span "MXN $15,228.72" at bounding box center [259, 440] width 274 height 17
